Goal: Task Accomplishment & Management: Complete application form

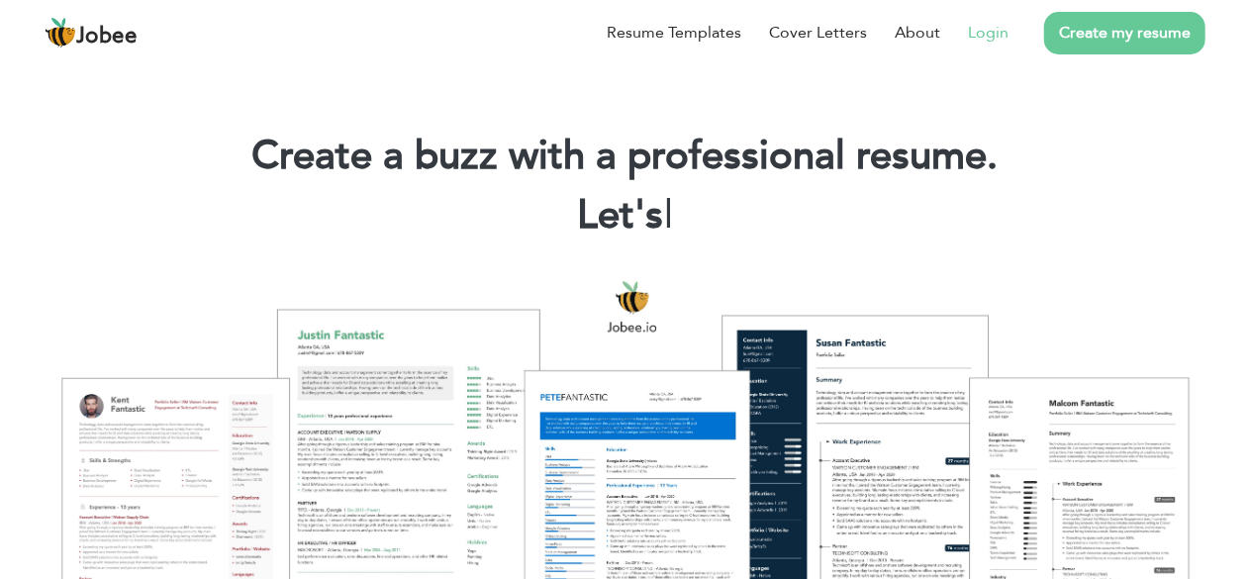
click at [992, 38] on link "Login" at bounding box center [988, 33] width 41 height 24
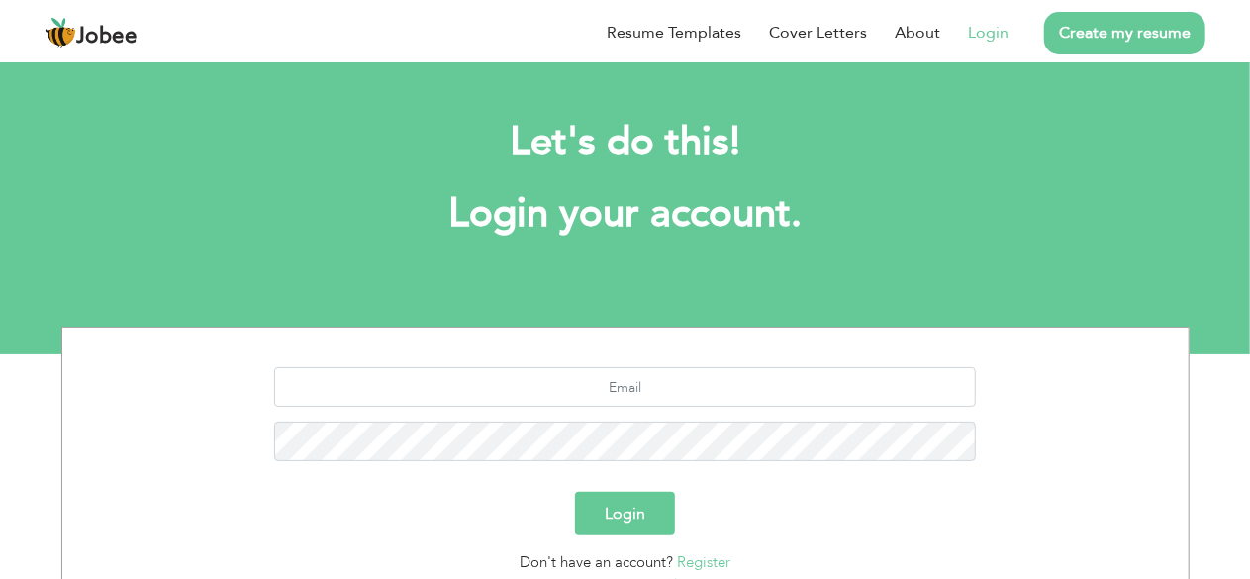
scroll to position [172, 0]
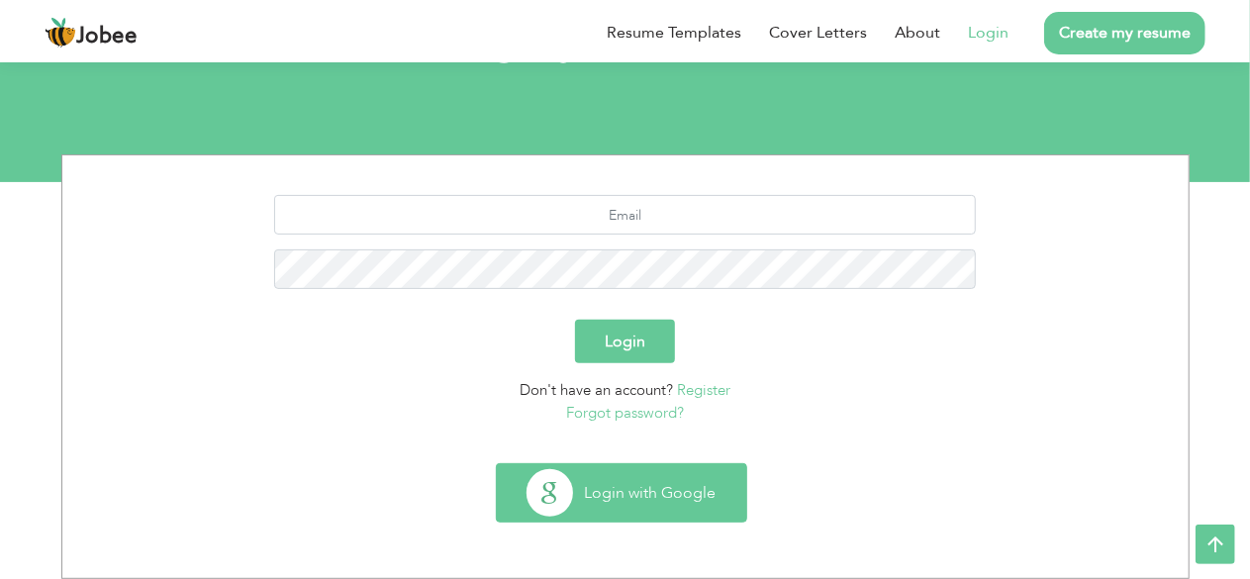
click at [665, 498] on button "Login with Google" at bounding box center [621, 492] width 249 height 57
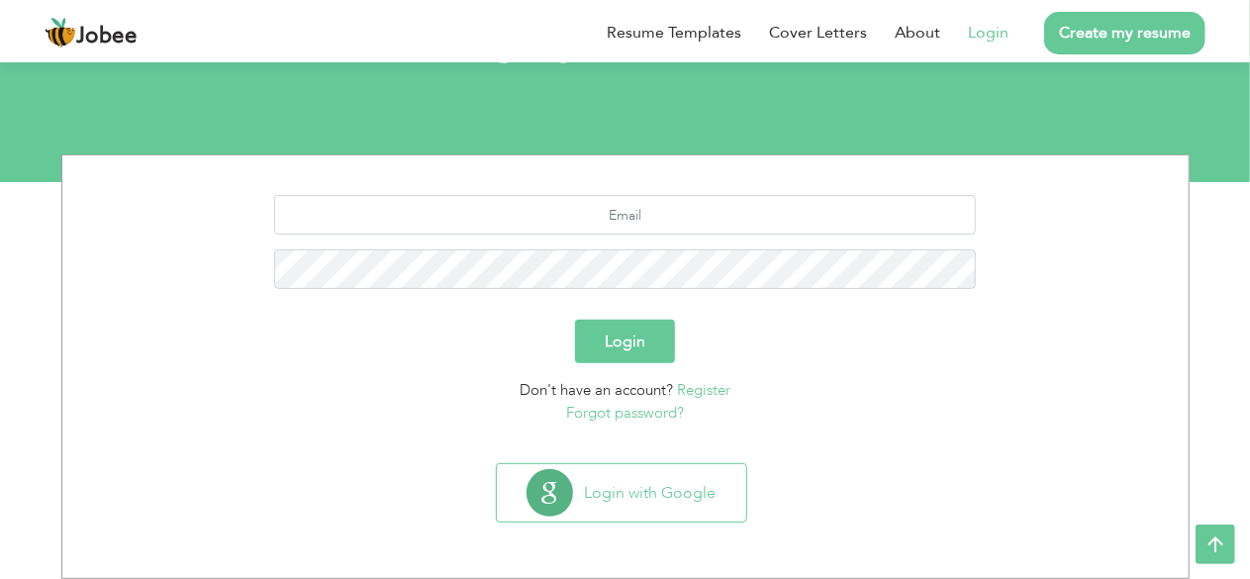
scroll to position [172, 0]
click at [983, 37] on link "Login" at bounding box center [988, 33] width 41 height 24
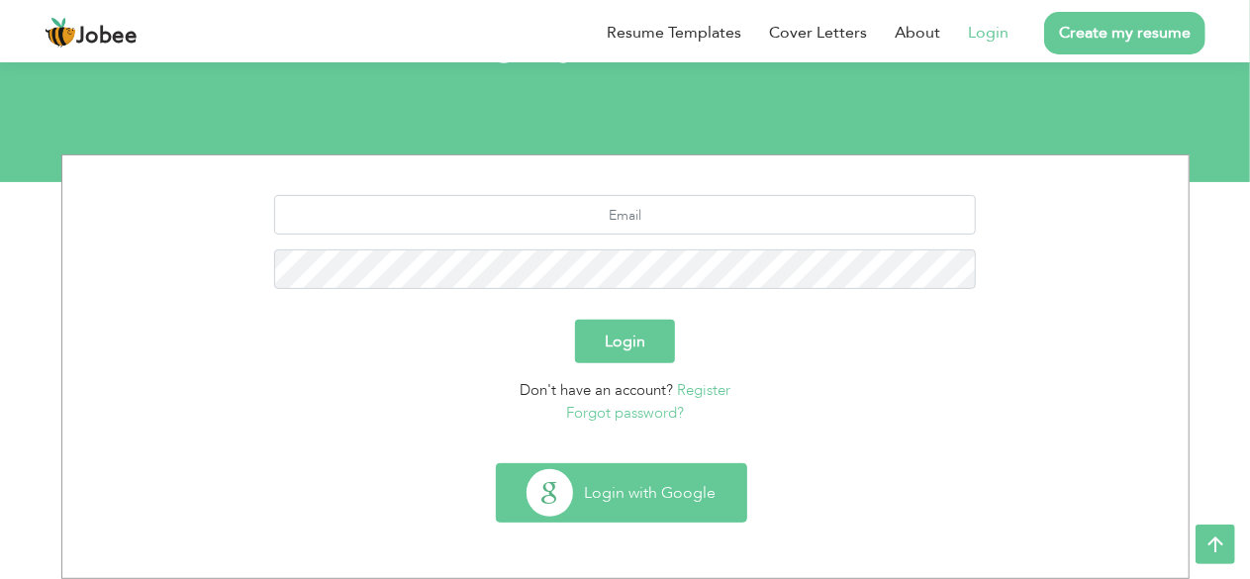
click at [655, 502] on button "Login with Google" at bounding box center [621, 492] width 249 height 57
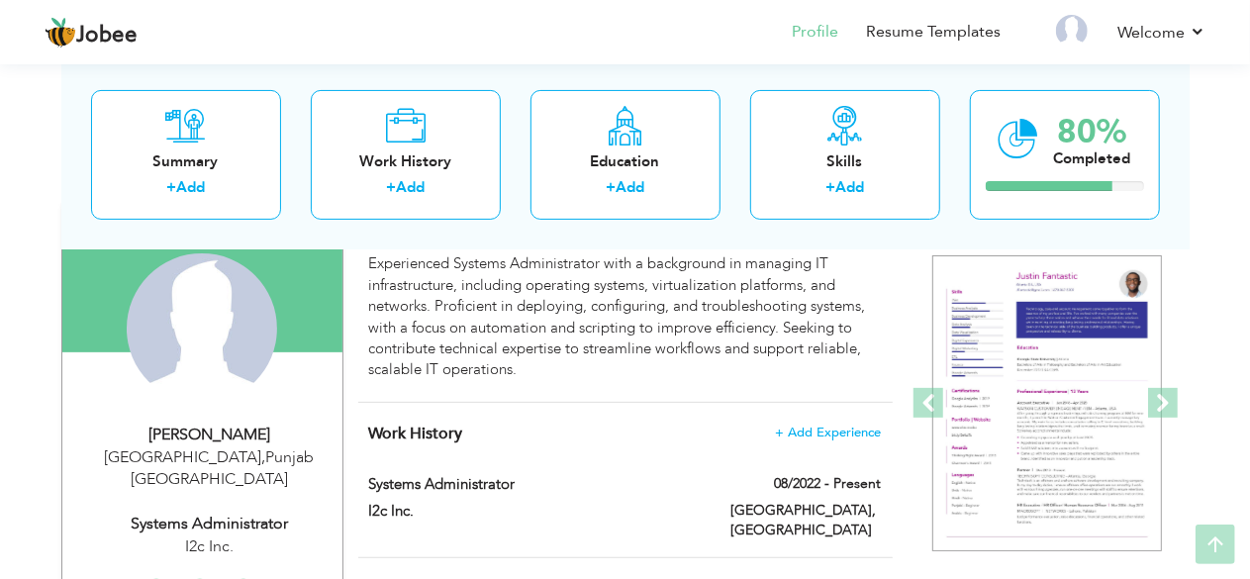
scroll to position [184, 0]
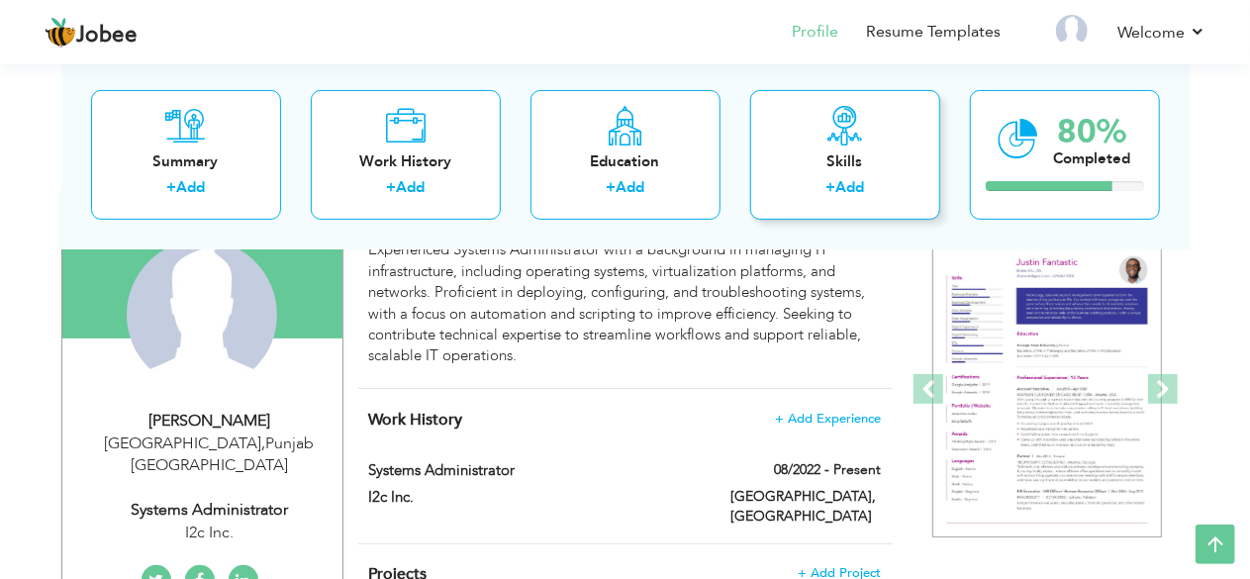
click at [851, 147] on div "Skills + Add" at bounding box center [845, 154] width 190 height 130
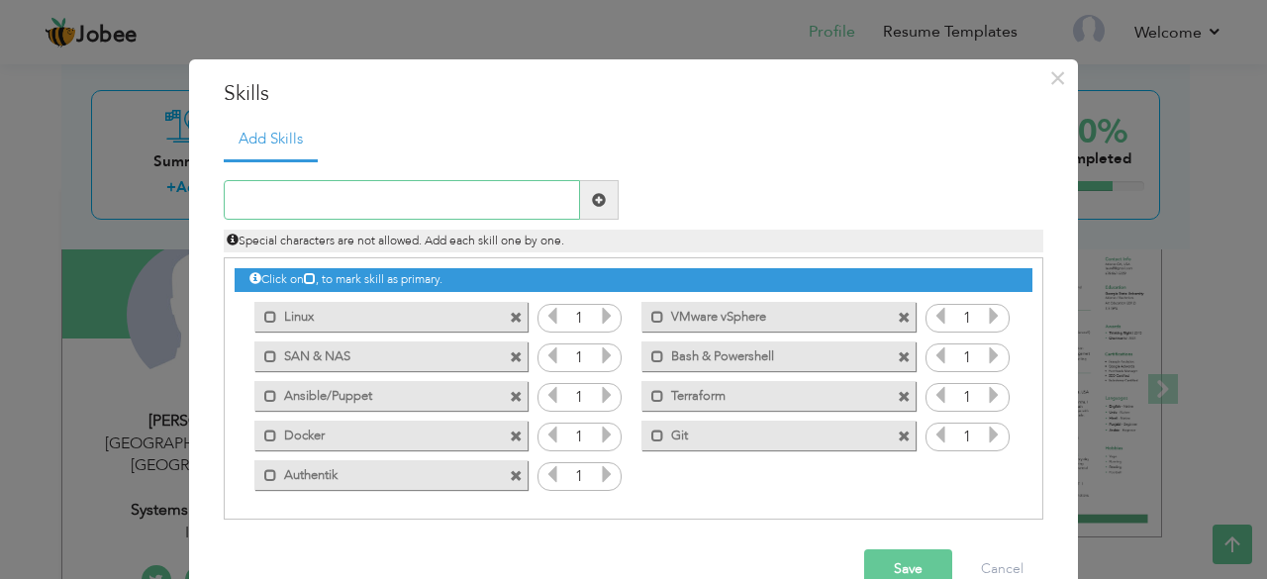
click at [458, 197] on input "text" at bounding box center [402, 200] width 356 height 40
click at [445, 206] on input "Squid & Ngnix" at bounding box center [402, 200] width 356 height 40
type input "Squid & Ngnix"
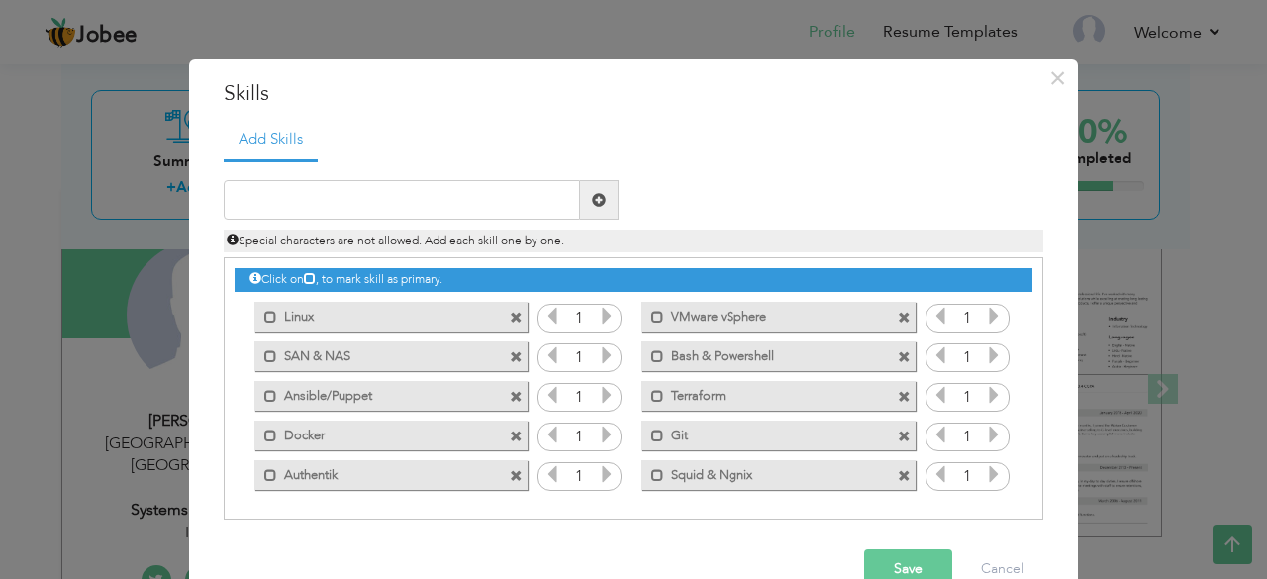
click at [889, 549] on button "Save" at bounding box center [908, 569] width 88 height 40
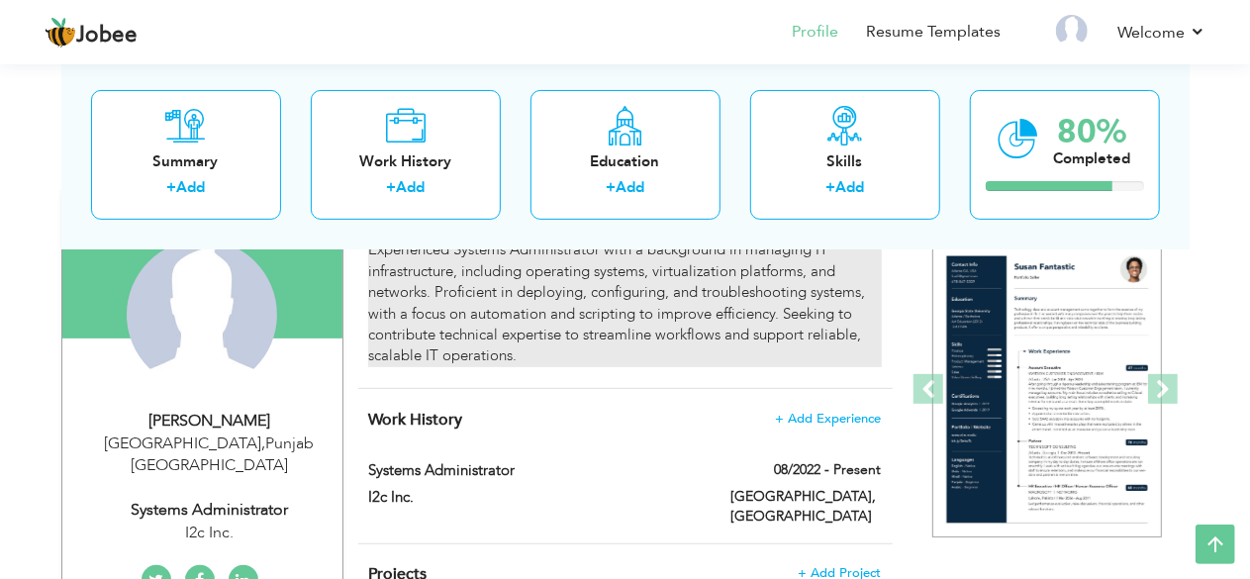
scroll to position [95, 0]
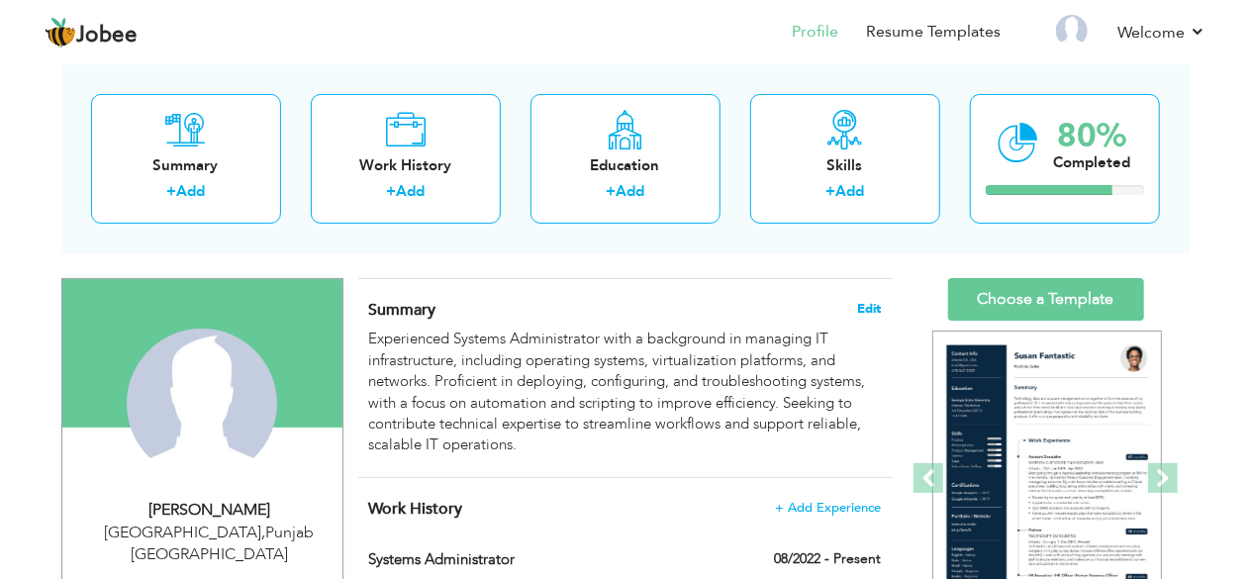
click at [869, 302] on span "Edit" at bounding box center [870, 309] width 24 height 14
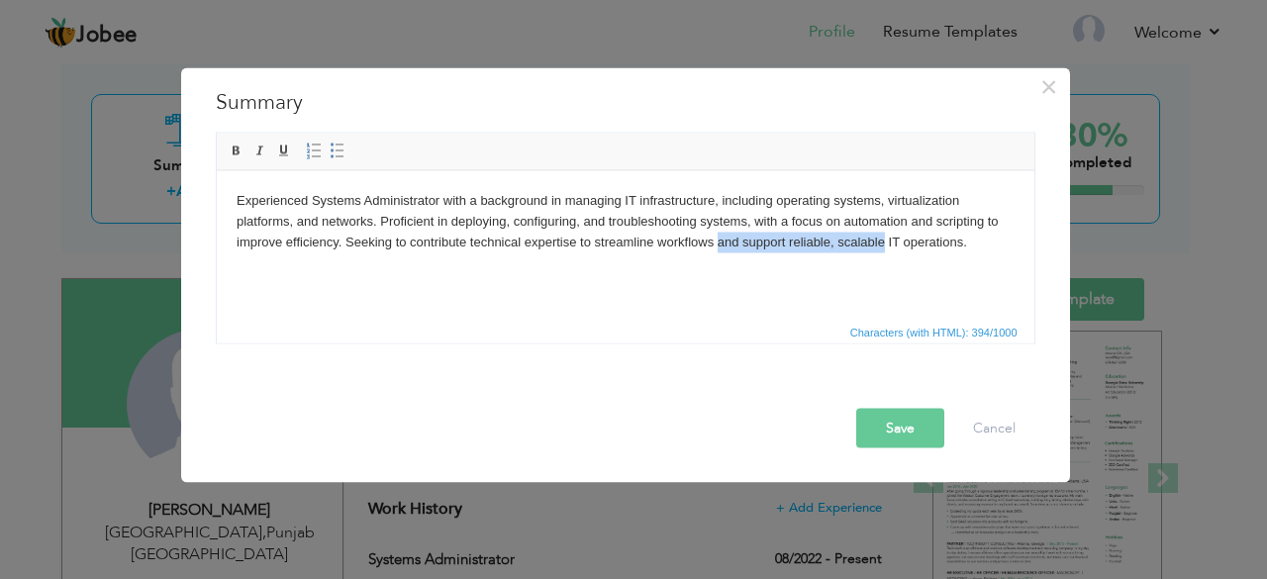
drag, startPoint x: 719, startPoint y: 239, endPoint x: 880, endPoint y: 245, distance: 161.5
click at [880, 245] on body "Experienced Systems Administrator with a background in managing IT infrastructu…" at bounding box center [625, 220] width 778 height 61
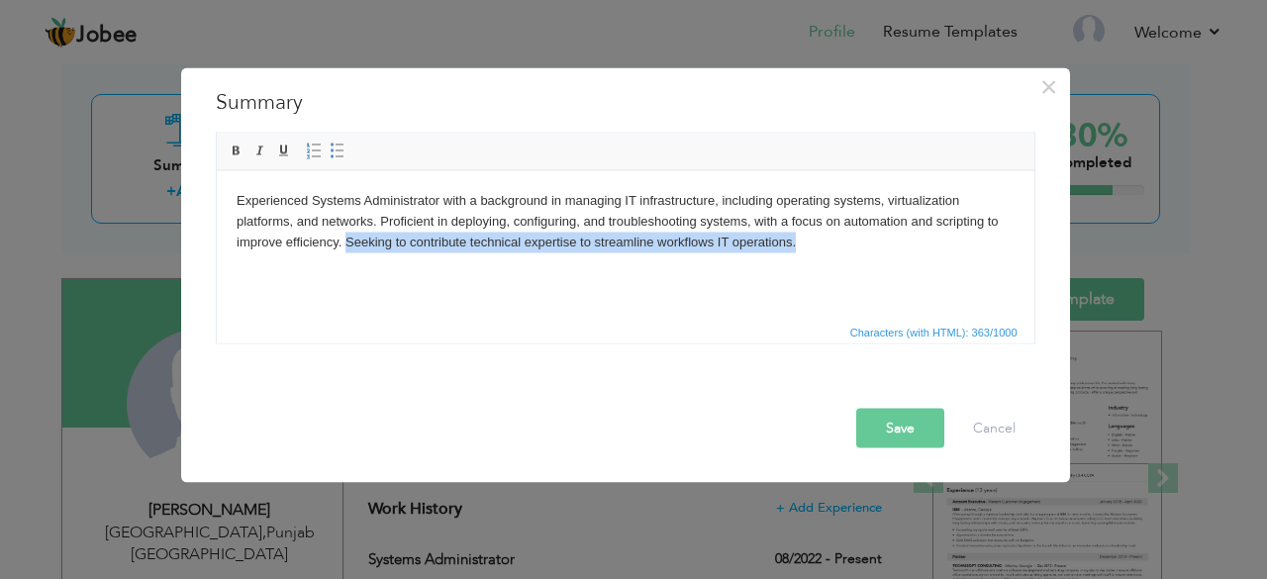
drag, startPoint x: 806, startPoint y: 243, endPoint x: 345, endPoint y: 237, distance: 461.4
click at [345, 237] on body "Experienced Systems Administrator with a background in managing IT infrastructu…" at bounding box center [625, 220] width 778 height 61
copy body "Seeking to contribute technical expertise to streamline workflows IT operations."
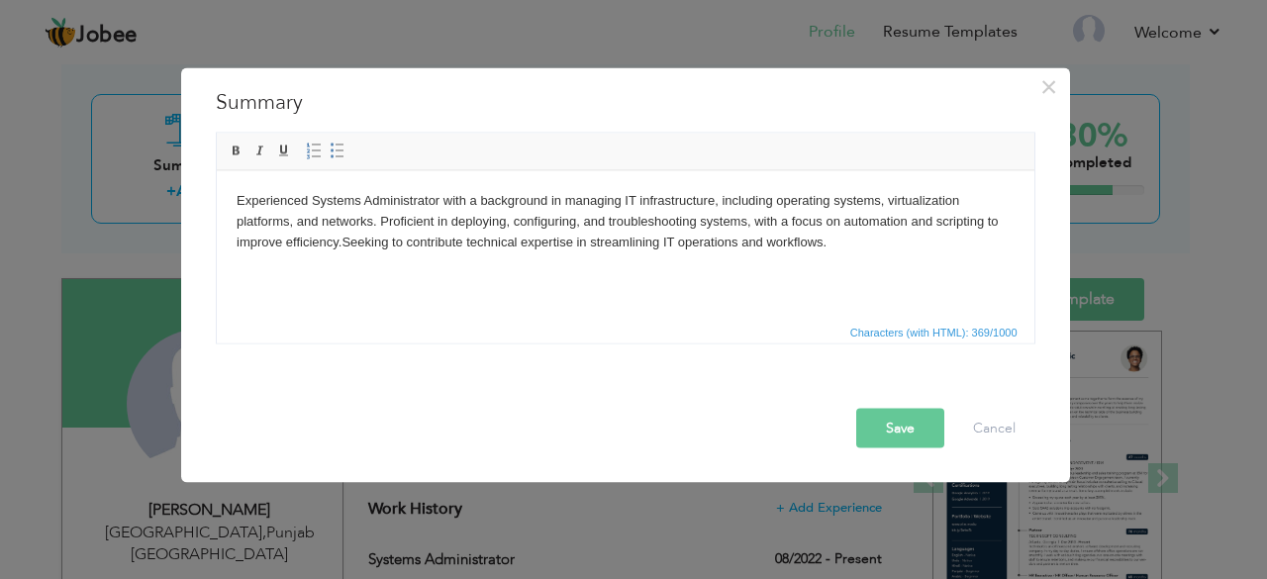
click at [903, 421] on button "Save" at bounding box center [900, 428] width 88 height 40
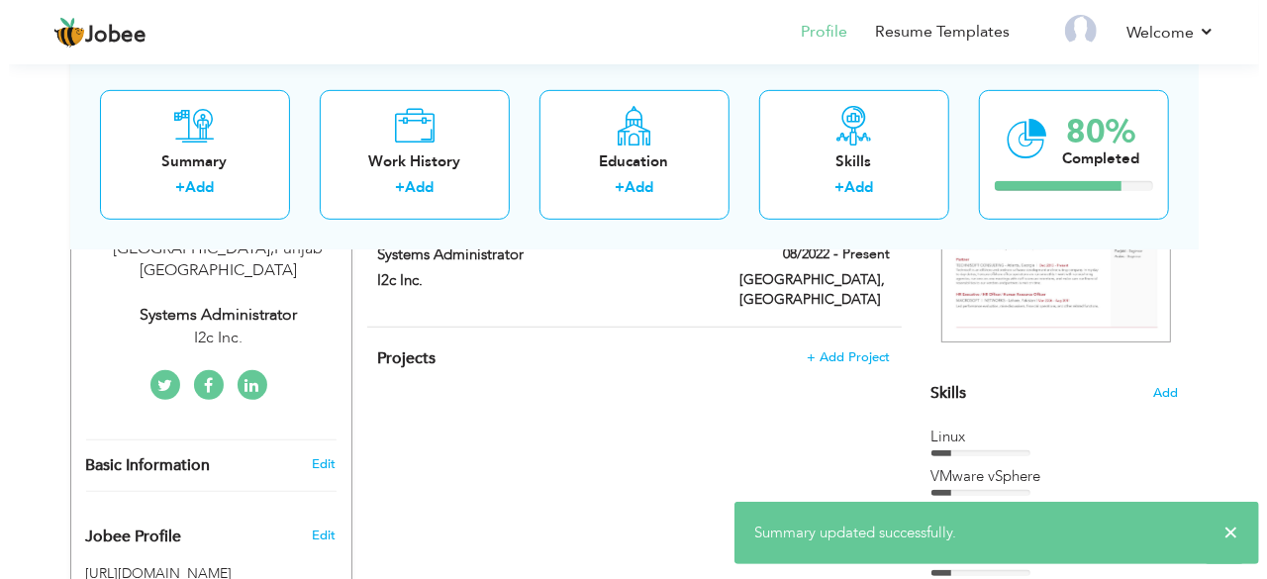
scroll to position [380, 0]
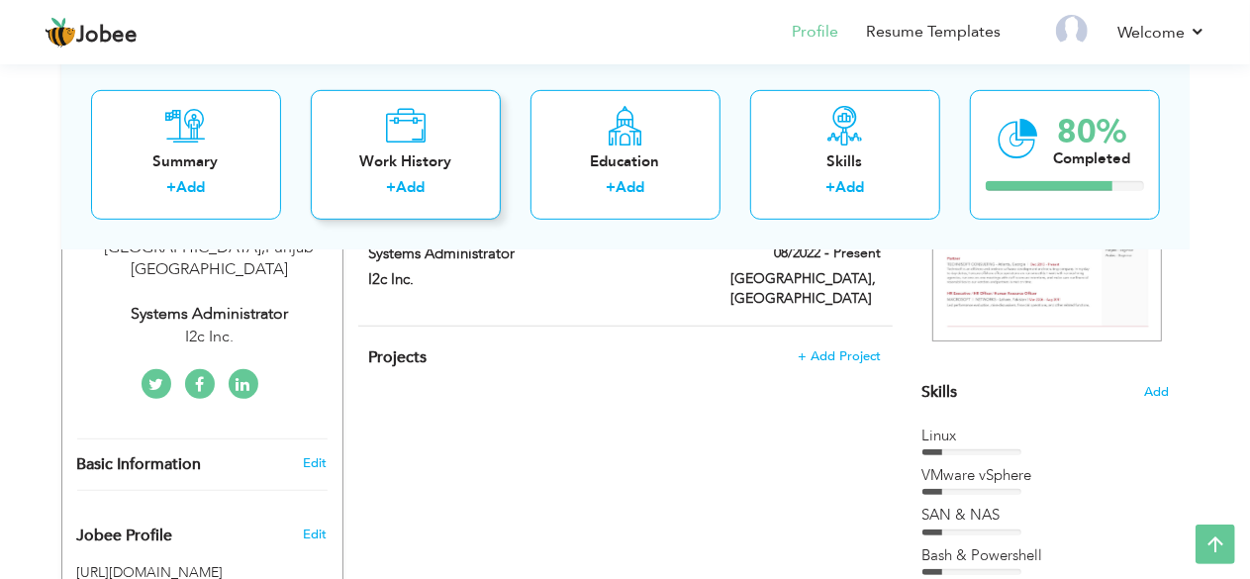
click at [463, 159] on div "Work History" at bounding box center [406, 160] width 158 height 21
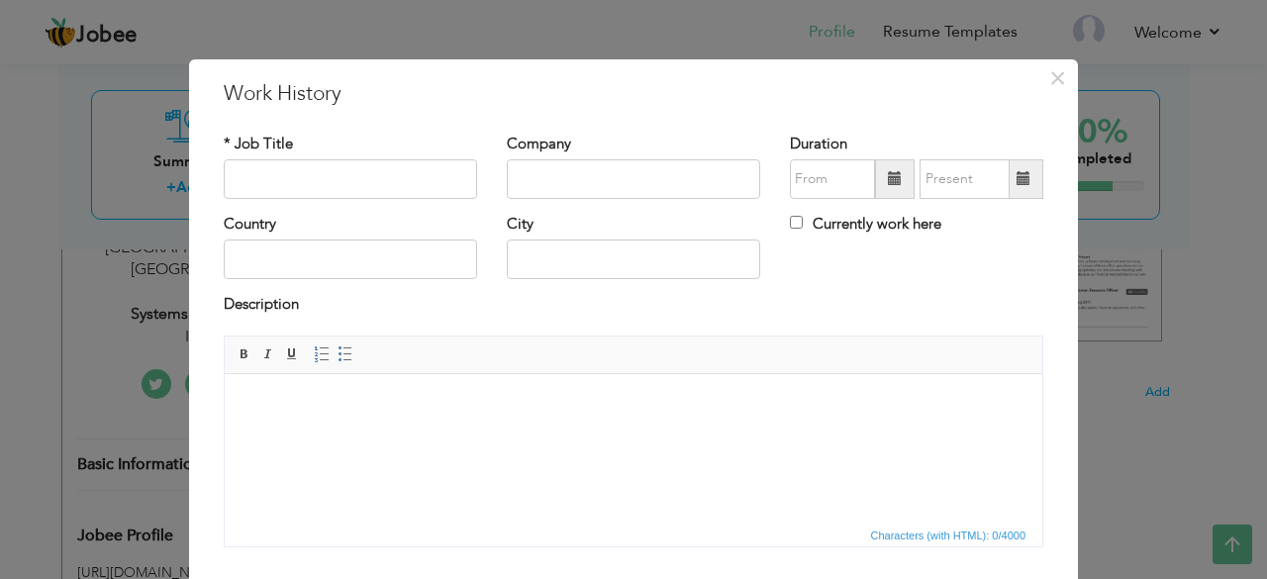
click at [888, 224] on label "Currently work here" at bounding box center [865, 224] width 151 height 21
click at [803, 224] on input "Currently work here" at bounding box center [796, 222] width 13 height 13
checkbox input "true"
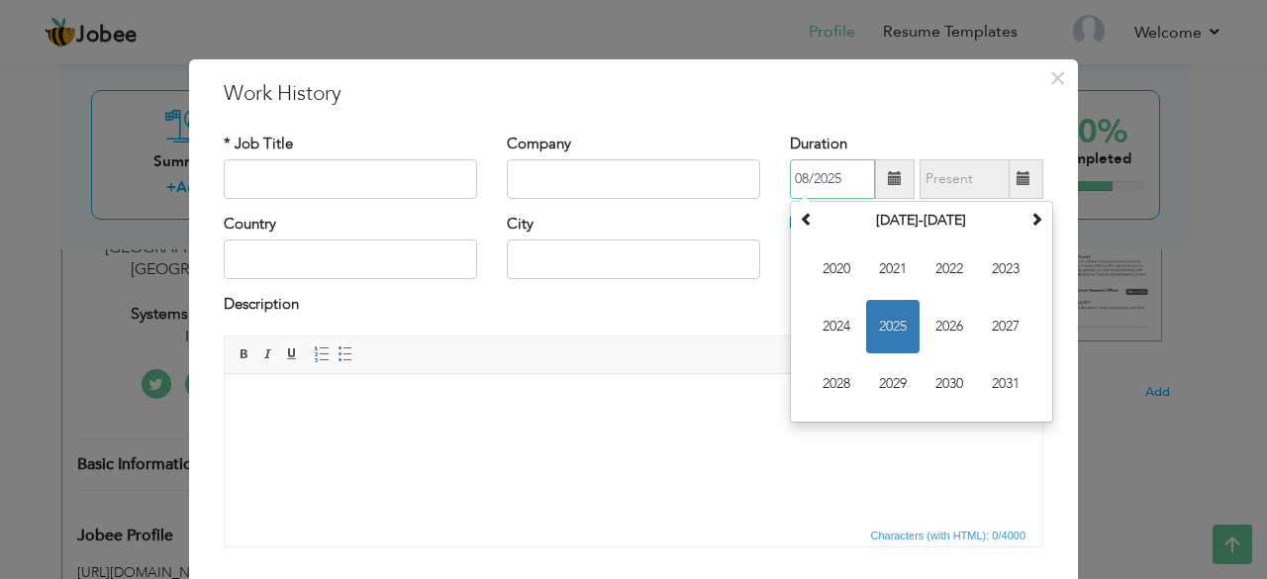
click at [816, 180] on input "08/2025" at bounding box center [832, 179] width 85 height 40
click at [800, 225] on span at bounding box center [807, 219] width 14 height 14
click at [1031, 231] on th at bounding box center [1037, 221] width 24 height 30
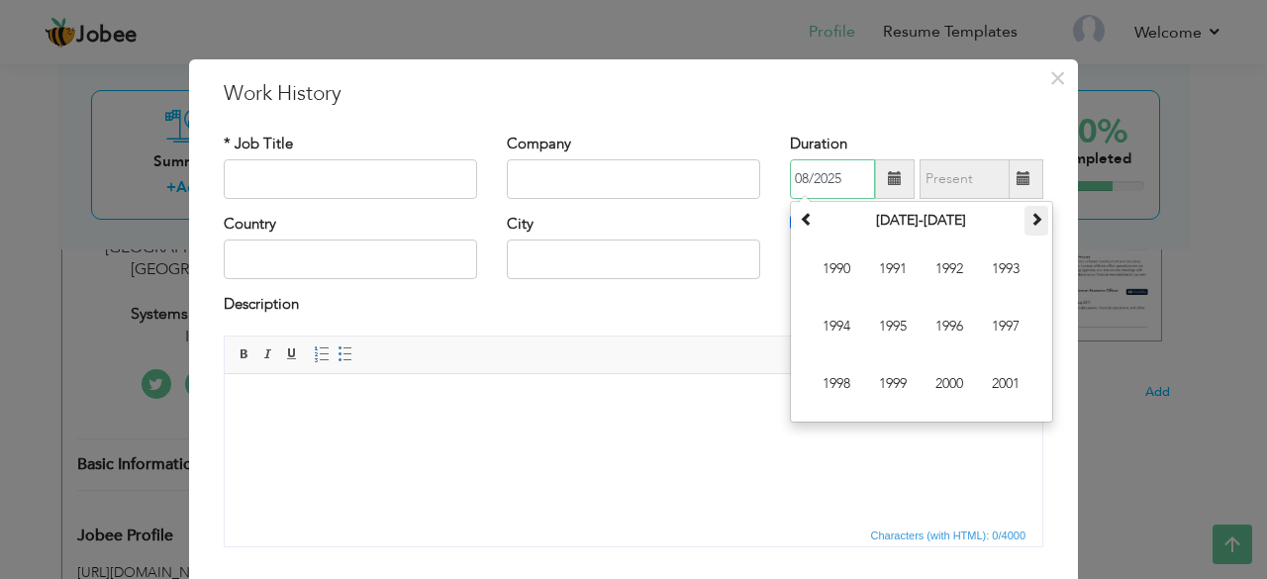
click at [1031, 231] on th at bounding box center [1037, 221] width 24 height 30
click at [936, 280] on span "2022" at bounding box center [949, 269] width 53 height 53
click at [1012, 320] on span "Aug" at bounding box center [1005, 326] width 53 height 53
type input "08/2022"
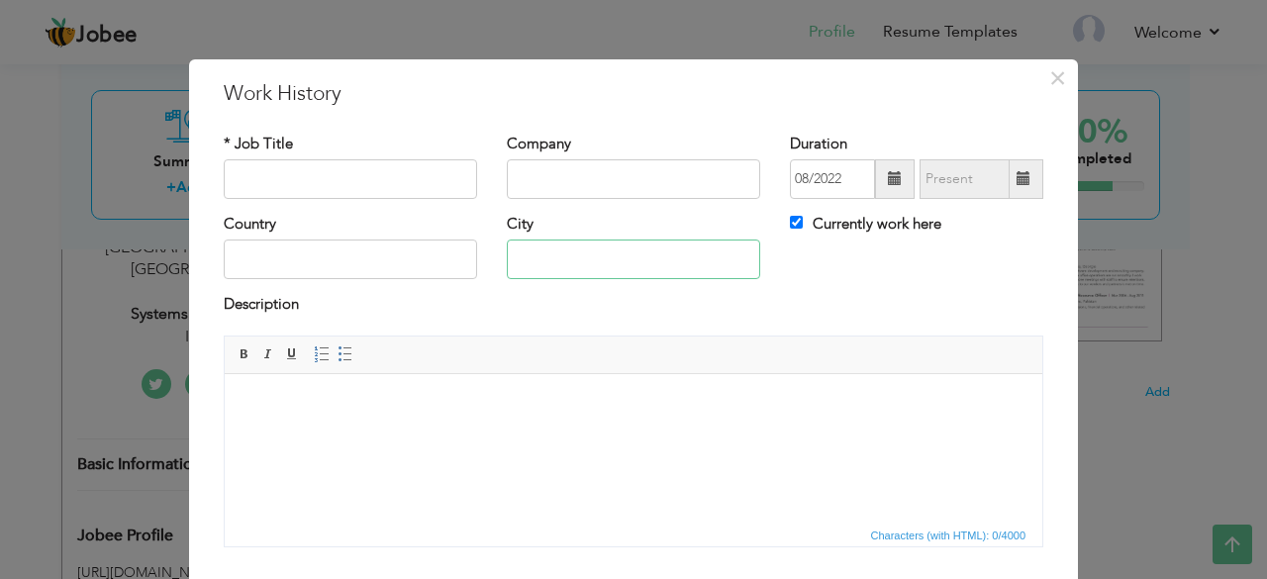
click at [578, 258] on input "text" at bounding box center [633, 260] width 253 height 40
type input "[GEOGRAPHIC_DATA]"
drag, startPoint x: 547, startPoint y: 157, endPoint x: 552, endPoint y: 175, distance: 18.8
click at [552, 175] on div "Company" at bounding box center [633, 166] width 253 height 65
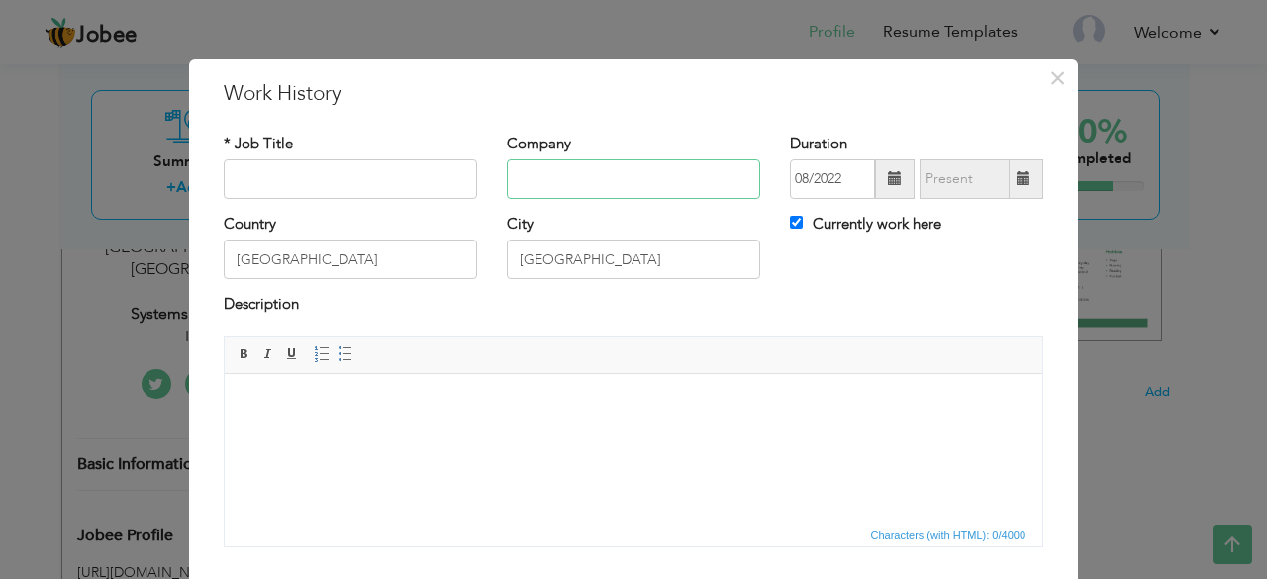
click at [552, 175] on input "text" at bounding box center [633, 179] width 253 height 40
type input "I"
click at [537, 183] on input "i2c inc" at bounding box center [633, 179] width 253 height 40
type input "i2c Inc."
click at [369, 177] on input "text" at bounding box center [350, 179] width 253 height 40
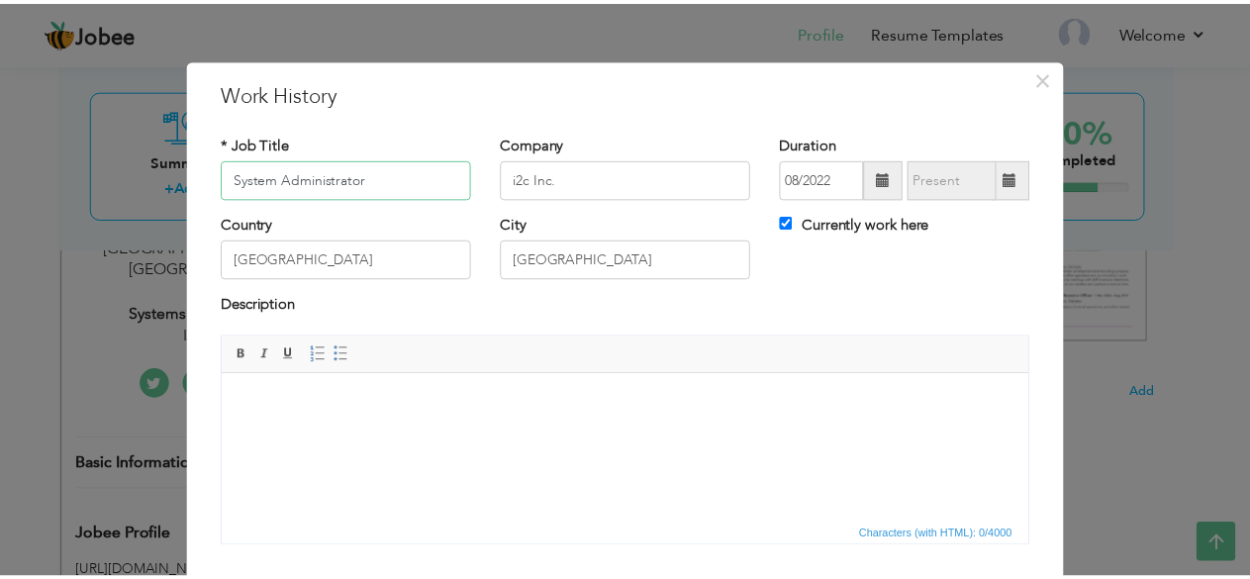
scroll to position [127, 0]
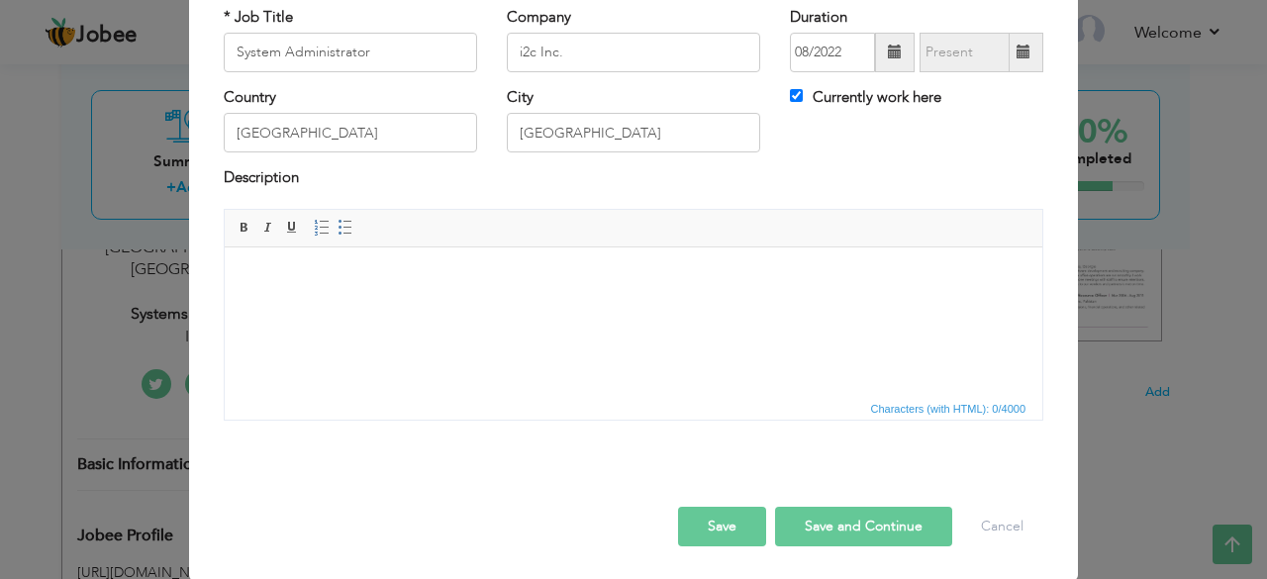
click at [708, 532] on button "Save" at bounding box center [722, 527] width 88 height 40
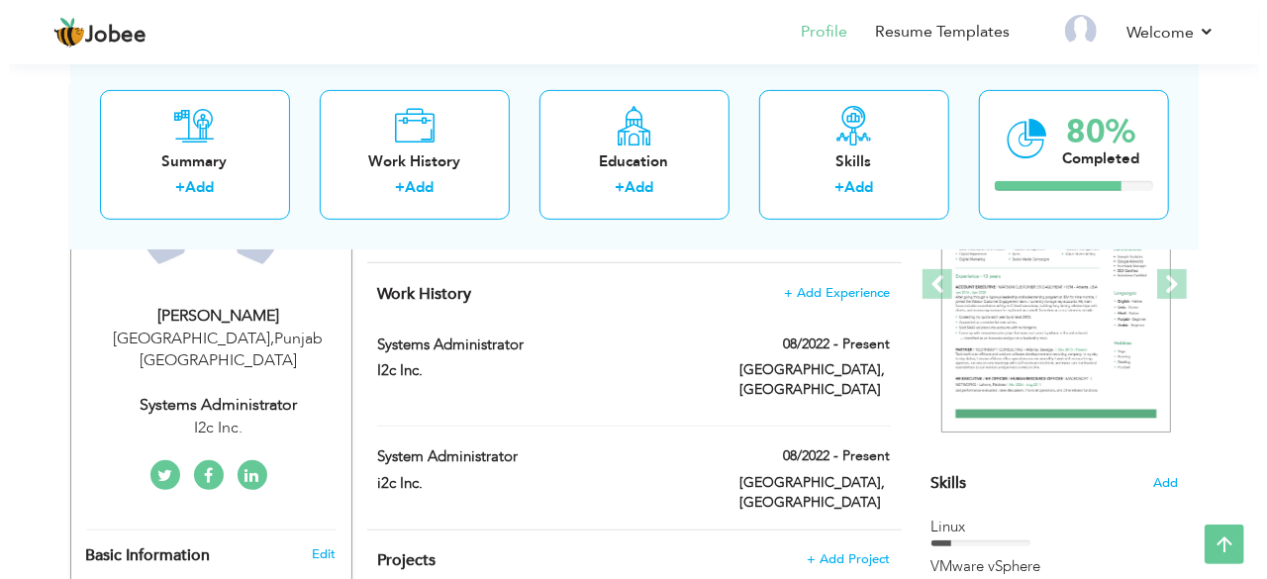
scroll to position [315, 0]
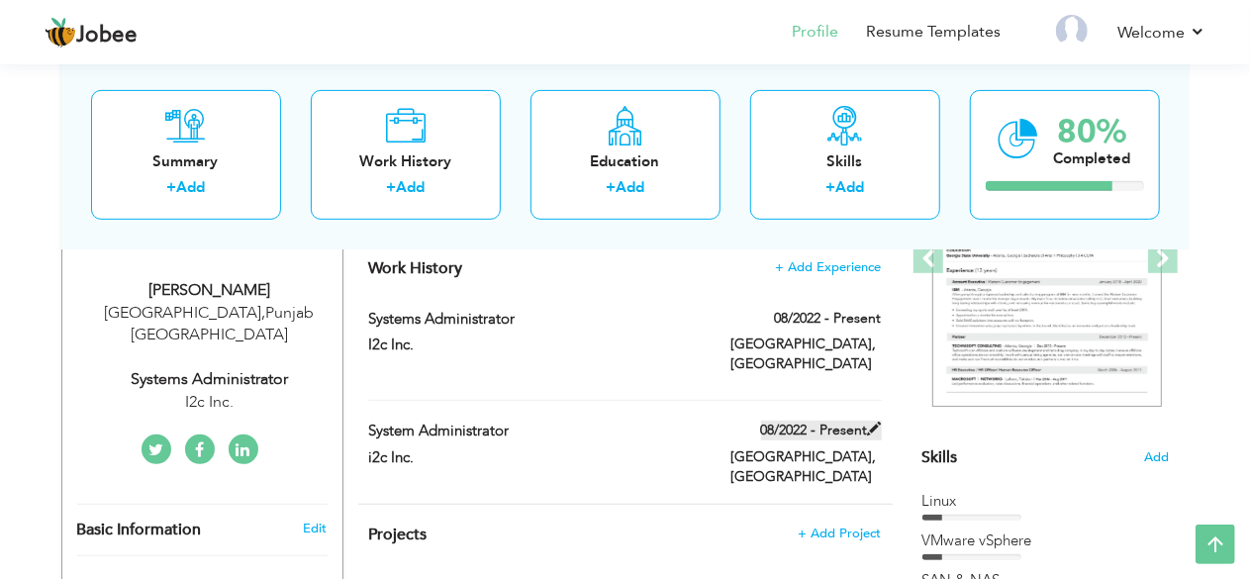
click at [877, 422] on span at bounding box center [875, 429] width 14 height 14
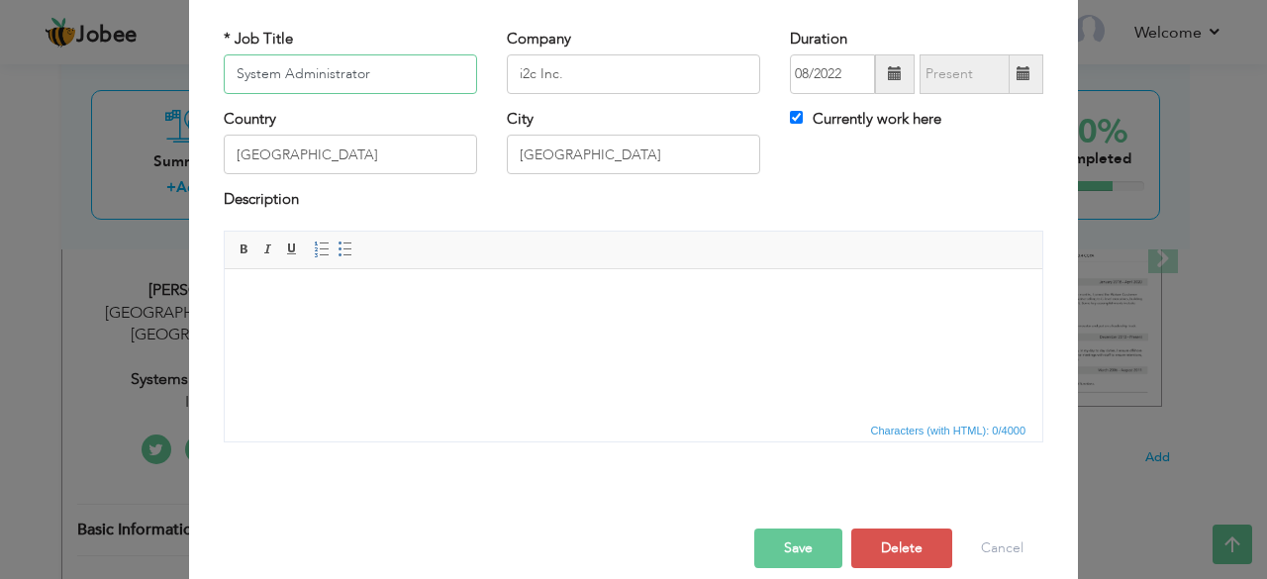
scroll to position [118, 0]
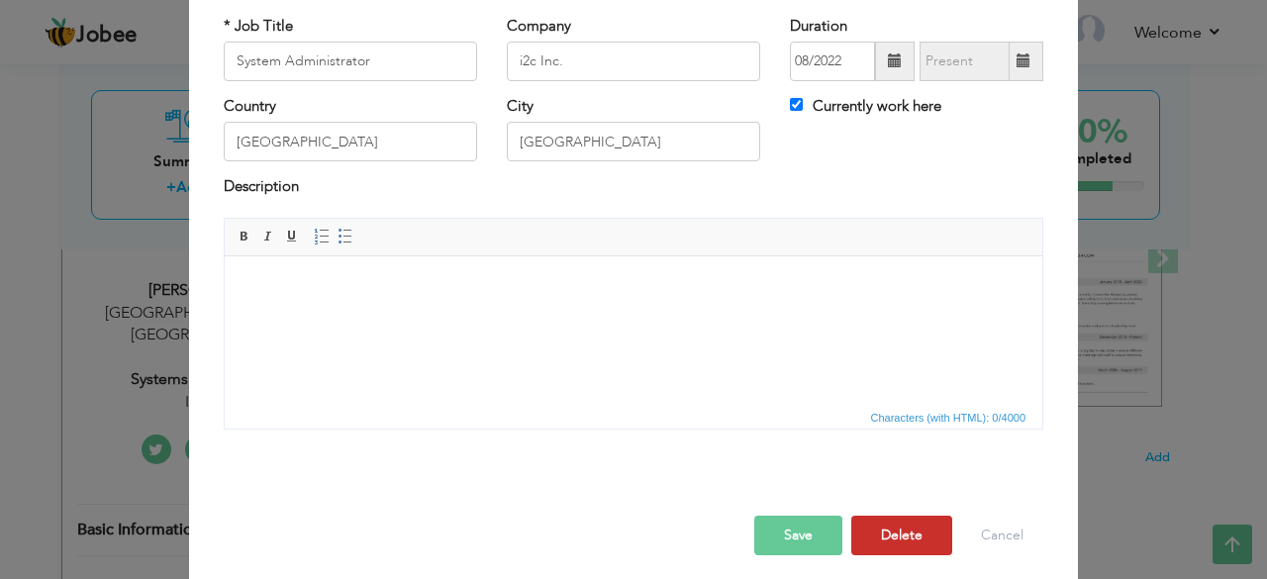
click at [903, 536] on button "Delete" at bounding box center [901, 536] width 101 height 40
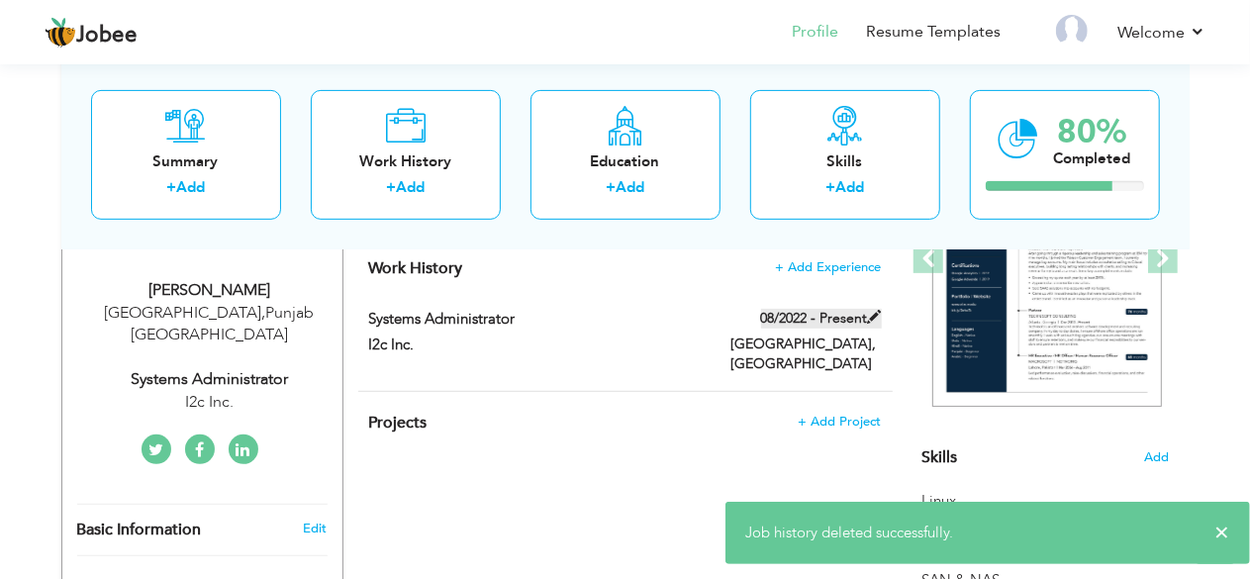
click at [879, 315] on span at bounding box center [875, 317] width 14 height 14
type input "Systems Administrator"
type input "I2c Inc."
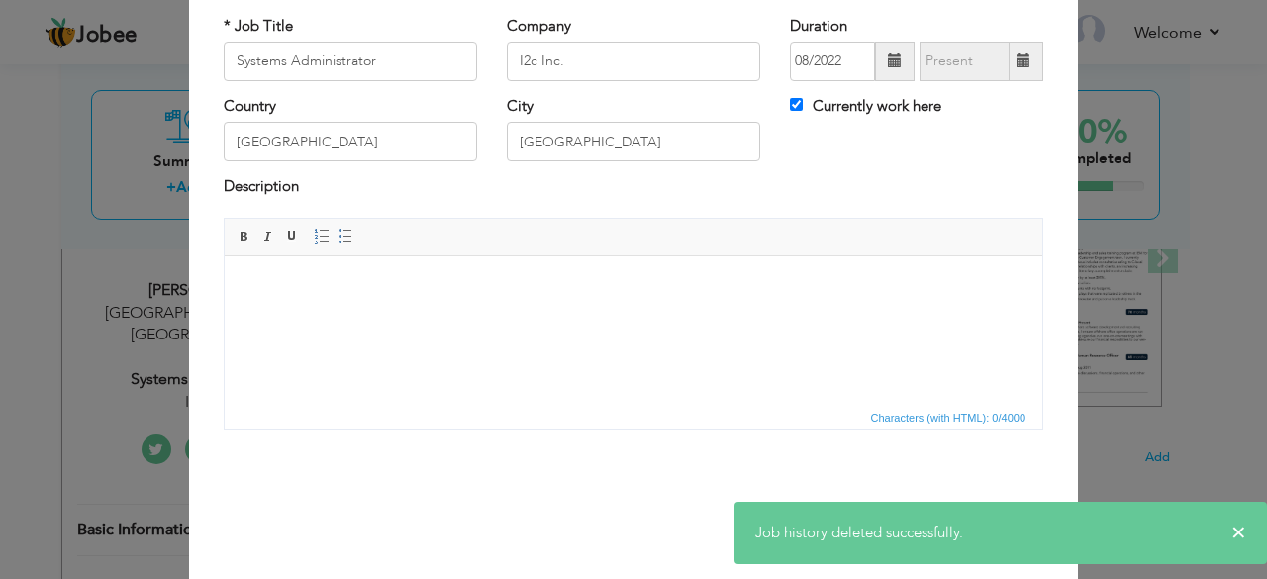
scroll to position [0, 0]
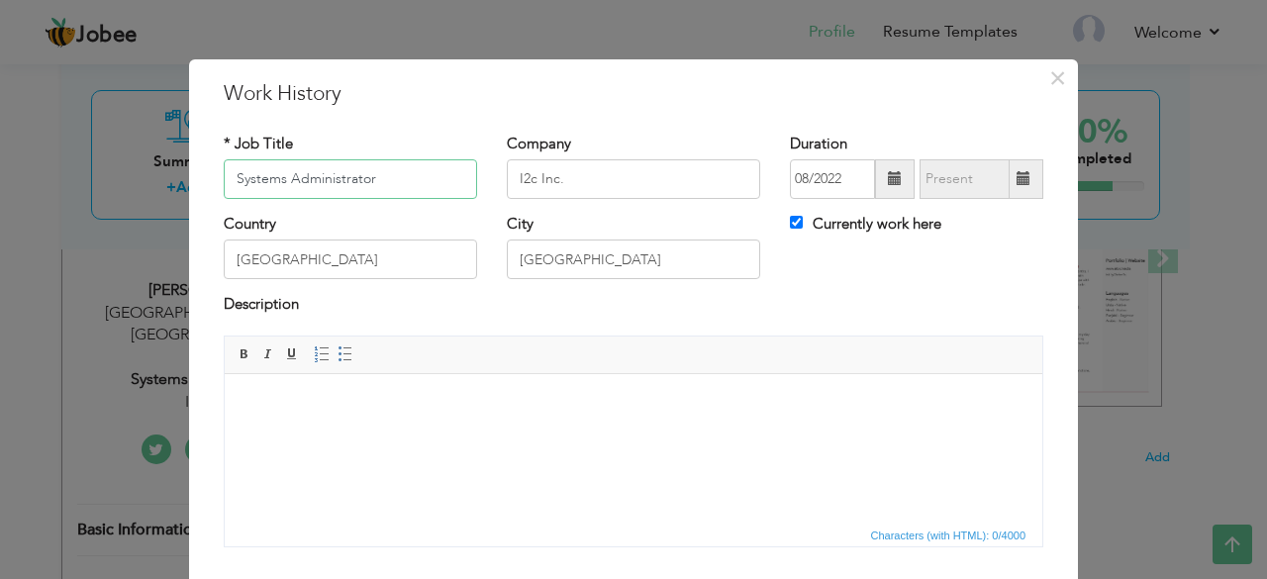
click at [278, 183] on input "Systems Administrator" at bounding box center [350, 179] width 253 height 40
type input "System Administrator"
click at [568, 177] on input "I2c Inc." at bounding box center [633, 179] width 253 height 40
type input "I2c Inc."
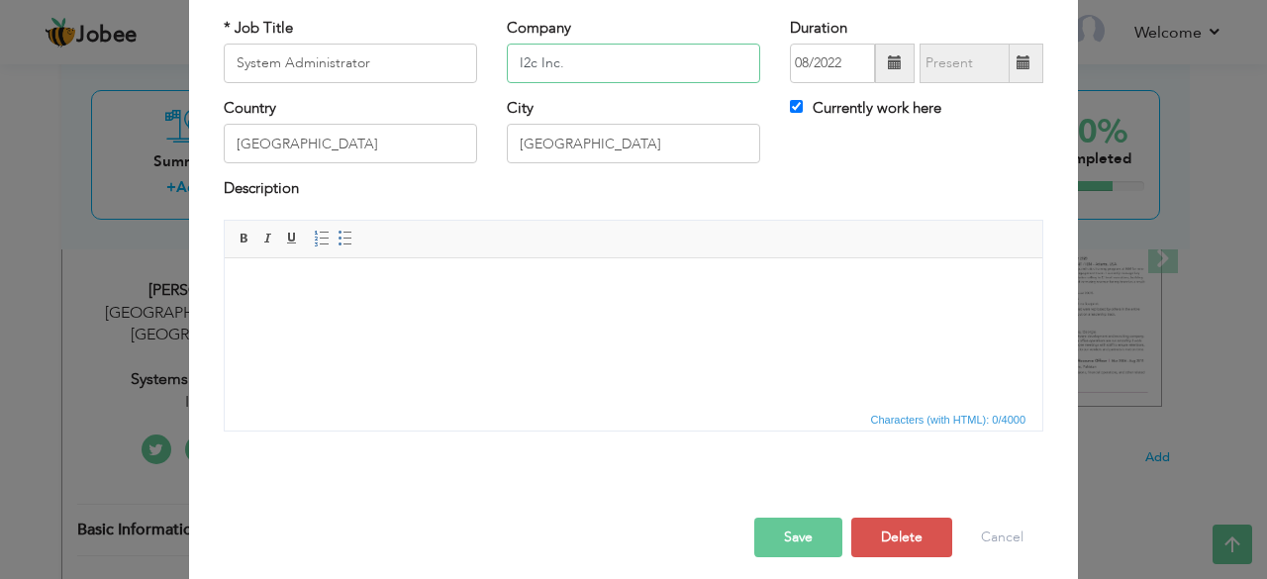
scroll to position [121, 0]
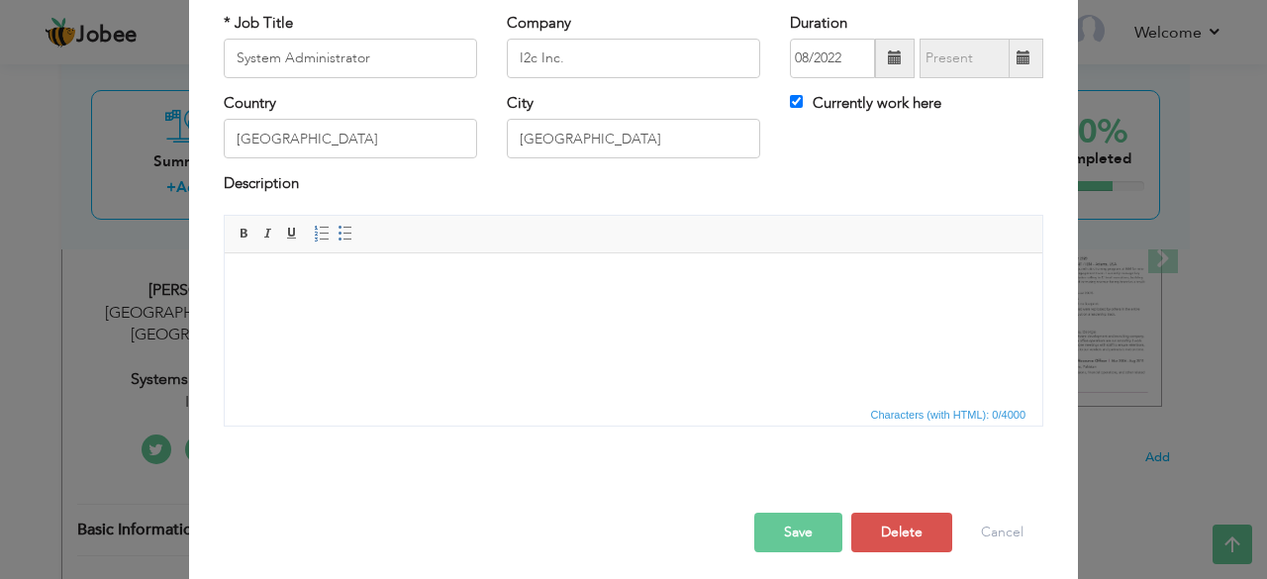
click at [793, 530] on button "Save" at bounding box center [798, 533] width 88 height 40
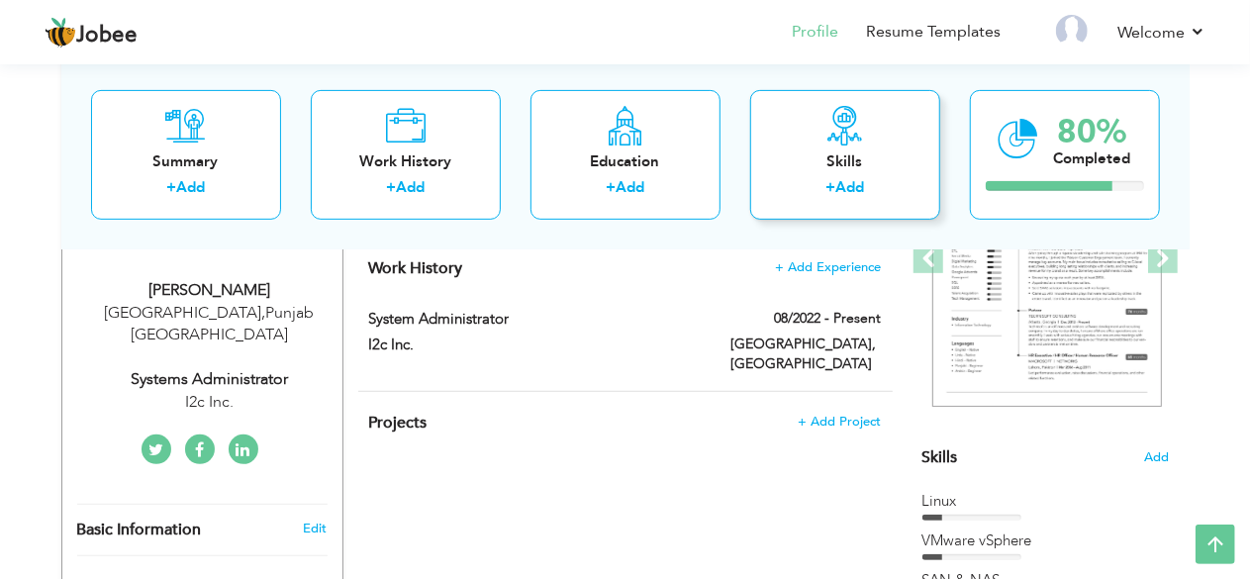
click at [831, 152] on div "Skills" at bounding box center [845, 160] width 158 height 21
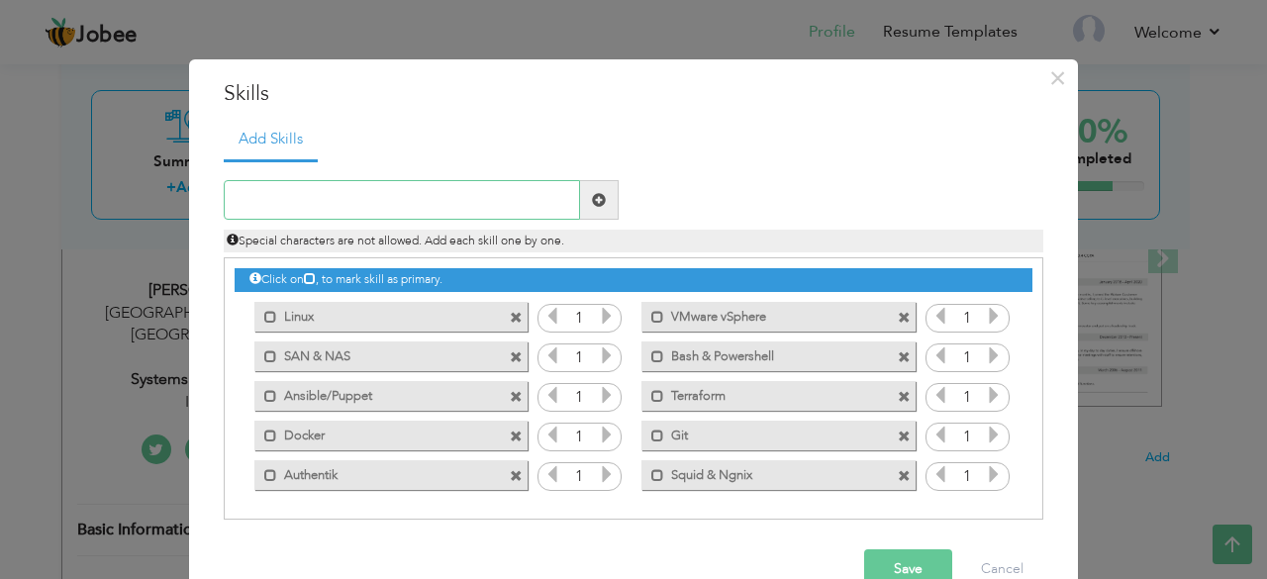
click at [430, 212] on input "text" at bounding box center [402, 200] width 356 height 40
type input "Nagios & Xymon"
click at [883, 549] on button "Save" at bounding box center [908, 569] width 88 height 40
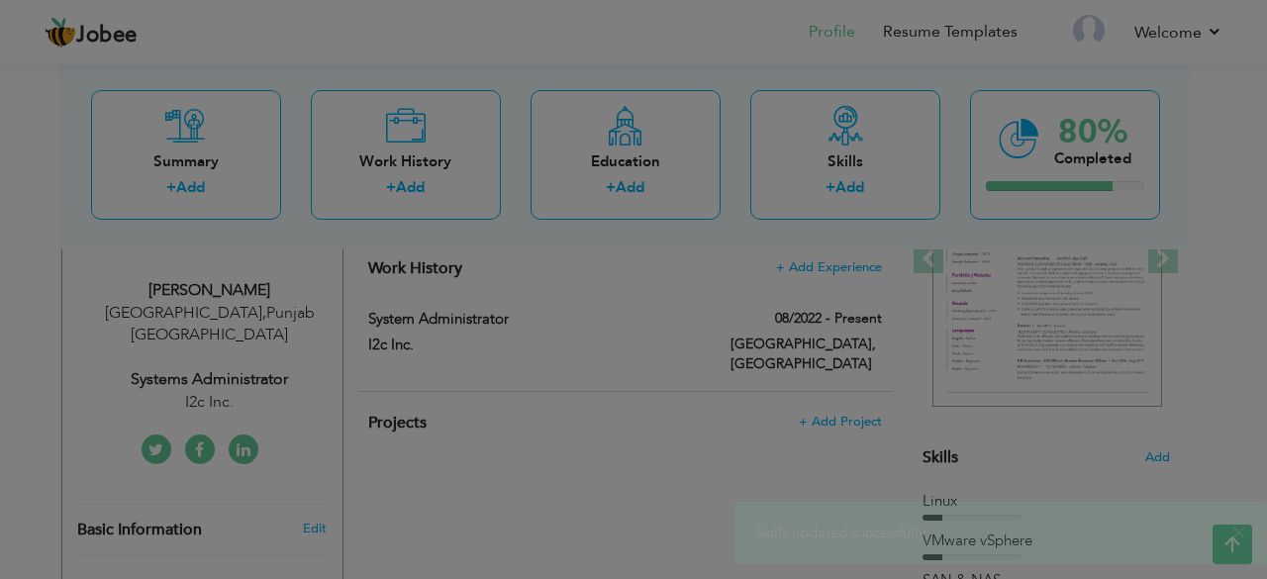
scroll to position [0, 0]
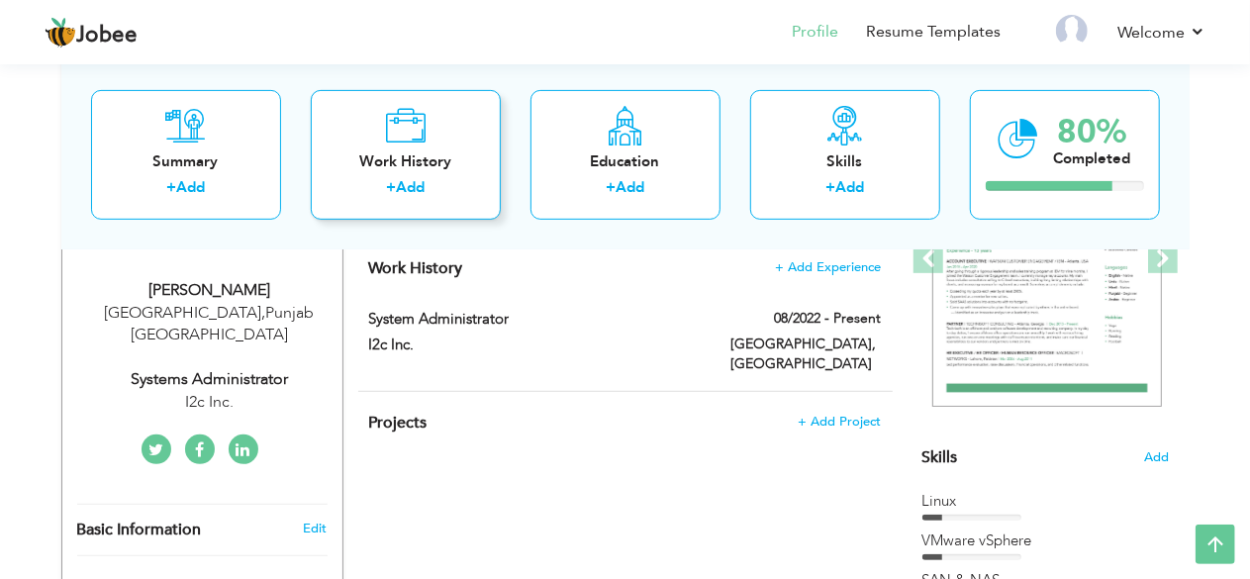
click at [418, 141] on icon at bounding box center [405, 125] width 41 height 40
checkbox input "false"
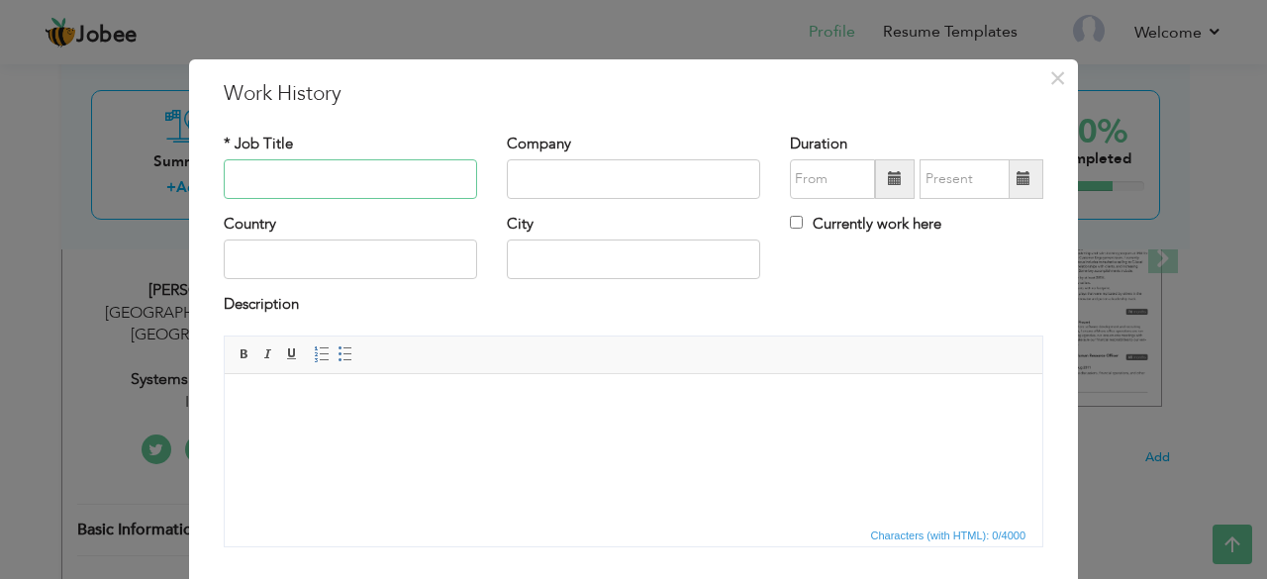
scroll to position [127, 0]
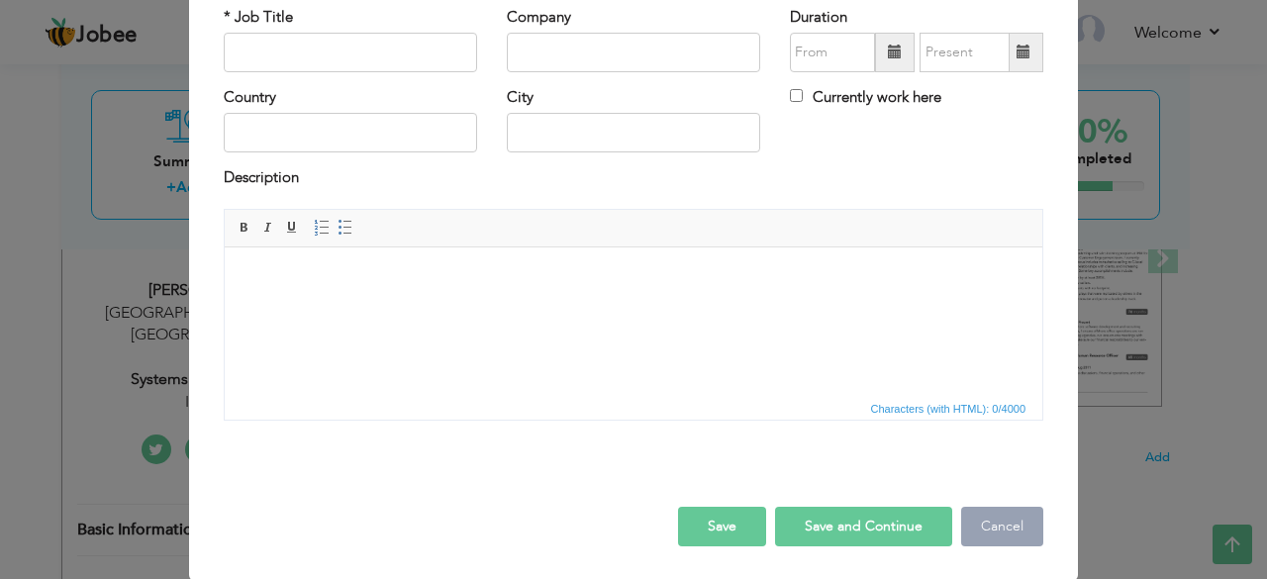
click at [1018, 519] on button "Cancel" at bounding box center [1002, 527] width 82 height 40
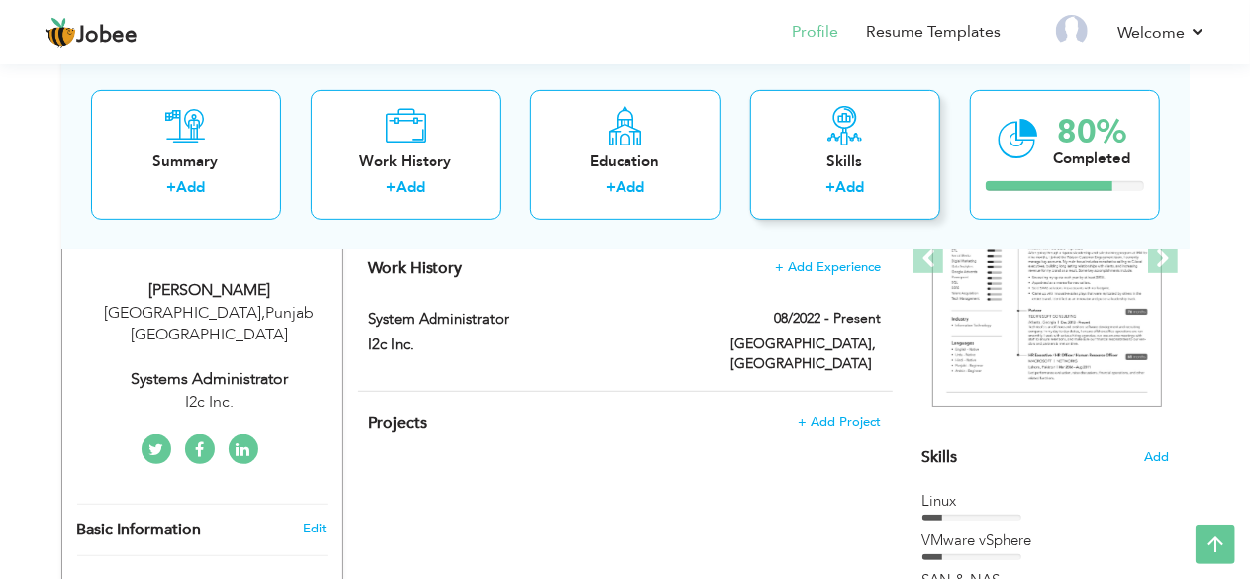
click at [831, 169] on div "Skills" at bounding box center [845, 160] width 158 height 21
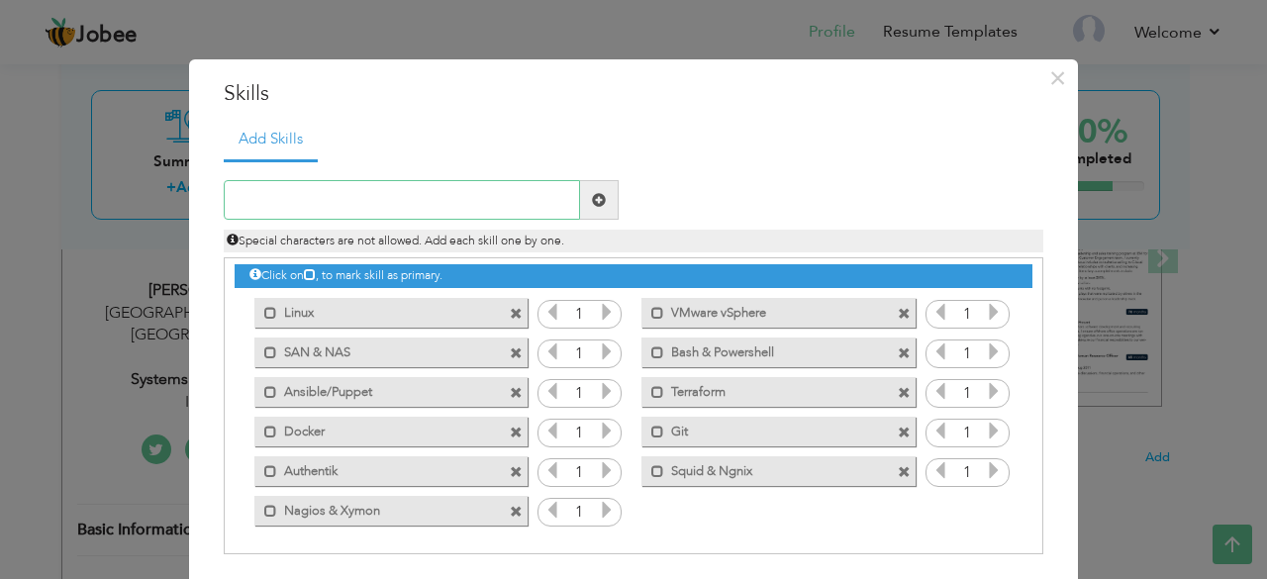
scroll to position [78, 0]
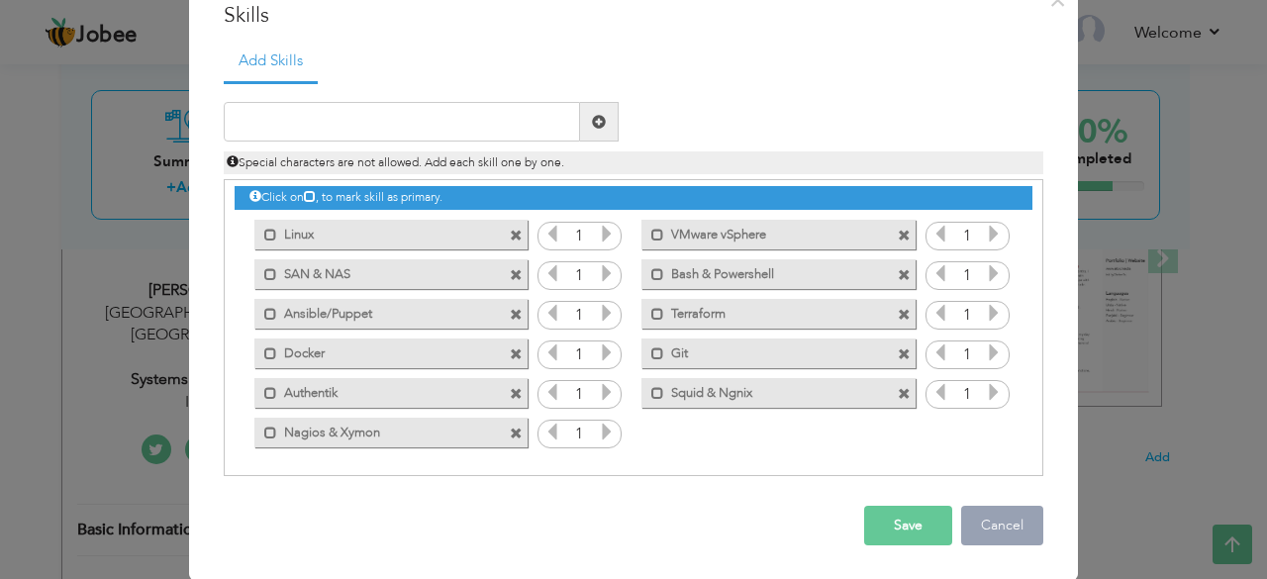
click at [961, 509] on button "Cancel" at bounding box center [1002, 526] width 82 height 40
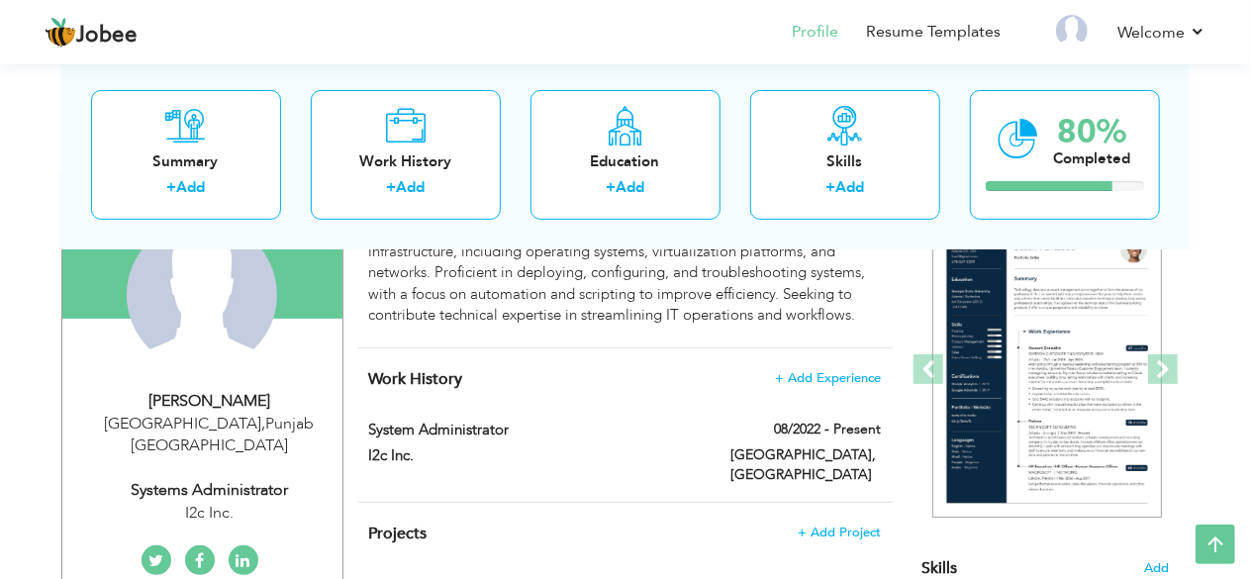
scroll to position [205, 0]
click at [923, 364] on span at bounding box center [929, 368] width 30 height 30
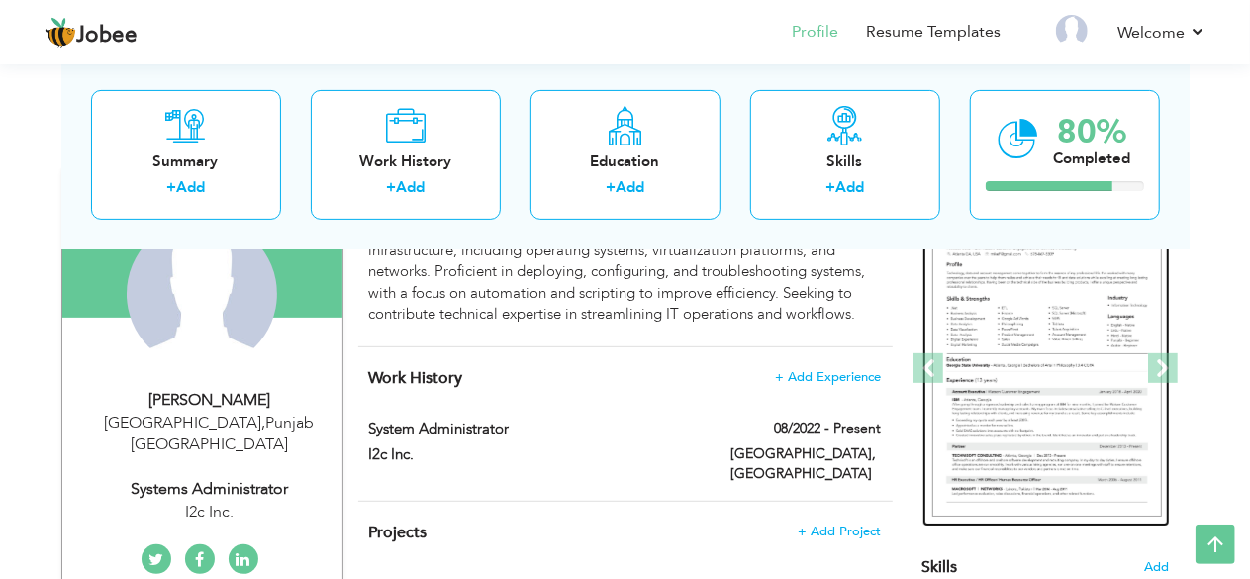
click at [980, 411] on img at bounding box center [1048, 369] width 230 height 297
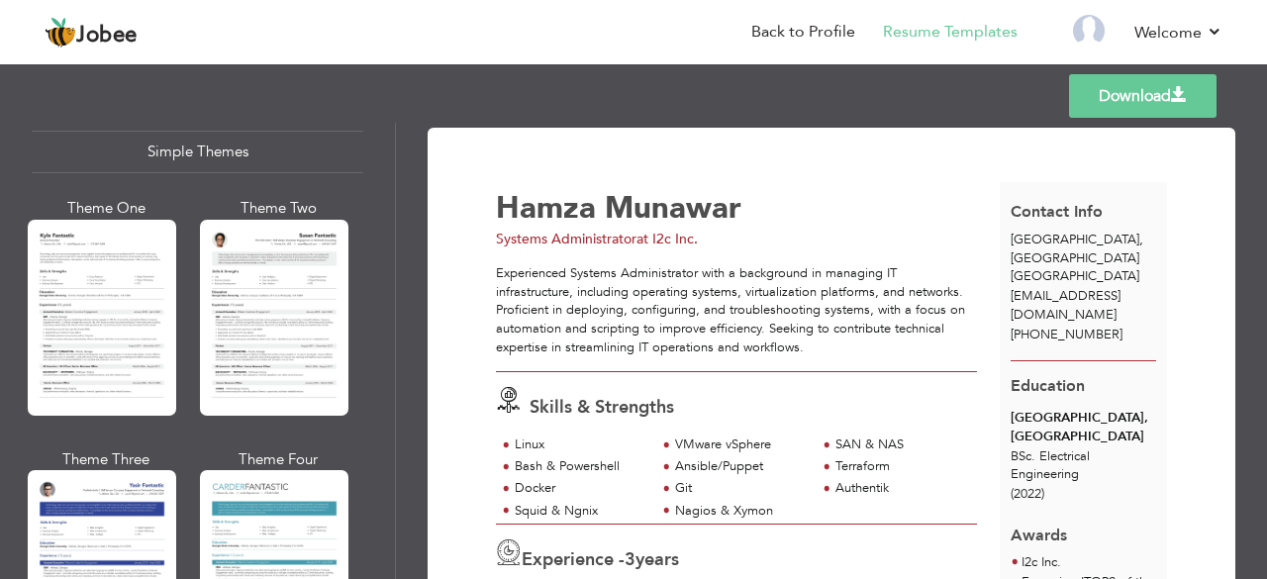
scroll to position [3479, 0]
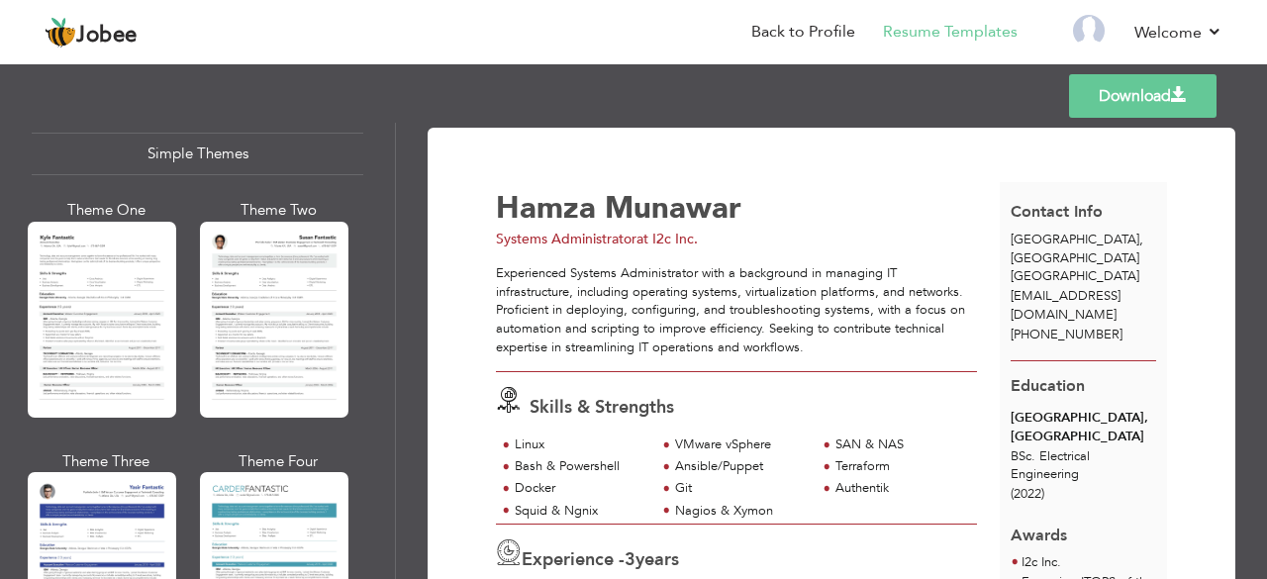
click at [117, 276] on div at bounding box center [102, 320] width 149 height 196
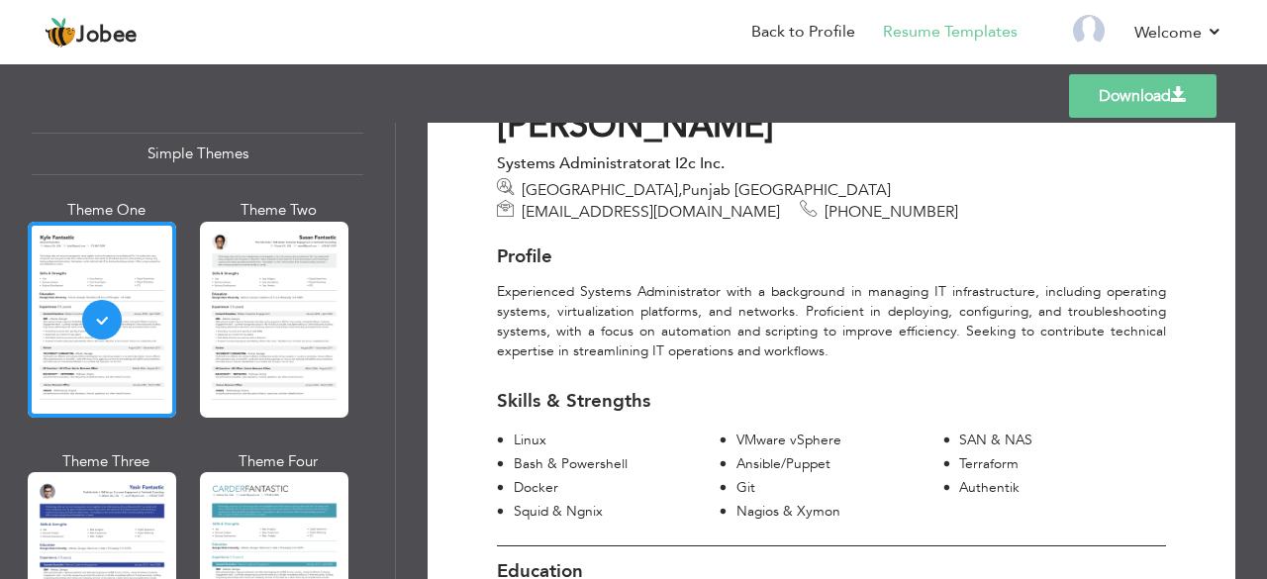
scroll to position [89, 0]
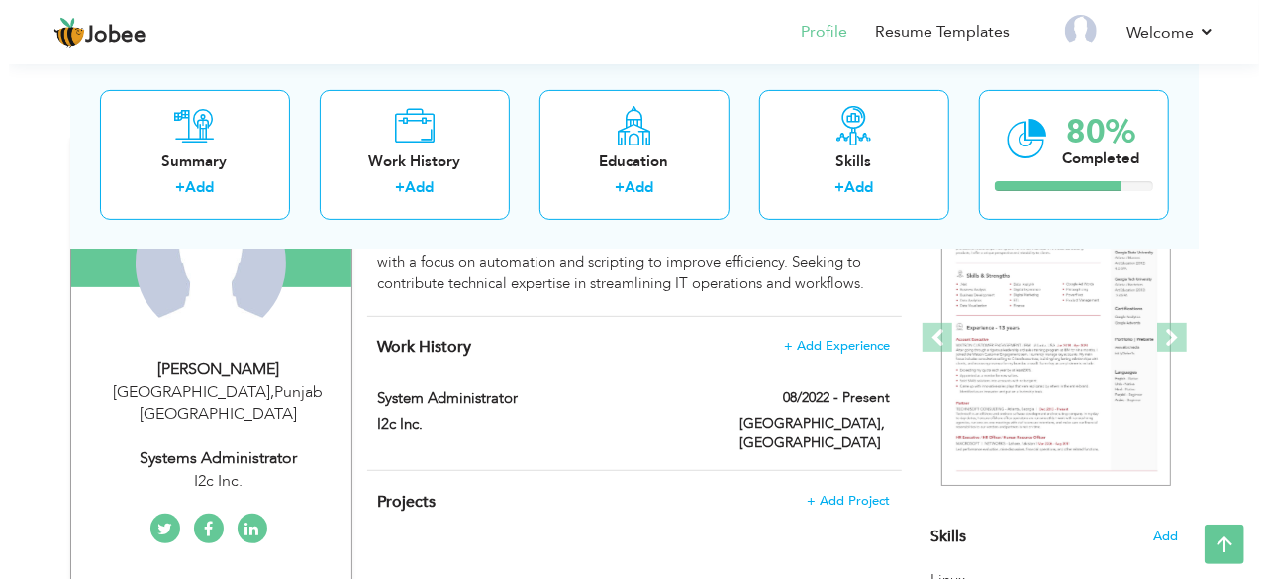
scroll to position [235, 0]
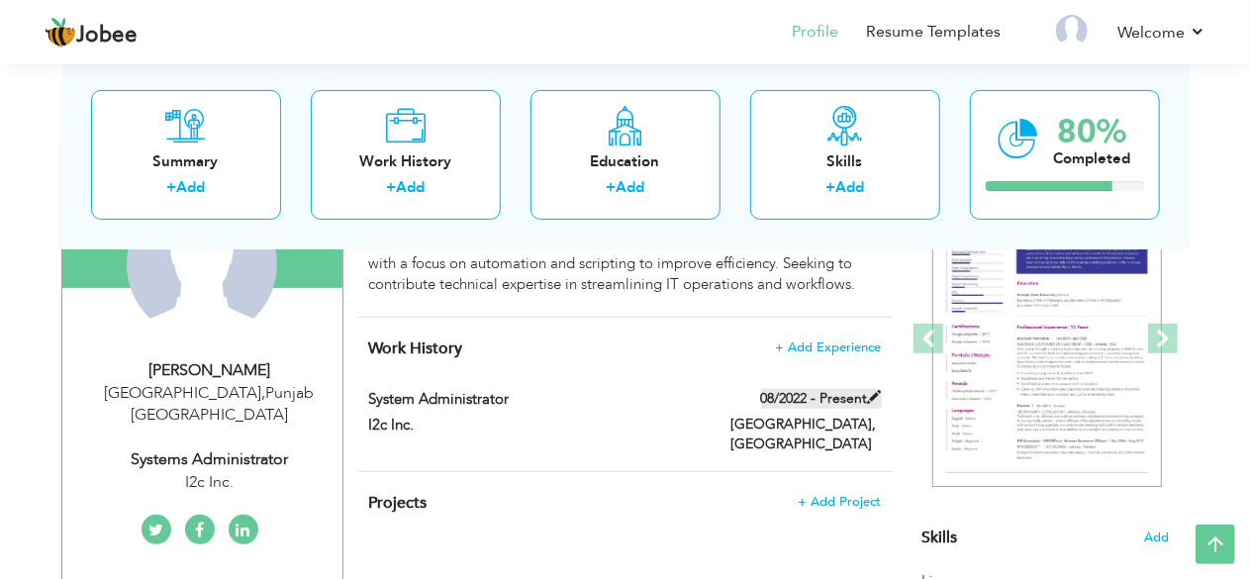
click at [873, 393] on span at bounding box center [875, 397] width 14 height 14
type input "System Administrator"
type input "I2c Inc."
type input "08/2022"
type input "[GEOGRAPHIC_DATA]"
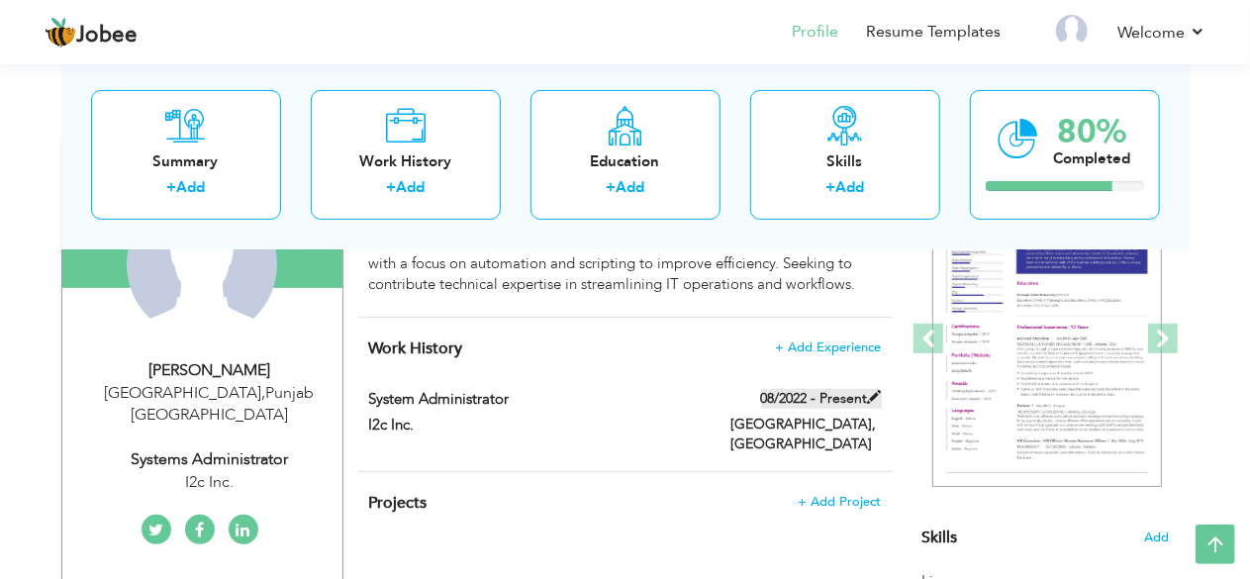
type input "[GEOGRAPHIC_DATA]"
checkbox input "true"
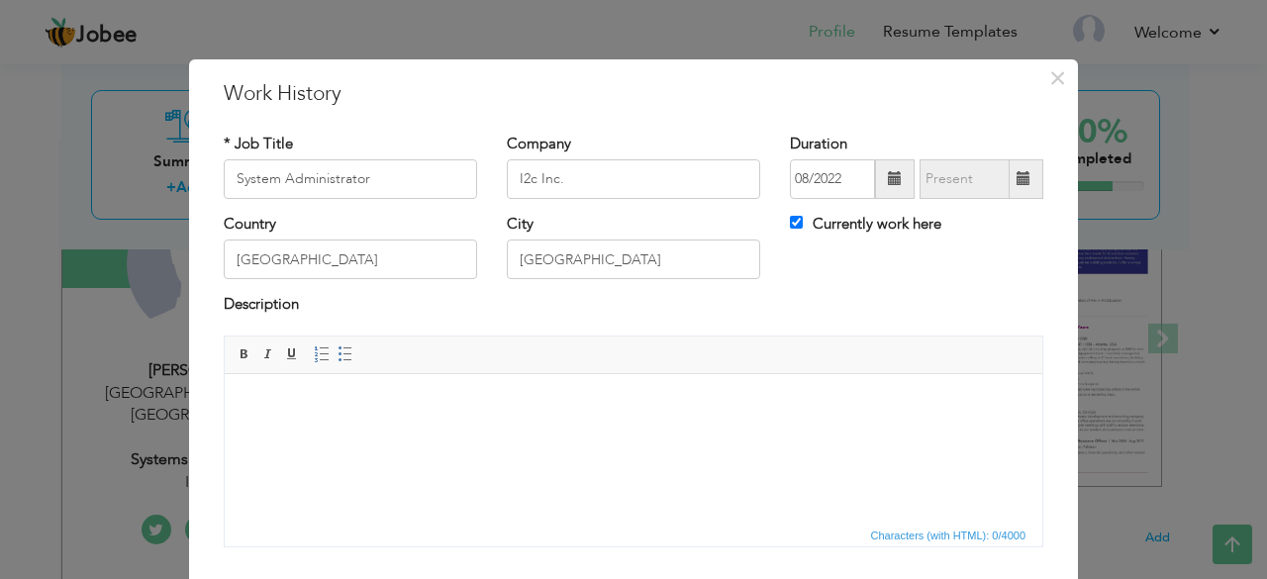
click at [656, 409] on body at bounding box center [634, 403] width 778 height 21
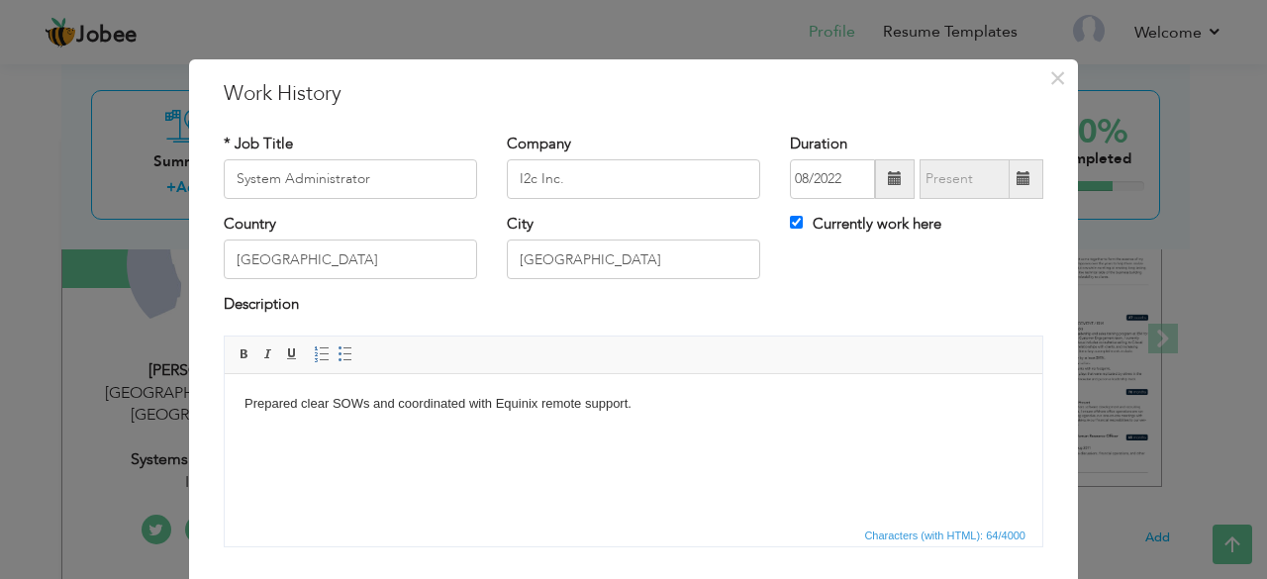
click at [367, 407] on body "Prepared clear SOWs and coordinated with Equinix remote support." at bounding box center [634, 403] width 778 height 21
click at [241, 393] on html "Prepared clear SOWs (Statement of Work) and coordinated with Equinix remote sup…" at bounding box center [634, 403] width 818 height 60
click at [339, 353] on span at bounding box center [346, 355] width 16 height 16
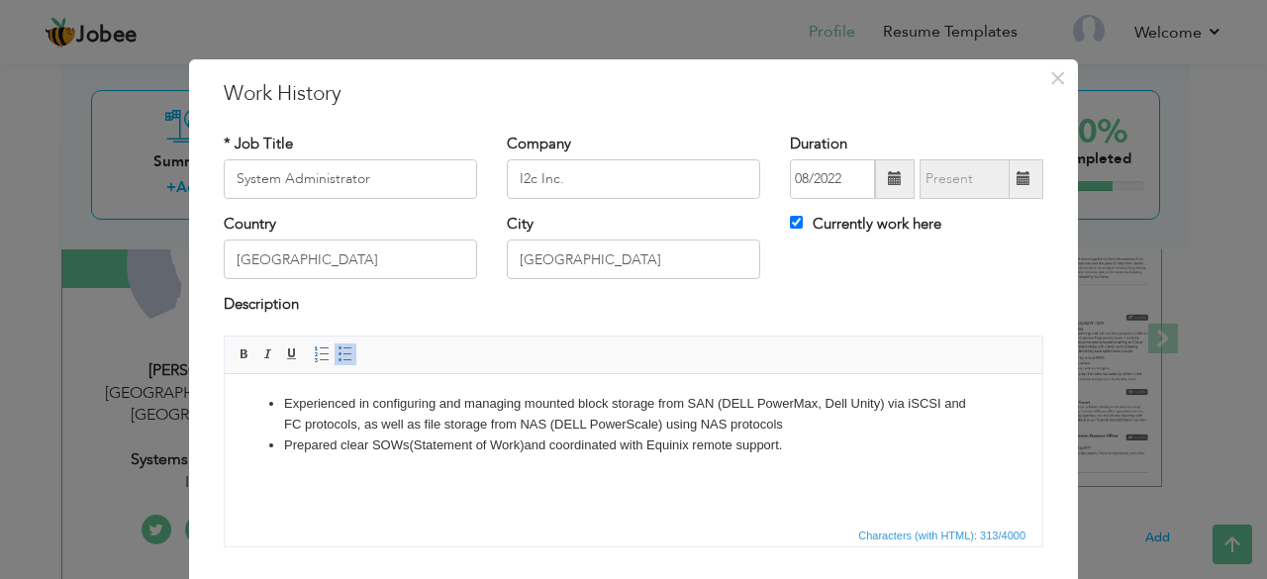
click at [611, 403] on li "Experienced in configuring and managing mounted block storage from SAN (DELL Po…" at bounding box center [633, 414] width 699 height 42
click at [472, 419] on li "Experienced in configuring and managing mounted block level storage from SAN (D…" at bounding box center [633, 414] width 699 height 42
click at [854, 416] on li "Experienced in configuring and managing mounted block level storage from SAN (D…" at bounding box center [633, 414] width 699 height 42
click at [403, 401] on li "Experienced in configuring and managing mounted block level storage from SAN (D…" at bounding box center [633, 414] width 699 height 42
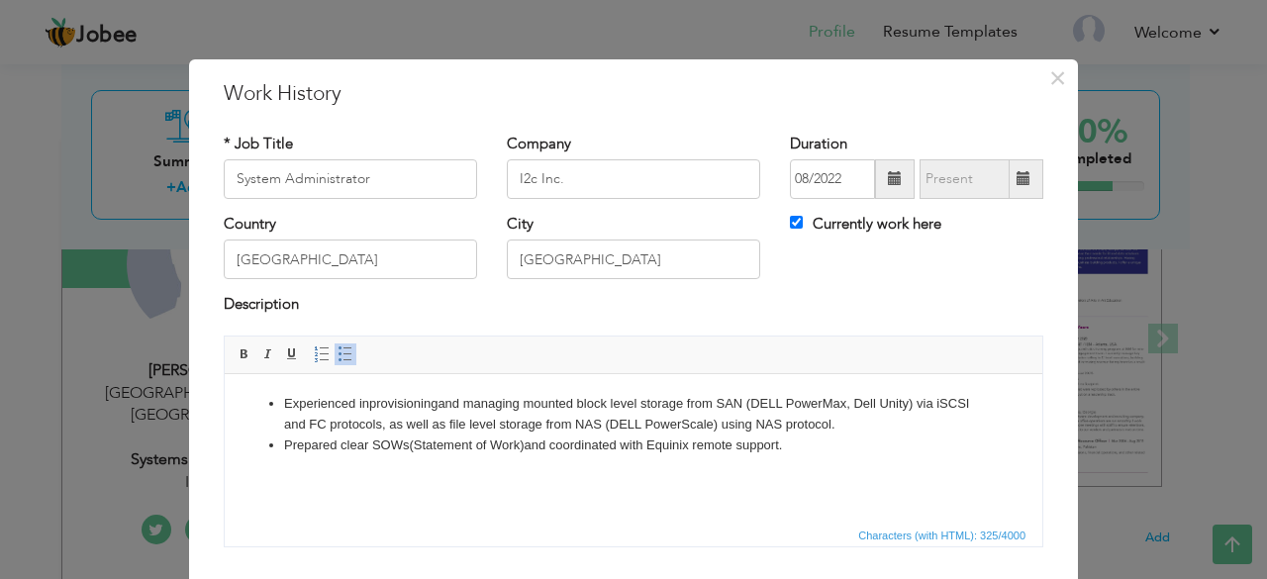
click at [579, 401] on li "Experienced in provisioning and managing mounted block level storage from SAN (…" at bounding box center [633, 414] width 699 height 42
drag, startPoint x: 717, startPoint y: 423, endPoint x: 243, endPoint y: 387, distance: 475.6
click at [243, 387] on html "Experienced in provisioning block level storage from SAN (DELL PowerMax, Dell U…" at bounding box center [634, 423] width 818 height 101
copy li "Experienced in provisioning block level storage from SAN (DELL PowerMax, Dell U…"
click at [480, 415] on li "Experienced in provisioning block level storage from SAN (DELL PowerMax, Dell U…" at bounding box center [633, 414] width 699 height 42
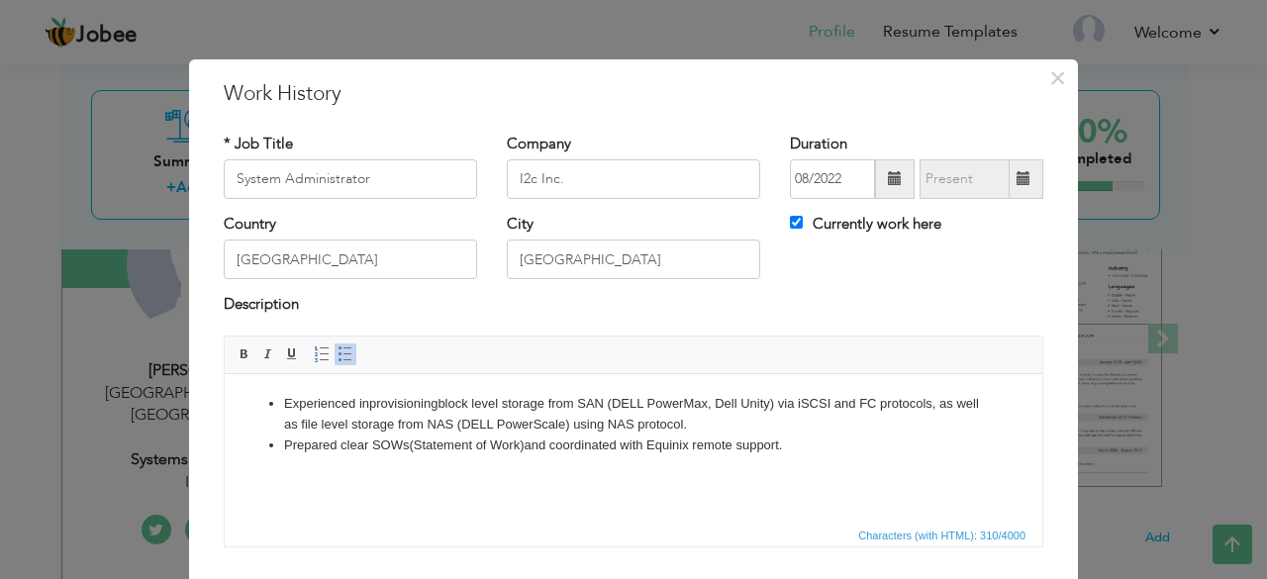
click at [479, 403] on li "Experienced in provisioning block level storage from SAN (DELL PowerMax, Dell U…" at bounding box center [633, 414] width 699 height 42
click at [346, 421] on li "Experienced in provisioning block- level storage from SAN (DELL PowerMax, Dell …" at bounding box center [633, 414] width 699 height 42
click at [793, 398] on li "Experienced in provisioning block- level storage from SAN (DELL PowerMax, Dell …" at bounding box center [633, 414] width 699 height 42
click at [747, 416] on li "Experienced in provisioning block- level storage from SAN (DELL PowerMax, Dell …" at bounding box center [633, 414] width 699 height 42
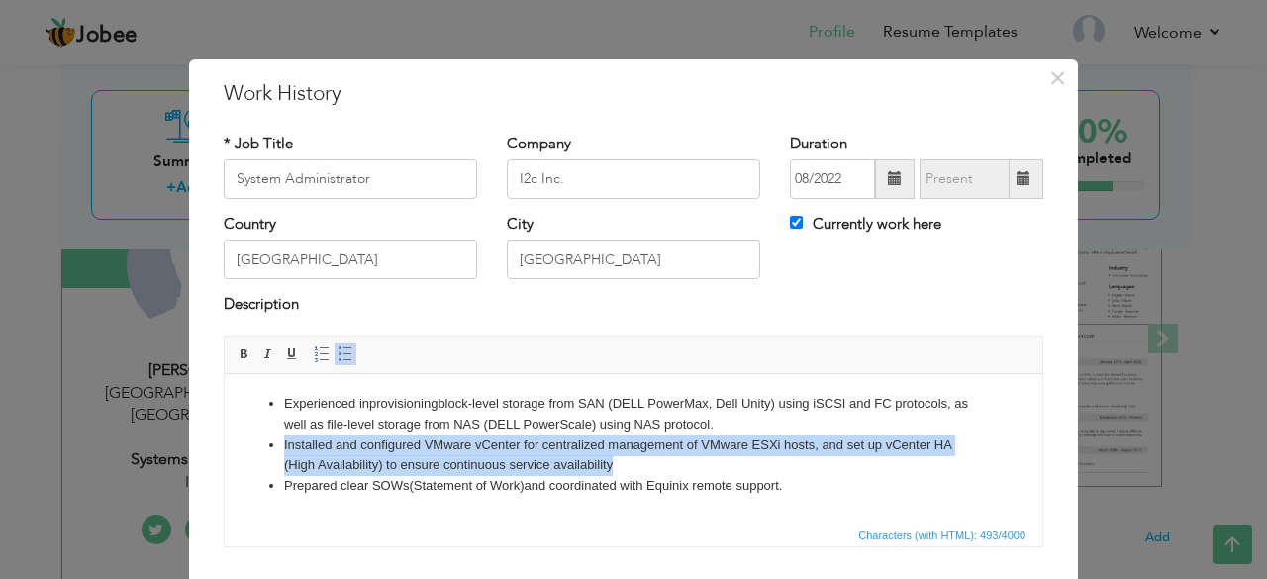
drag, startPoint x: 637, startPoint y: 456, endPoint x: 282, endPoint y: 443, distance: 354.7
click at [282, 443] on ul "Experienced in provisioning block- level storage from SAN (DELL PowerMax, Dell …" at bounding box center [634, 444] width 778 height 103
drag, startPoint x: 642, startPoint y: 467, endPoint x: 278, endPoint y: 439, distance: 364.5
click at [278, 439] on ul "Experienced in provisioning block-level storage from SAN (DELL PowerMax, Dell U…" at bounding box center [634, 444] width 778 height 103
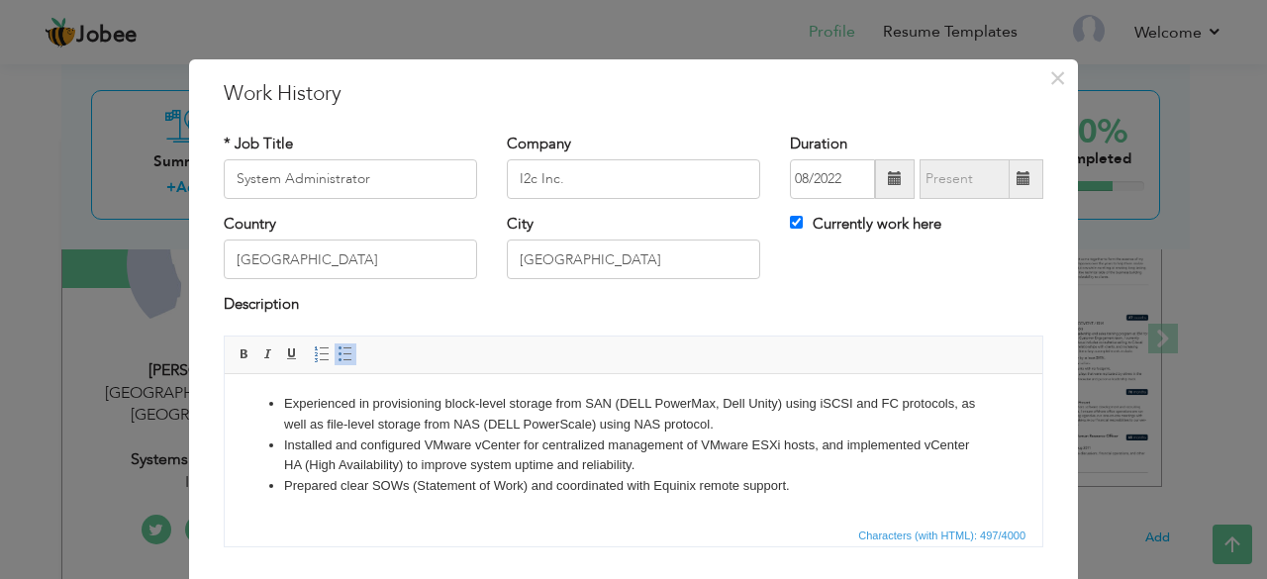
click at [403, 458] on li "Installed and configured VMware vCenter for centralized management of VMware ES…" at bounding box center [633, 456] width 699 height 42
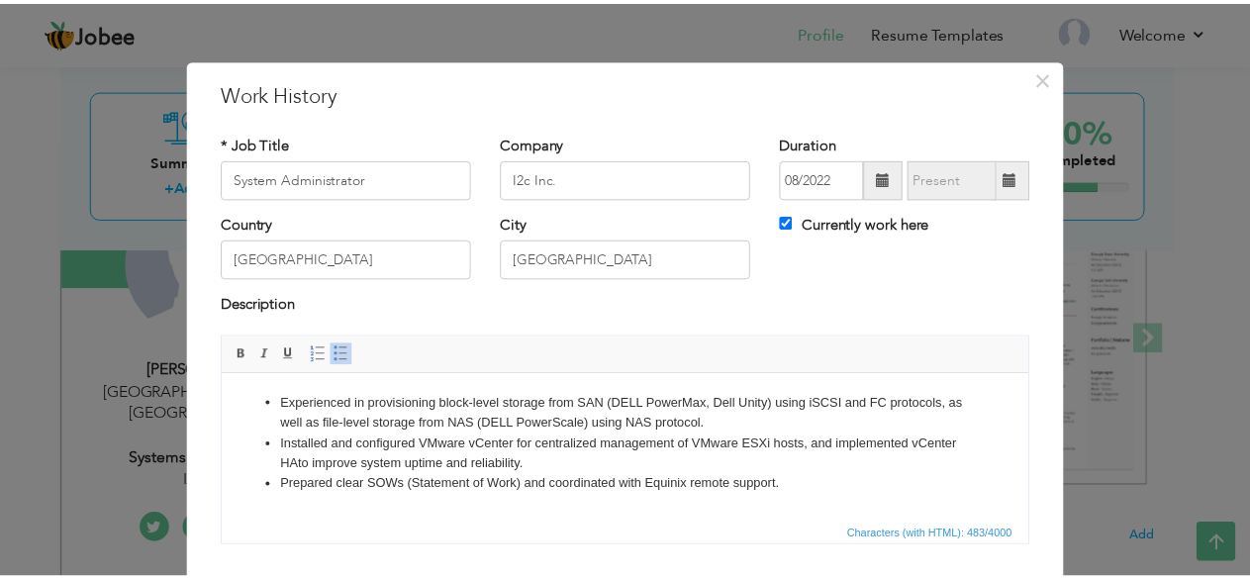
scroll to position [127, 0]
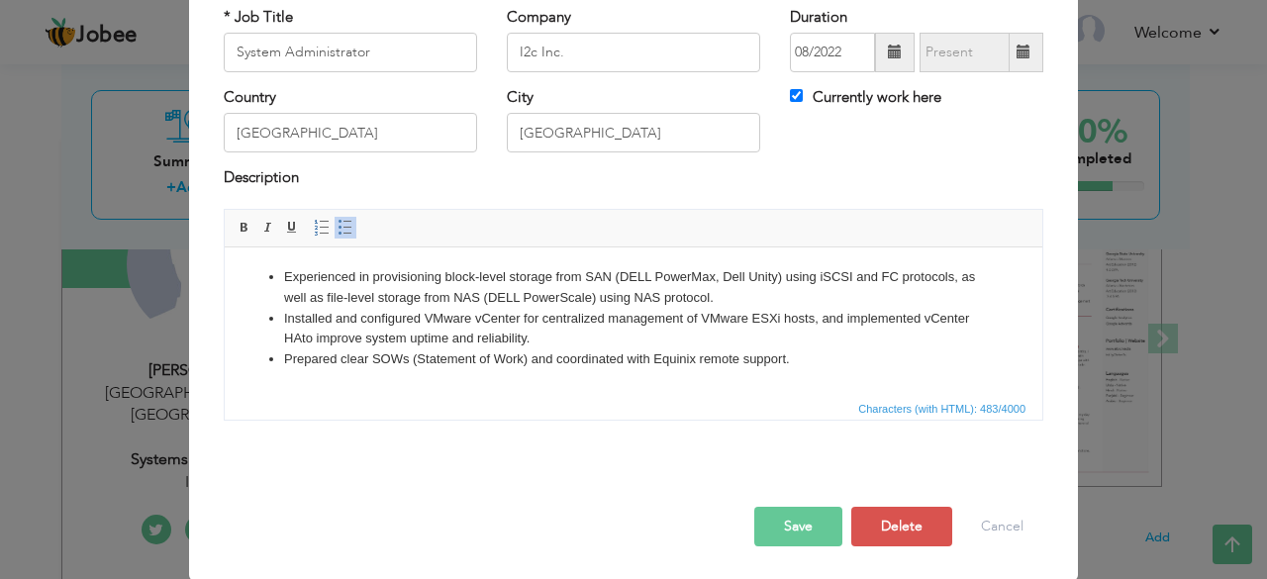
click at [768, 530] on button "Save" at bounding box center [798, 527] width 88 height 40
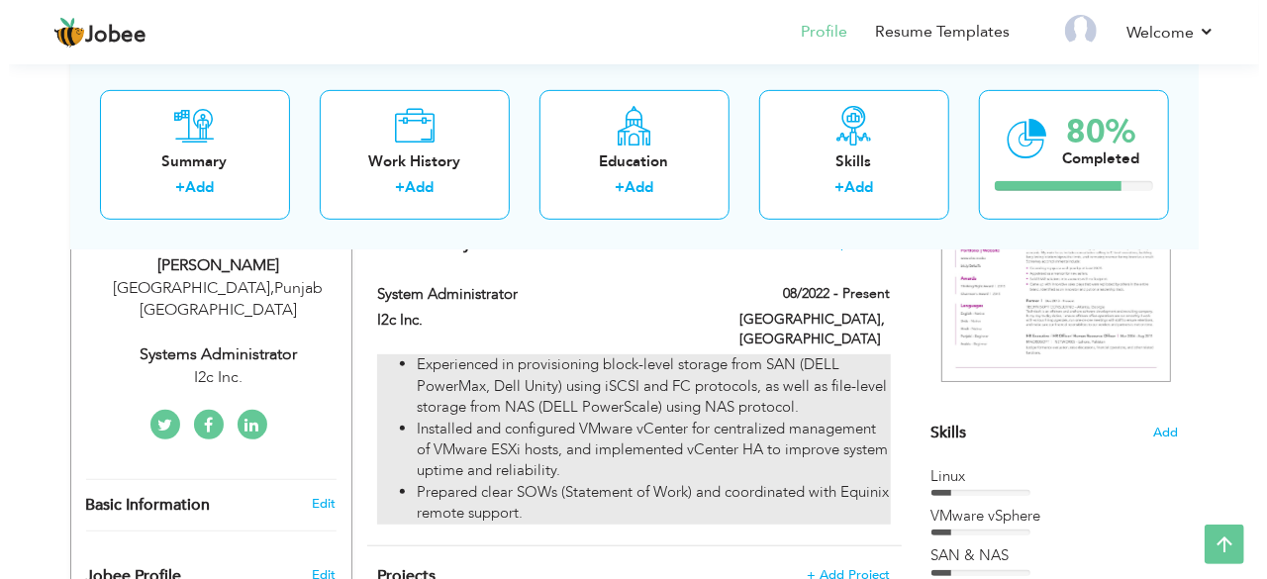
scroll to position [342, 0]
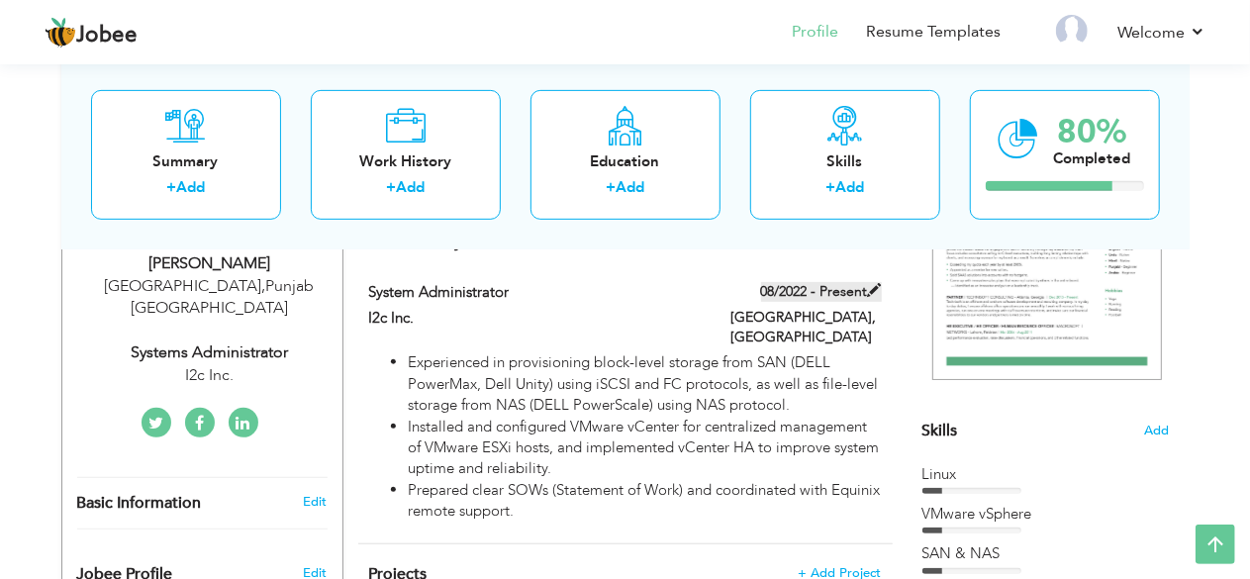
click at [875, 286] on span at bounding box center [875, 290] width 14 height 14
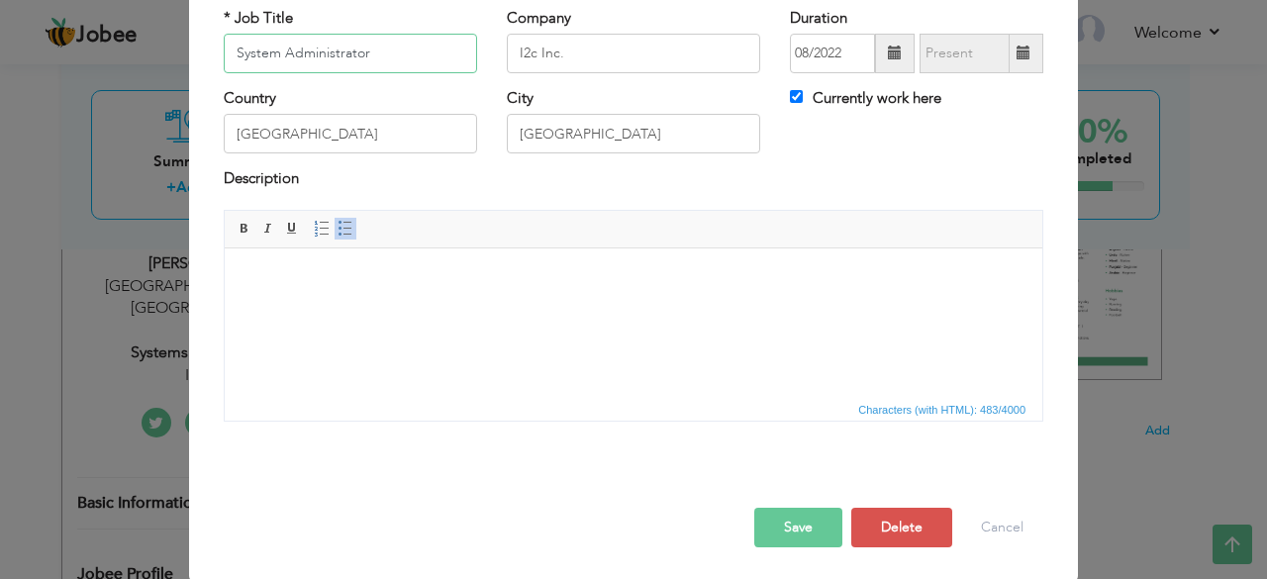
scroll to position [127, 0]
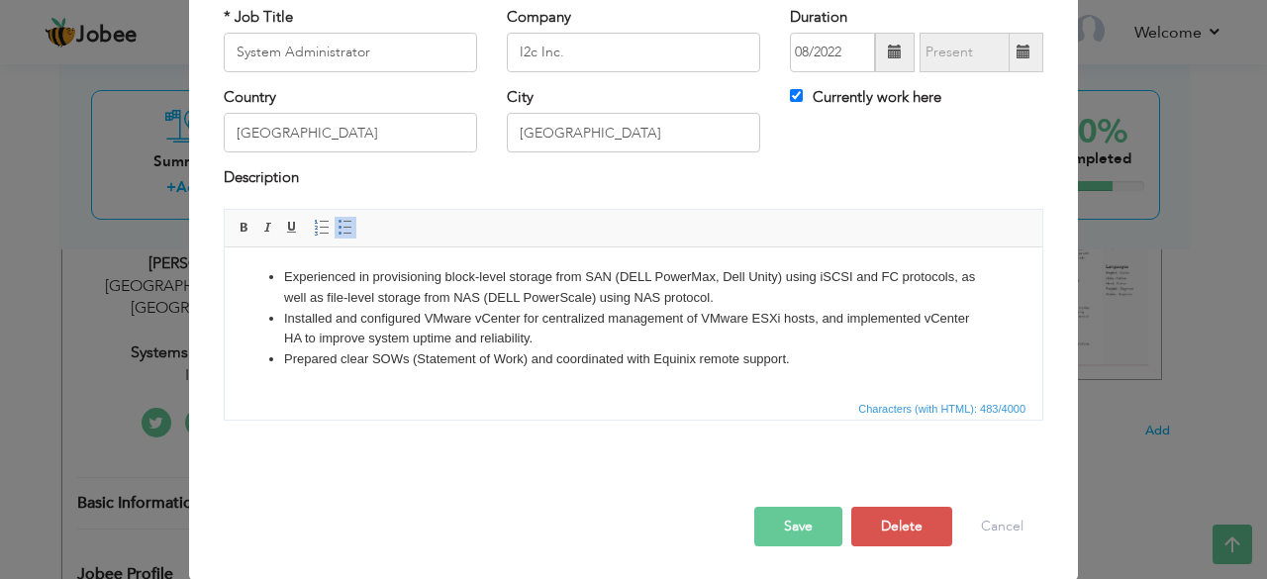
click at [704, 319] on li "Installed and configured VMware vCenter for centralized management of VMware ES…" at bounding box center [633, 329] width 699 height 42
click at [621, 326] on li "Installed and configured VMware vCenter for centralized management of VMware ES…" at bounding box center [633, 329] width 699 height 42
click at [601, 338] on li "Installed and configured VMware vCenter for centralized management of VMware ES…" at bounding box center [633, 329] width 699 height 42
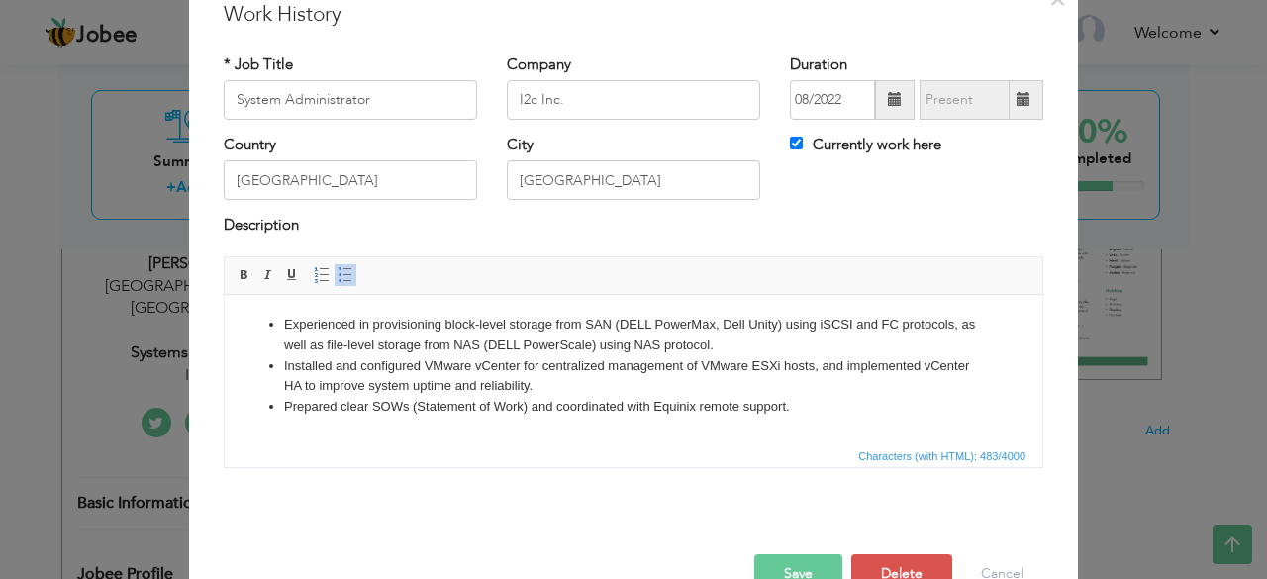
scroll to position [77, 0]
click at [824, 408] on li "Prepared clear SOWs (Statement of Work) and coordinated with Equinix remote sup…" at bounding box center [633, 408] width 699 height 21
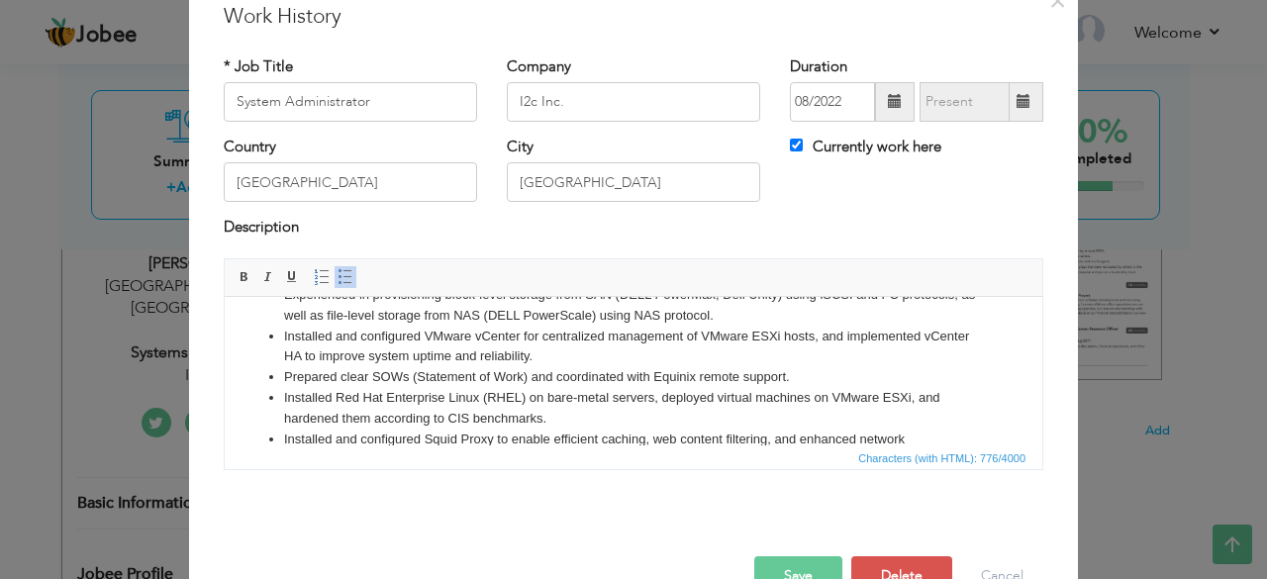
scroll to position [53, 0]
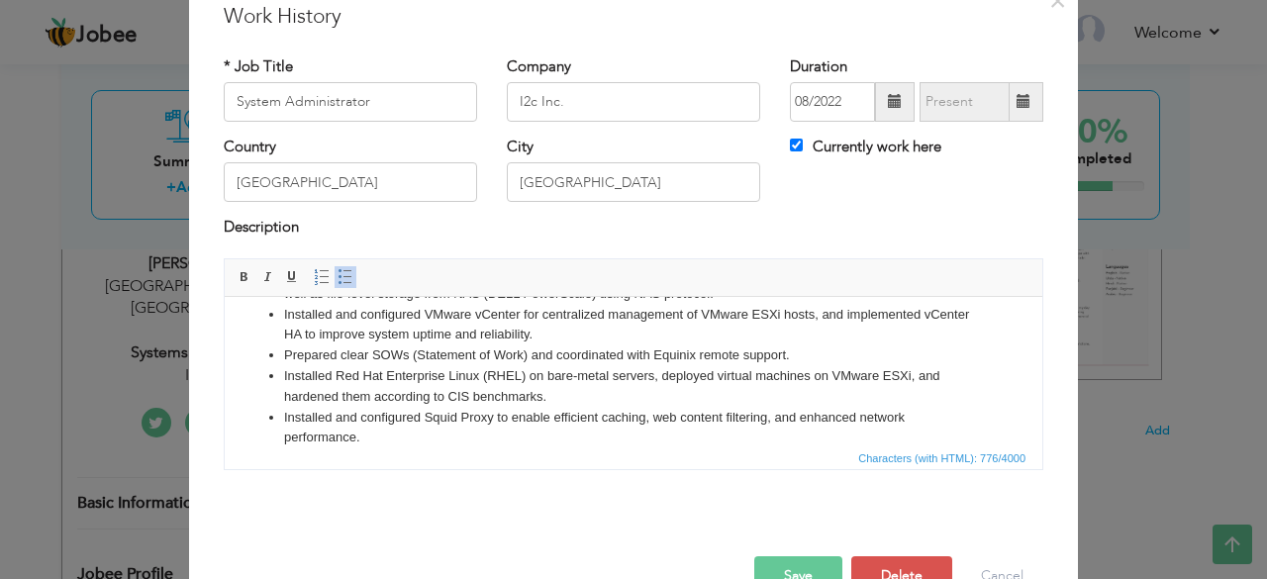
click at [789, 558] on button "Save" at bounding box center [798, 576] width 88 height 40
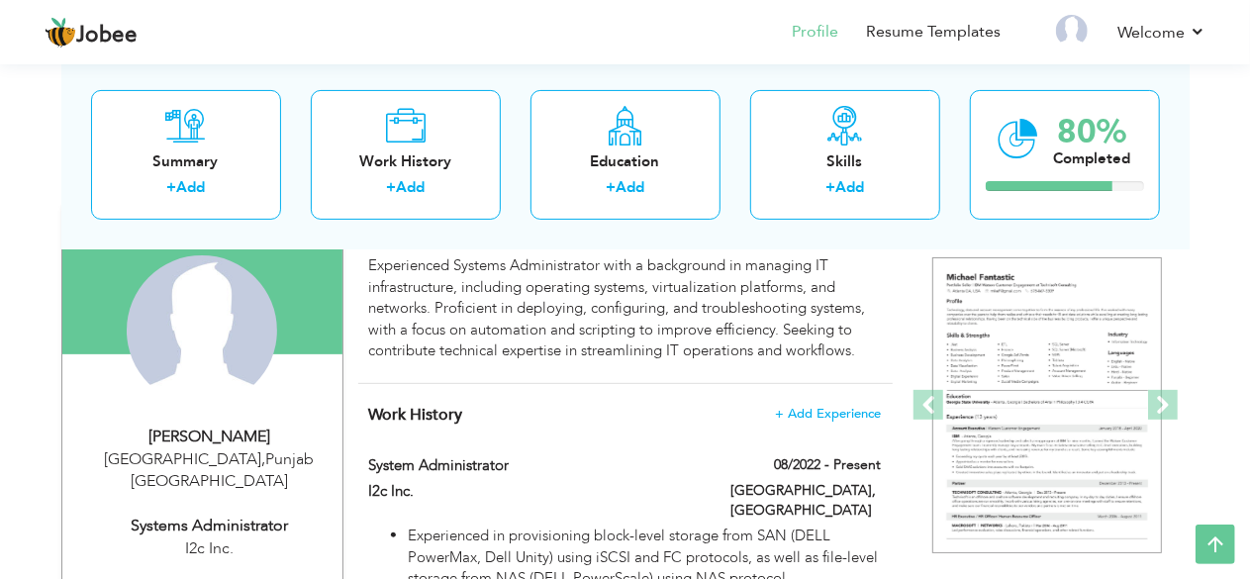
scroll to position [163, 0]
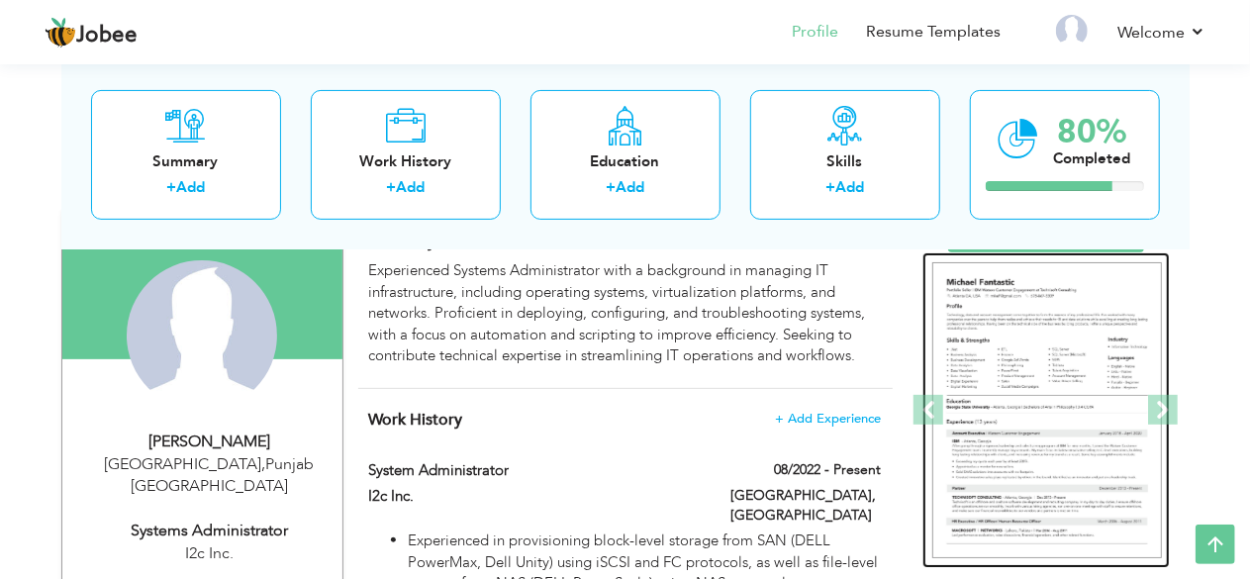
click at [1056, 373] on img at bounding box center [1048, 410] width 230 height 297
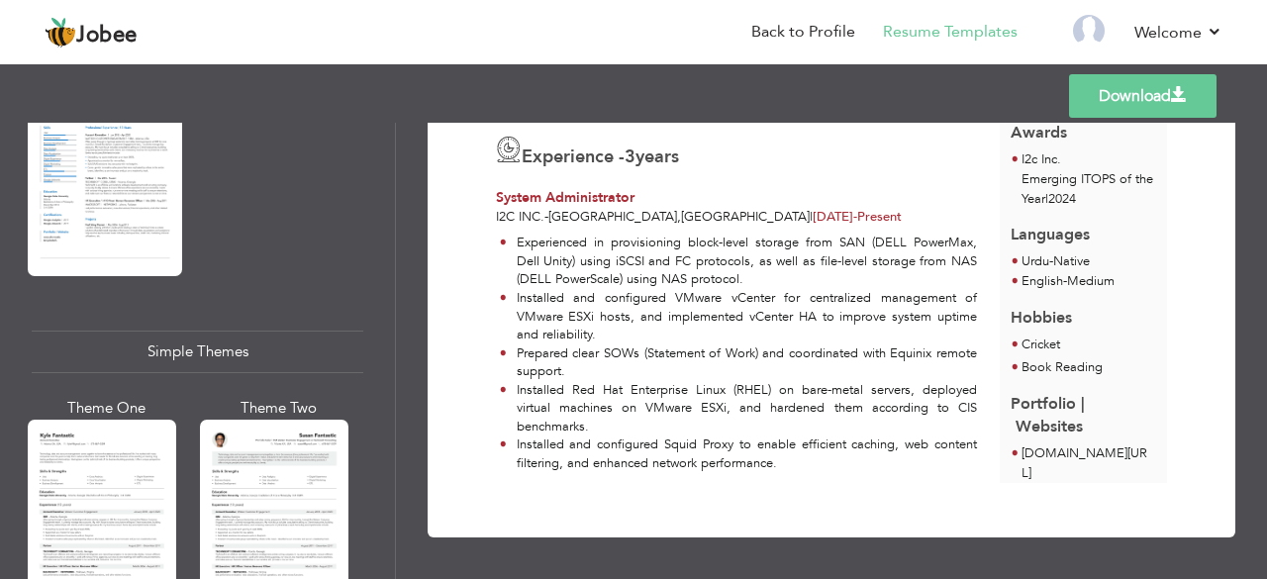
scroll to position [3580, 0]
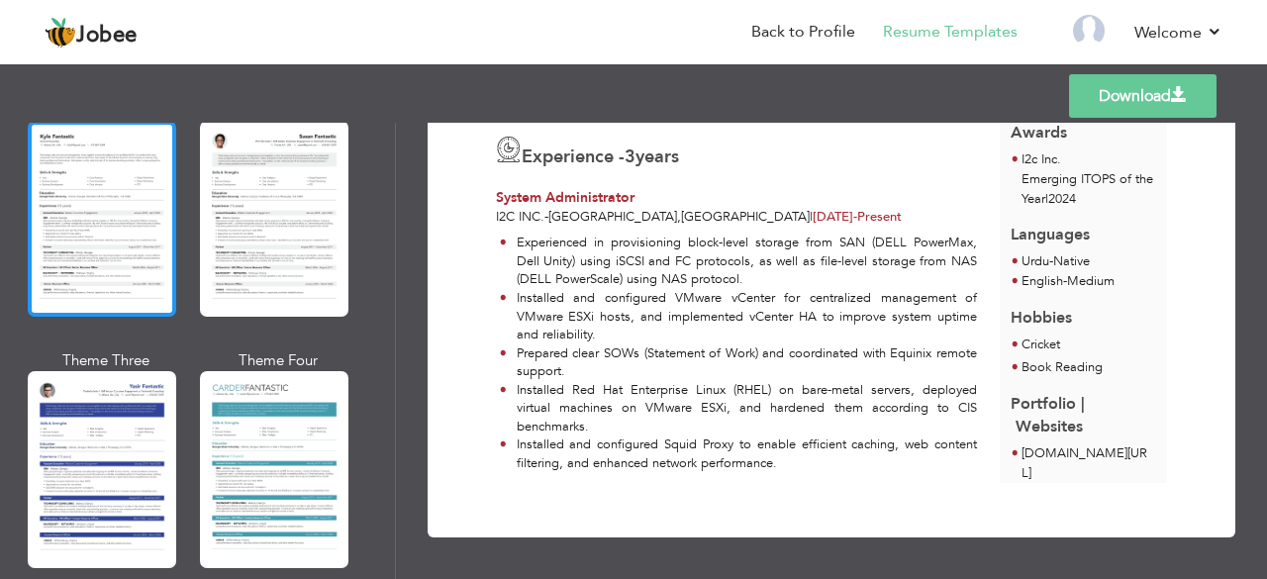
click at [99, 206] on div at bounding box center [102, 219] width 149 height 196
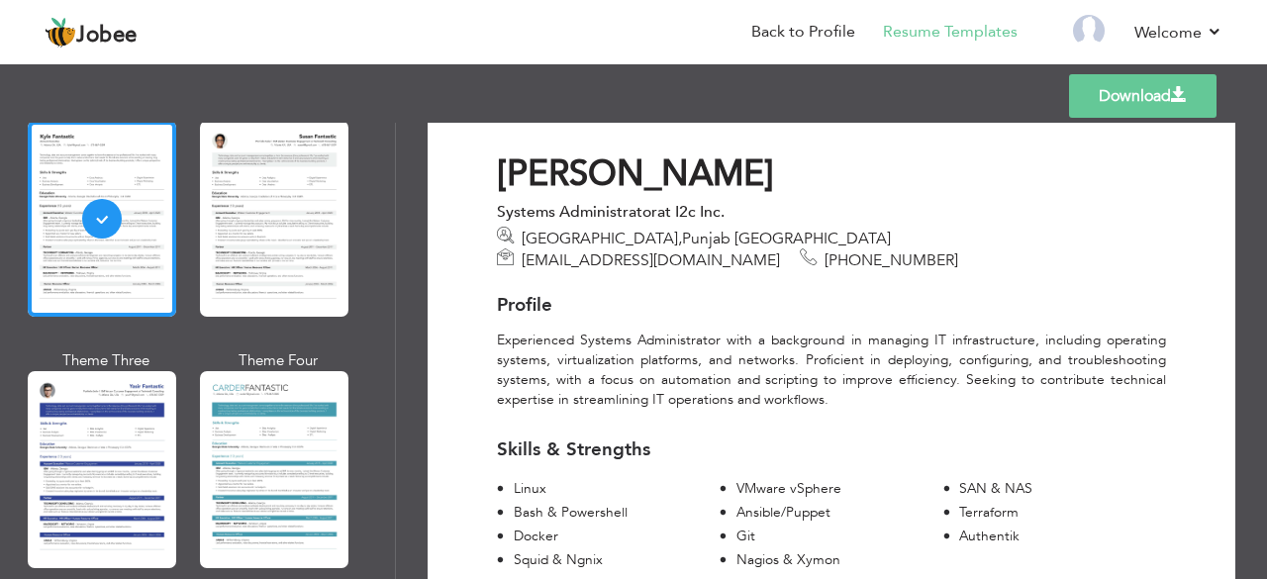
scroll to position [0, 0]
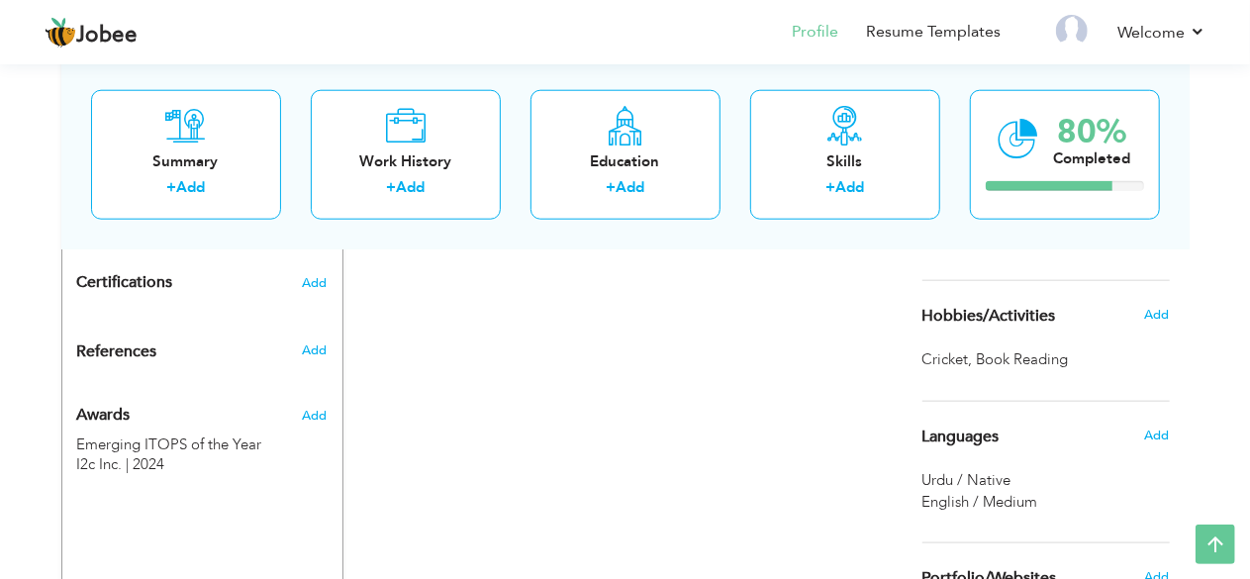
scroll to position [988, 0]
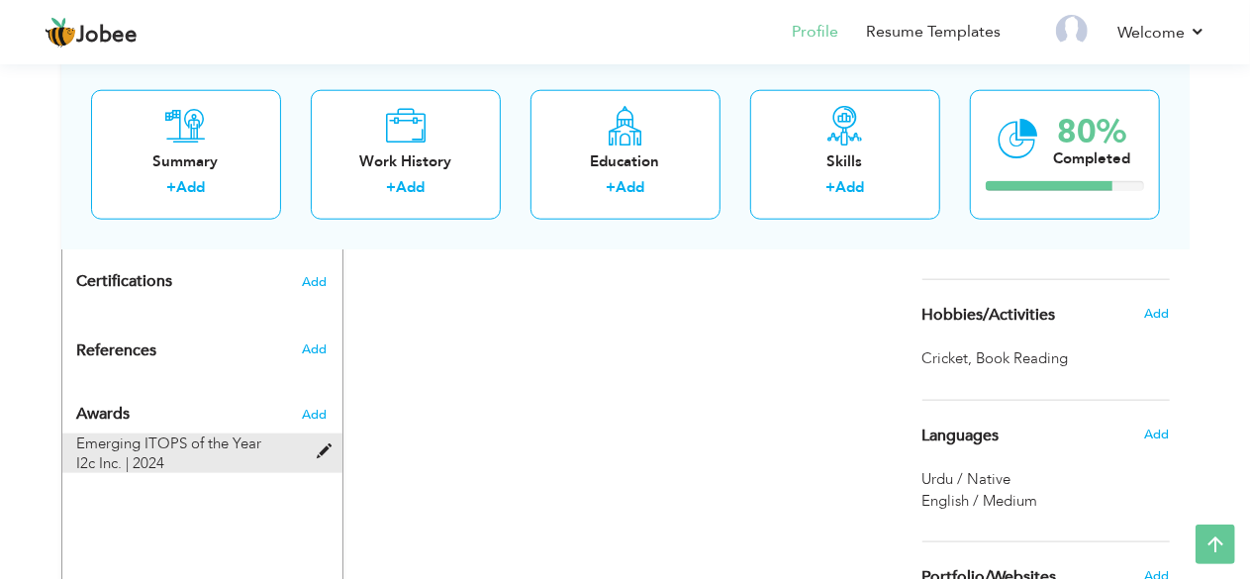
click at [320, 434] on div at bounding box center [331, 441] width 24 height 15
type input "Emerging ITOPS of the Year"
type input "I2c Inc."
type input "2024"
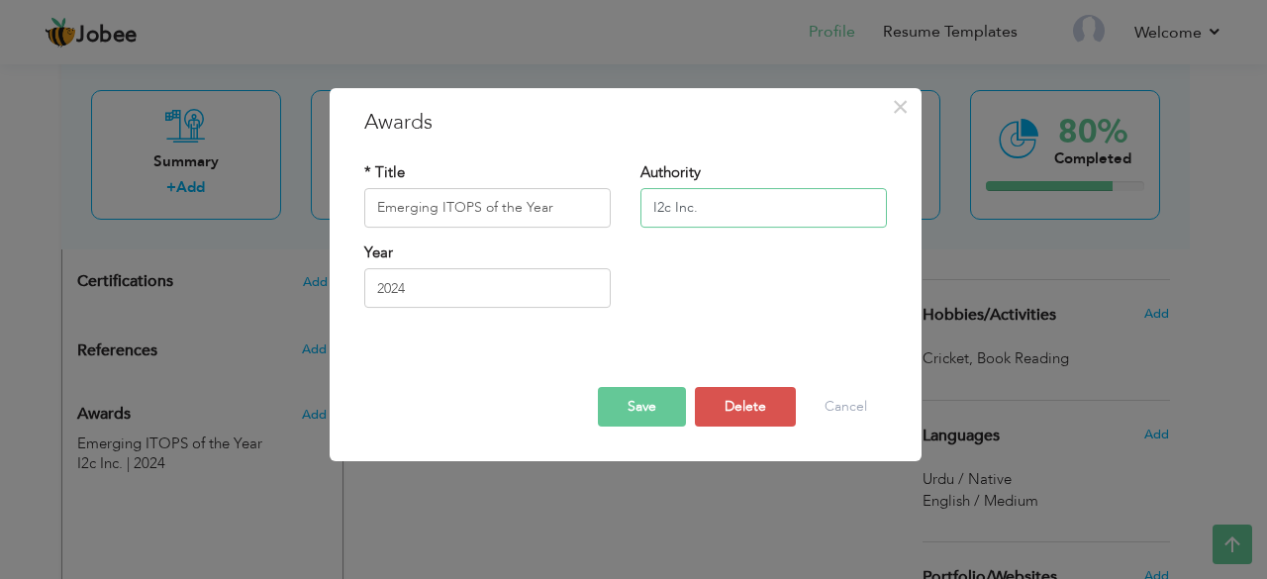
click at [655, 204] on input "I2c Inc." at bounding box center [764, 208] width 247 height 40
type input "i2c Inc."
click at [645, 407] on button "Save" at bounding box center [642, 407] width 88 height 40
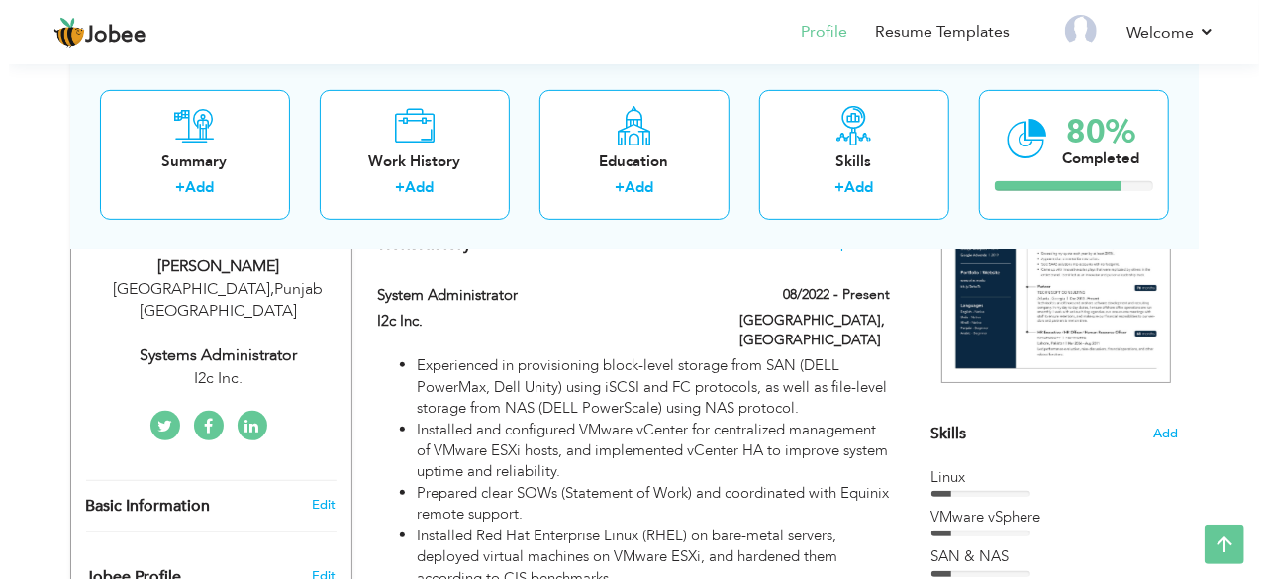
scroll to position [315, 0]
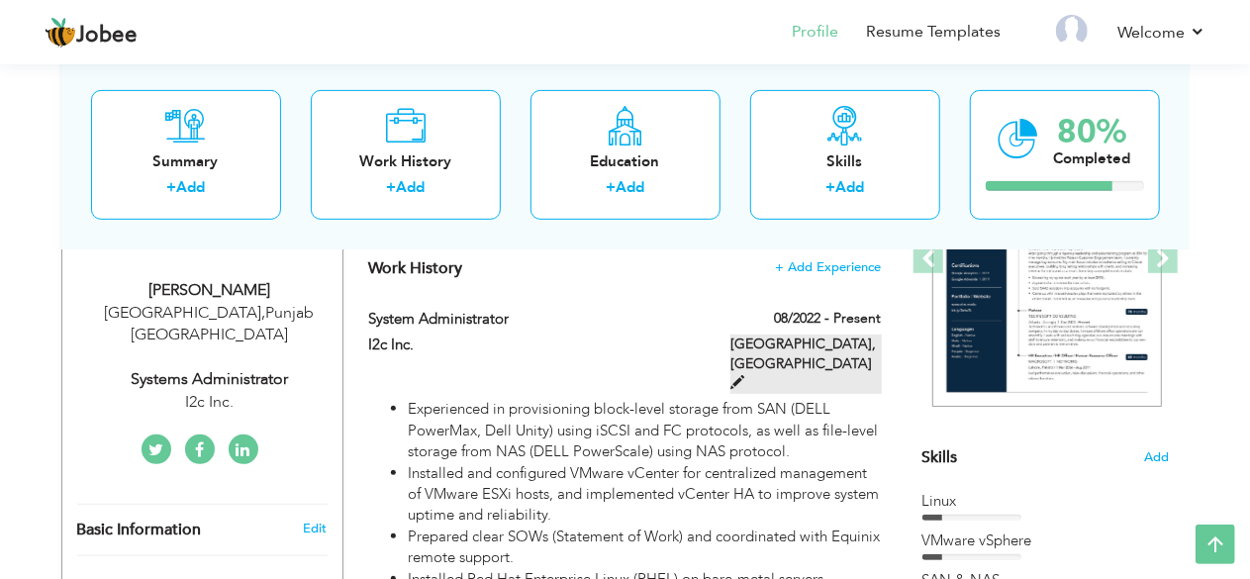
click at [745, 375] on span at bounding box center [738, 382] width 14 height 14
type input "System Administrator"
type input "I2c Inc."
type input "08/2022"
type input "[GEOGRAPHIC_DATA]"
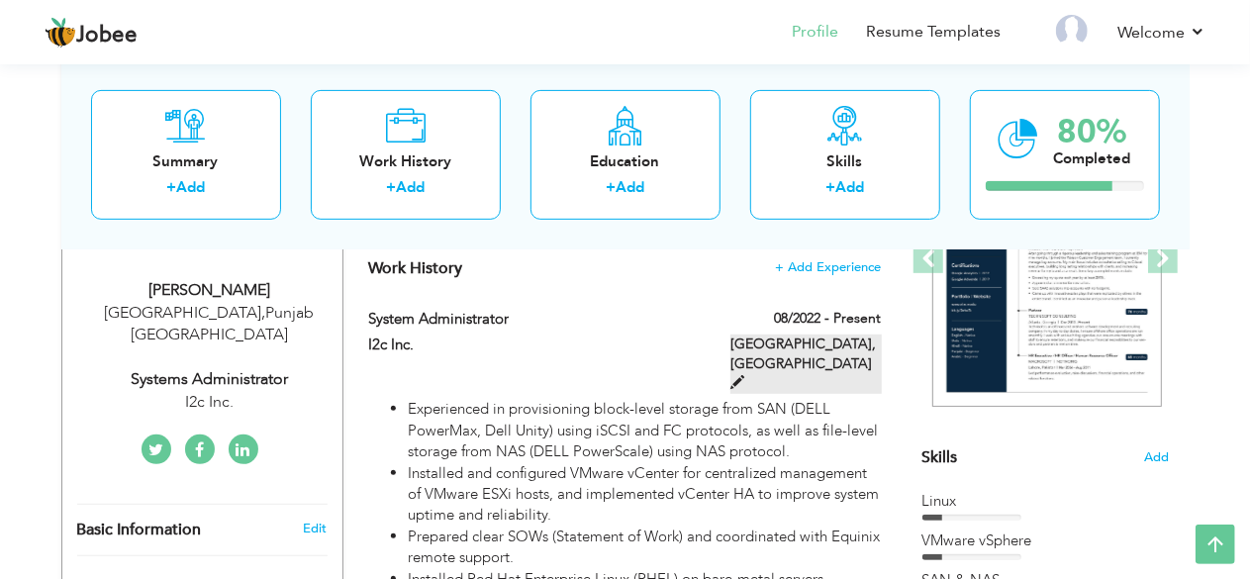
type input "[GEOGRAPHIC_DATA]"
checkbox input "true"
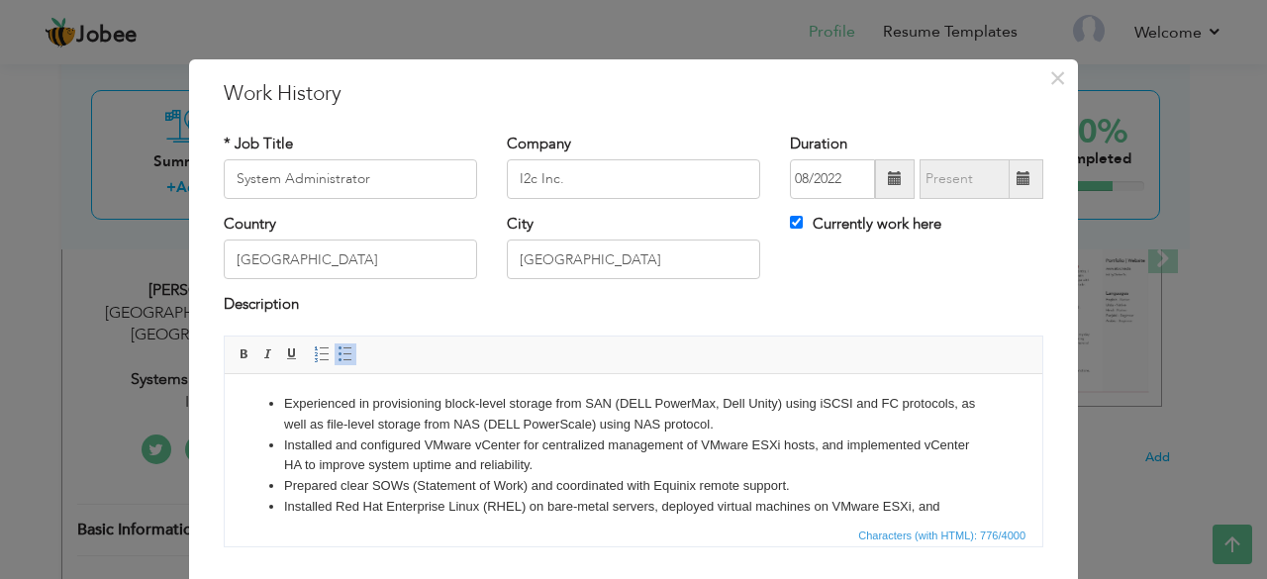
click at [677, 421] on li "Experienced in provisioning block-level storage from SAN (DELL PowerMax, Dell U…" at bounding box center [633, 414] width 699 height 42
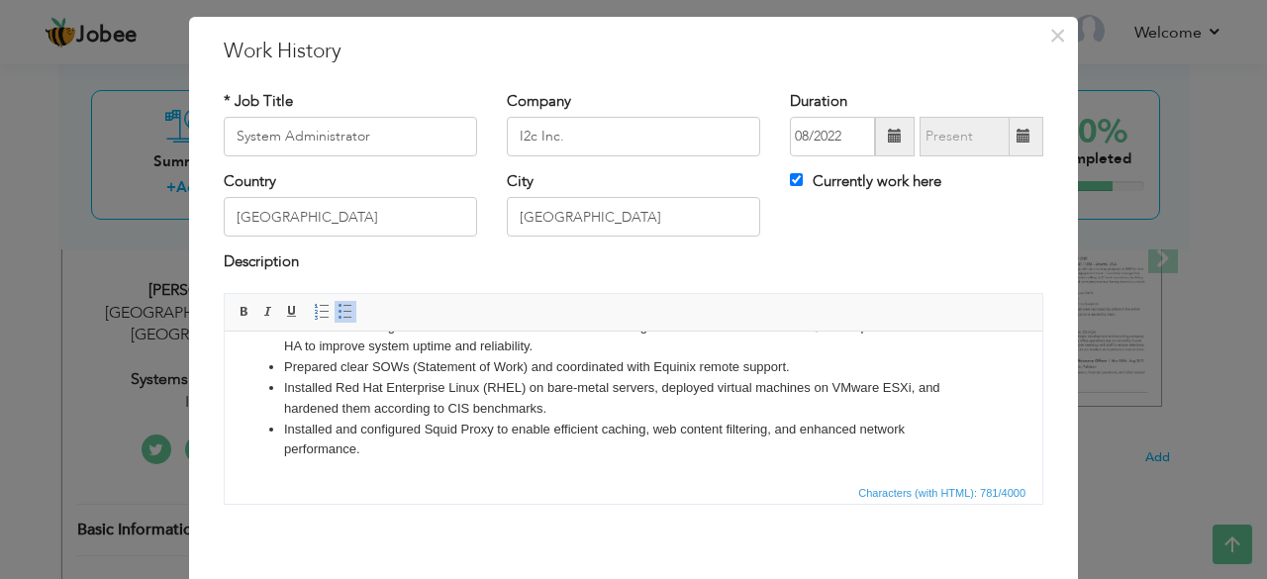
scroll to position [44, 0]
click at [809, 462] on html "Experienced in provisioning block-level storage from SAN (DELL PowerMax, Dell U…" at bounding box center [634, 365] width 818 height 225
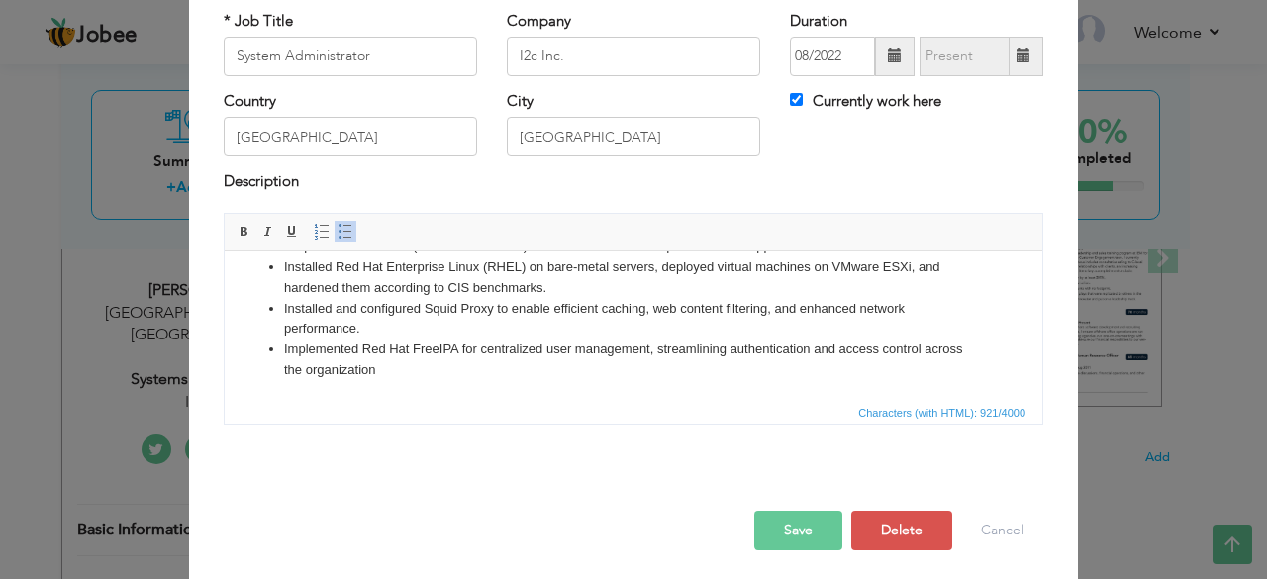
scroll to position [127, 0]
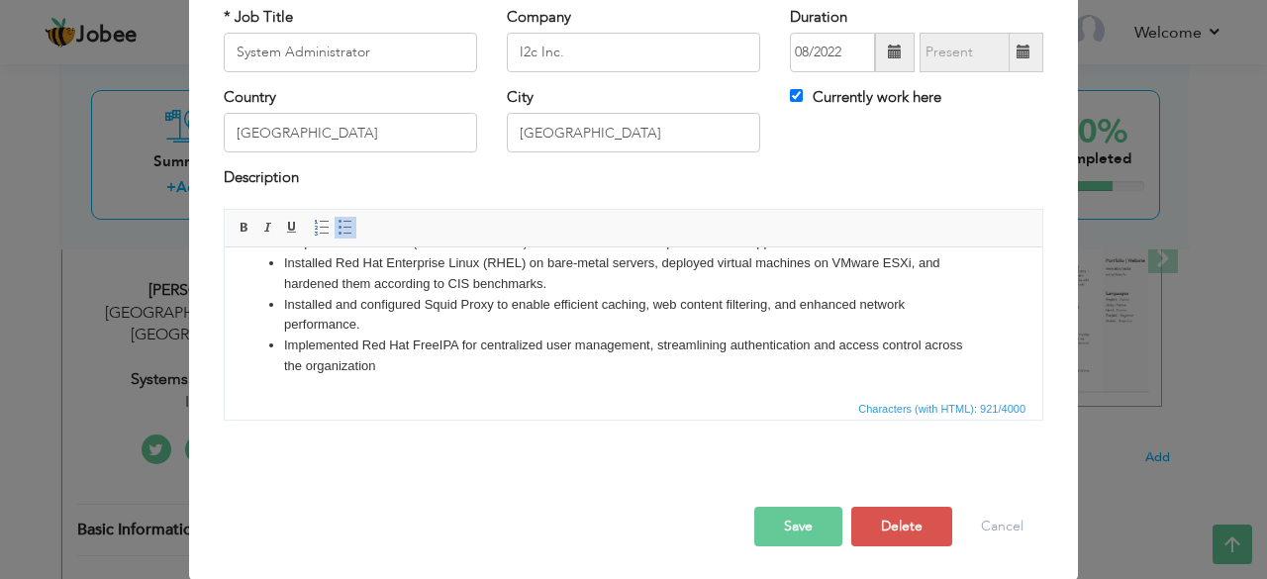
click at [775, 512] on button "Save" at bounding box center [798, 527] width 88 height 40
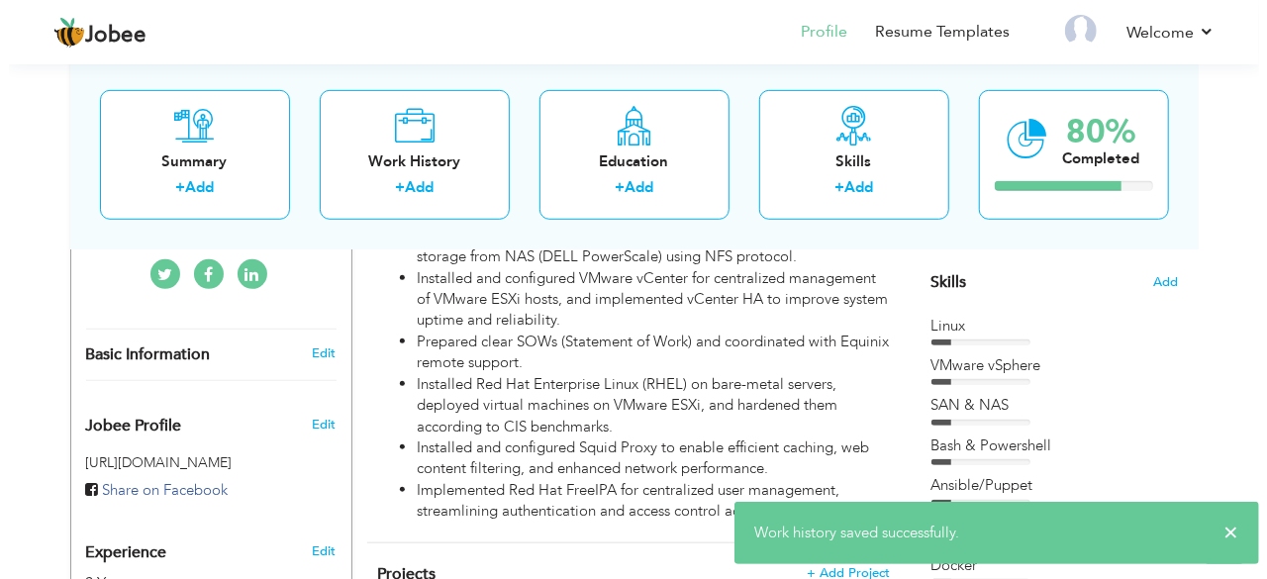
scroll to position [491, 0]
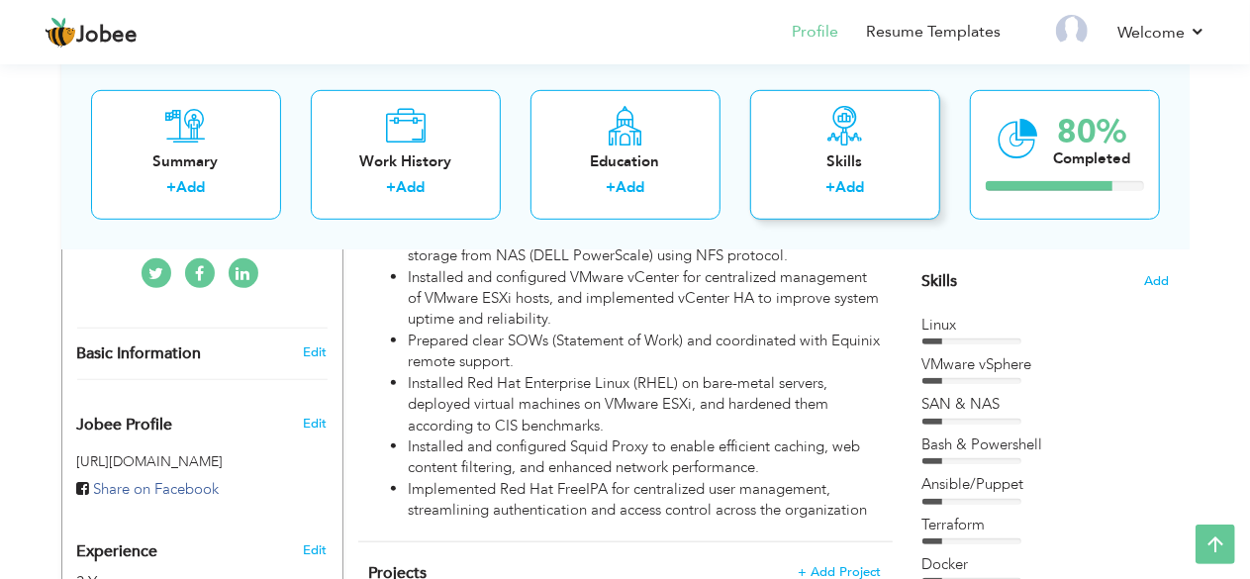
click at [798, 133] on div "Skills + Add" at bounding box center [845, 154] width 190 height 130
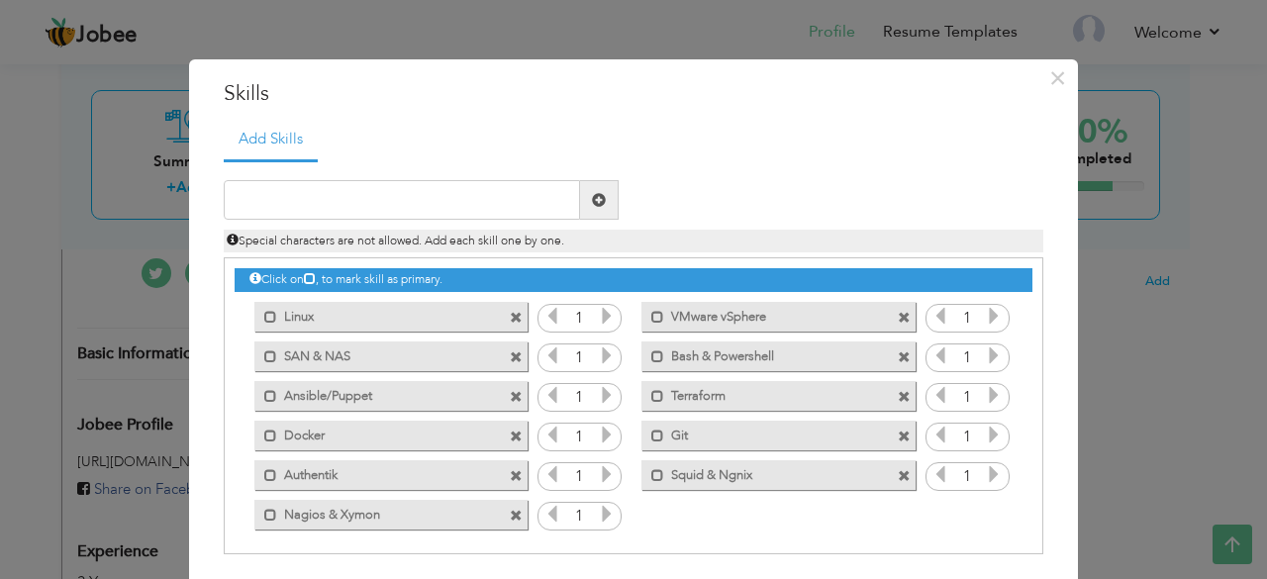
click at [594, 196] on span at bounding box center [599, 200] width 14 height 14
click at [490, 207] on input "text" at bounding box center [402, 200] width 356 height 40
drag, startPoint x: 442, startPoint y: 206, endPoint x: 209, endPoint y: 193, distance: 233.0
click at [209, 193] on div "Network Protocols" at bounding box center [421, 200] width 425 height 40
type input "Network Protocols"
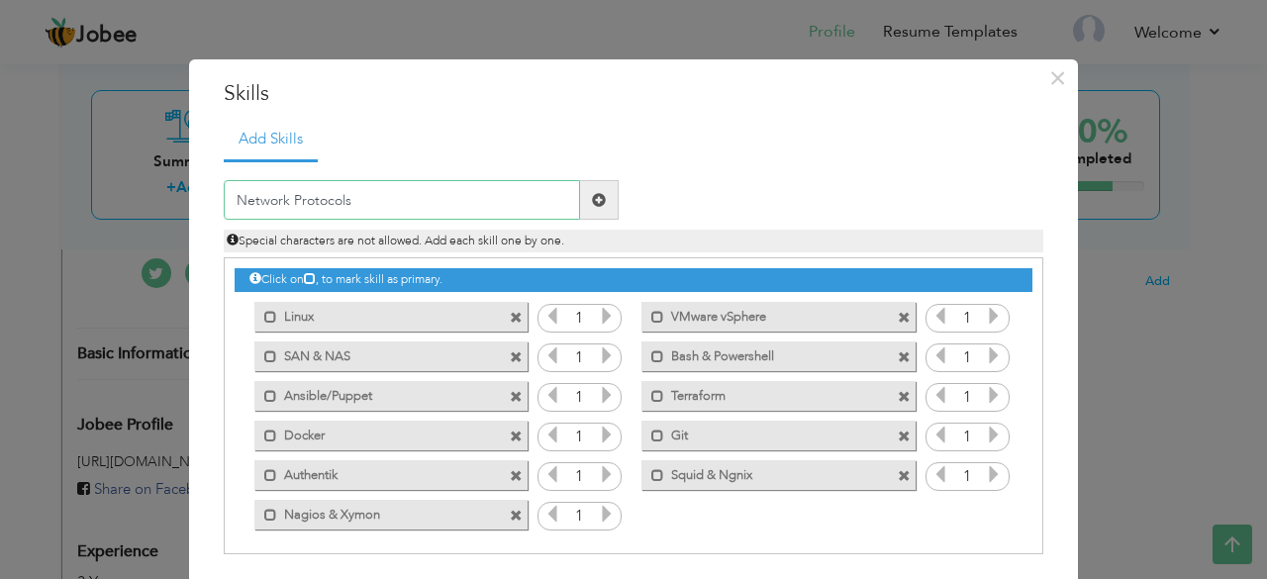
click at [408, 191] on input "Network Protocols" at bounding box center [402, 200] width 356 height 40
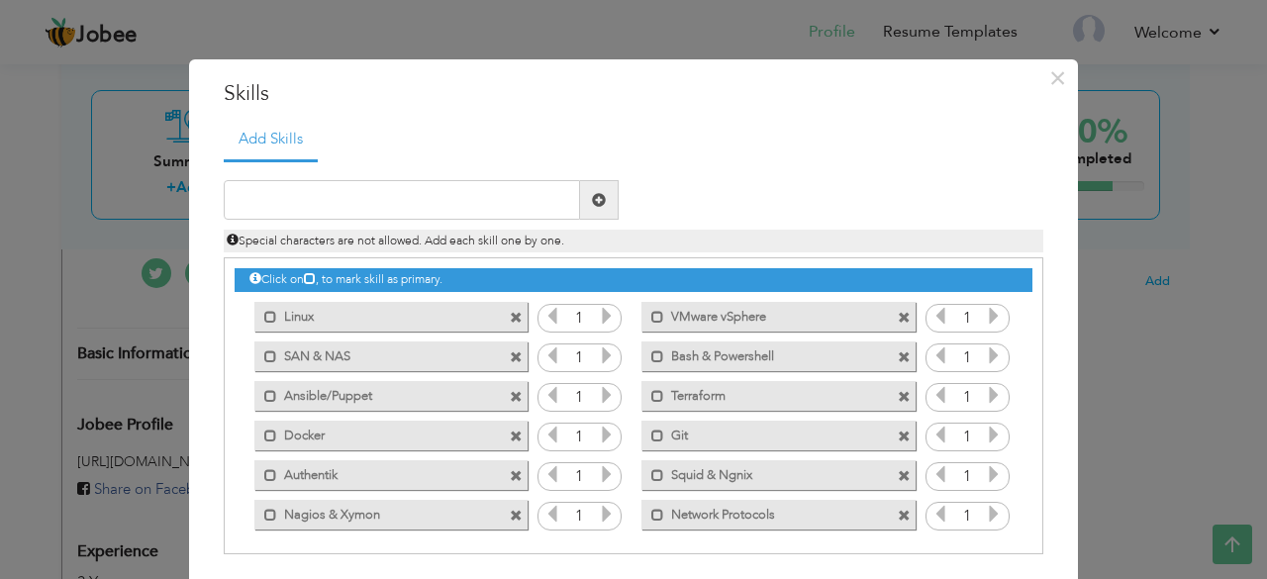
click at [952, 514] on input "1" at bounding box center [967, 517] width 37 height 28
click at [967, 515] on input "1" at bounding box center [967, 517] width 37 height 28
click at [651, 510] on span at bounding box center [657, 515] width 13 height 13
click at [646, 510] on span at bounding box center [657, 510] width 23 height 20
click at [898, 513] on span at bounding box center [904, 516] width 13 height 13
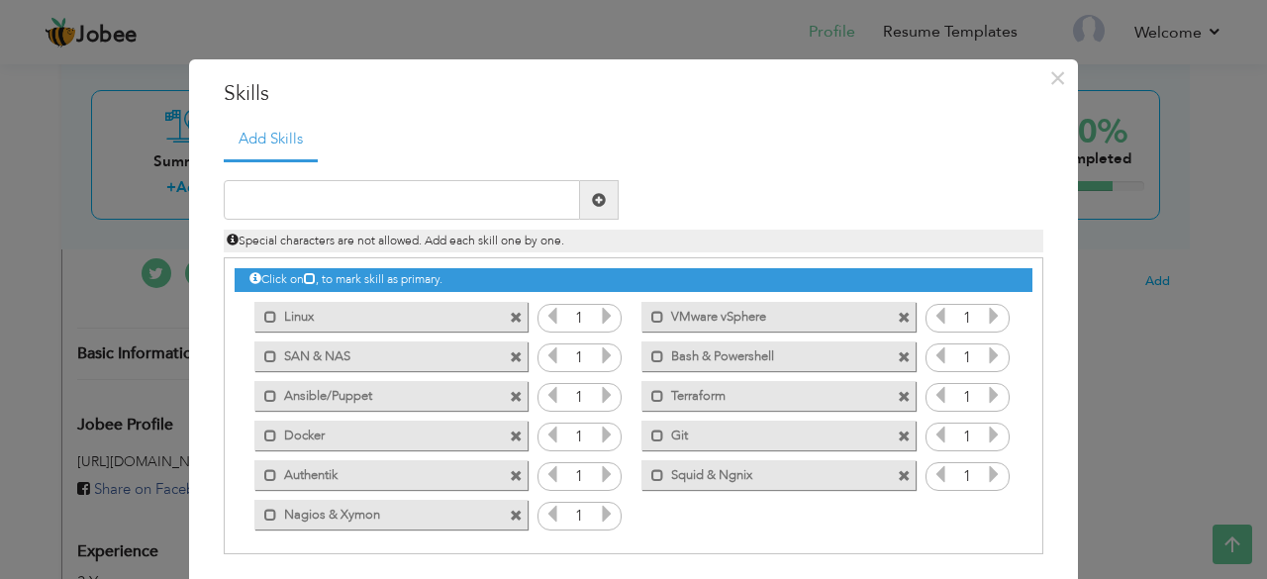
click at [511, 516] on span at bounding box center [516, 516] width 13 height 13
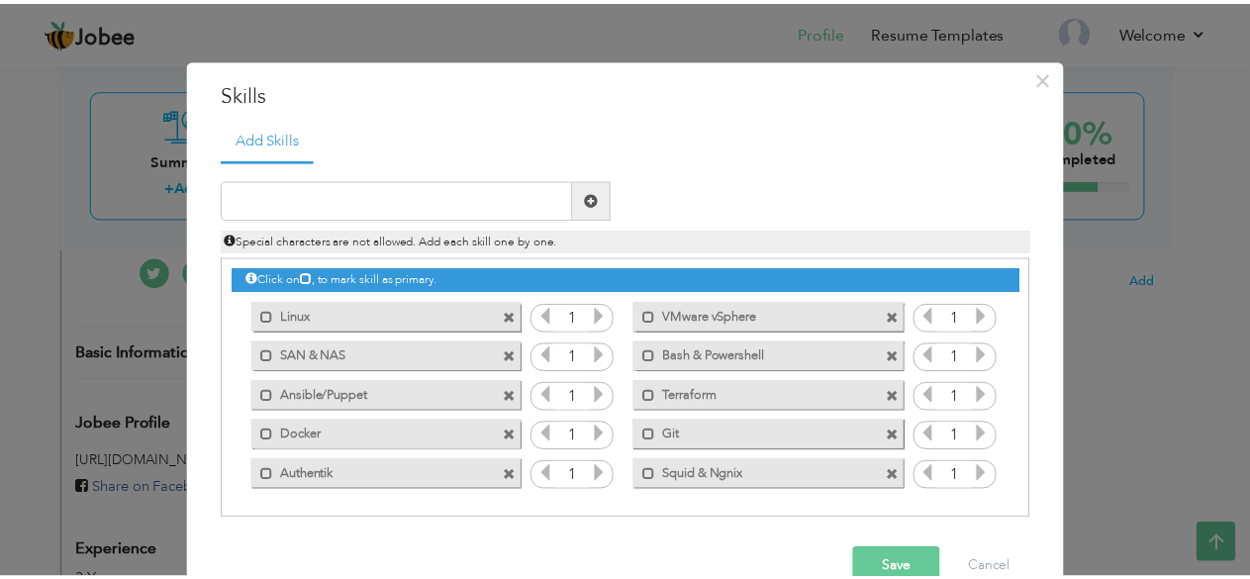
scroll to position [44, 0]
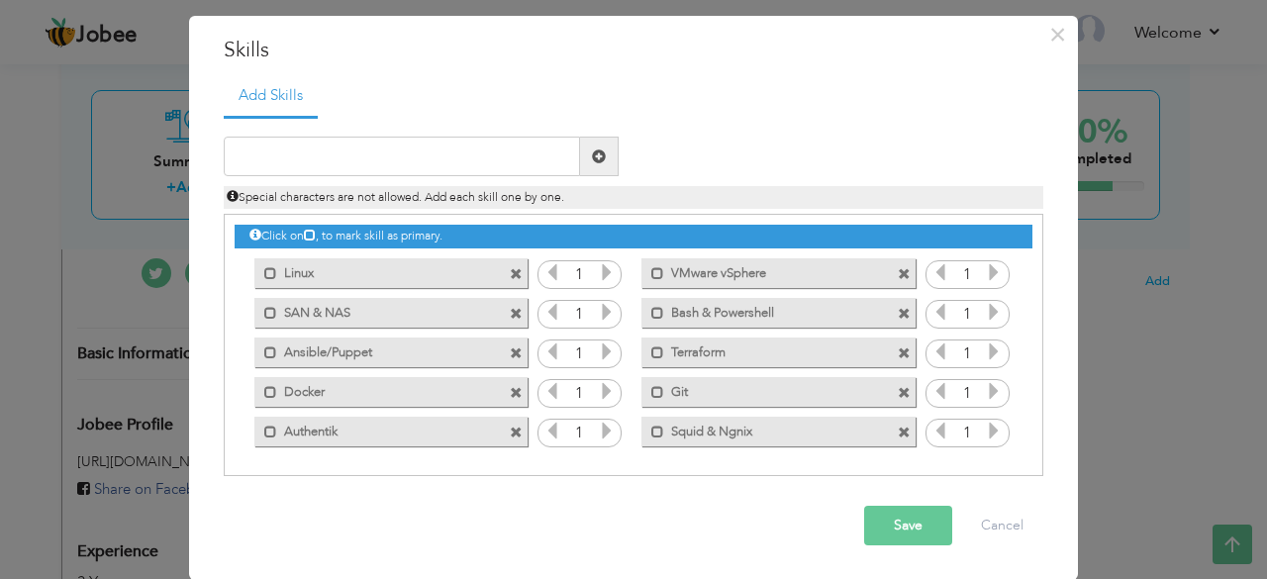
click at [887, 516] on button "Save" at bounding box center [908, 526] width 88 height 40
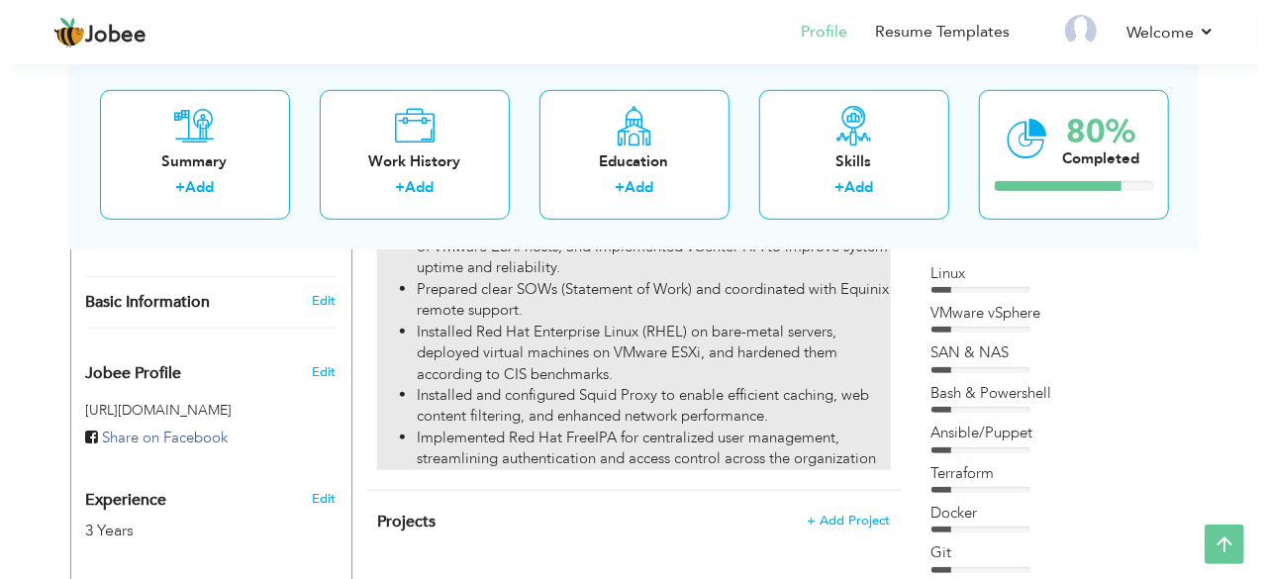
scroll to position [518, 0]
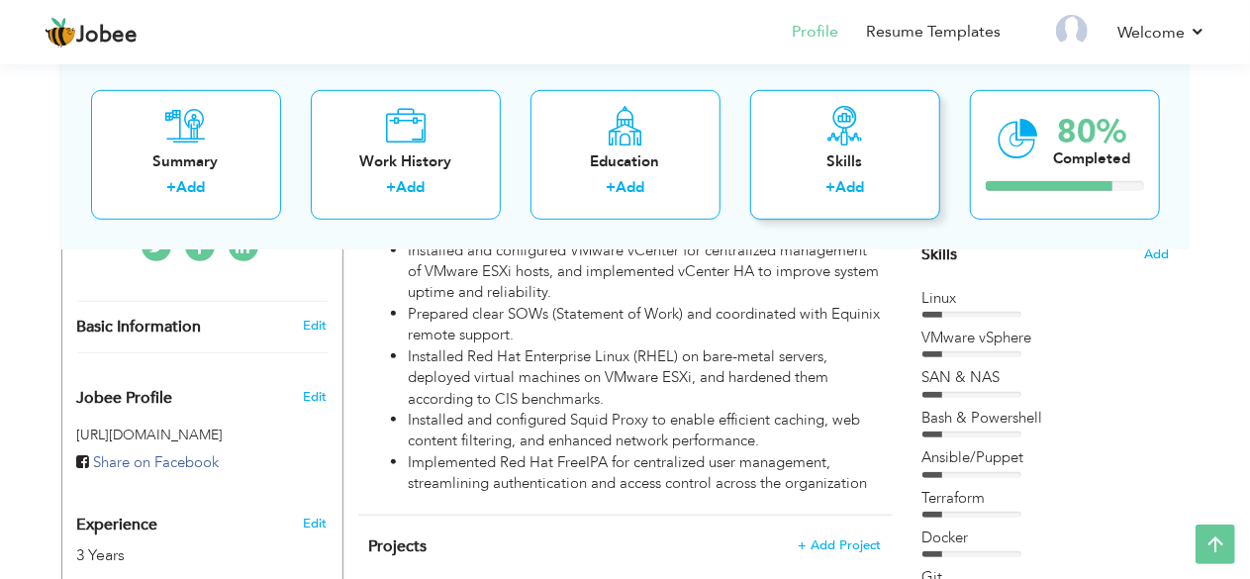
click at [812, 180] on div "+ Add" at bounding box center [845, 190] width 158 height 26
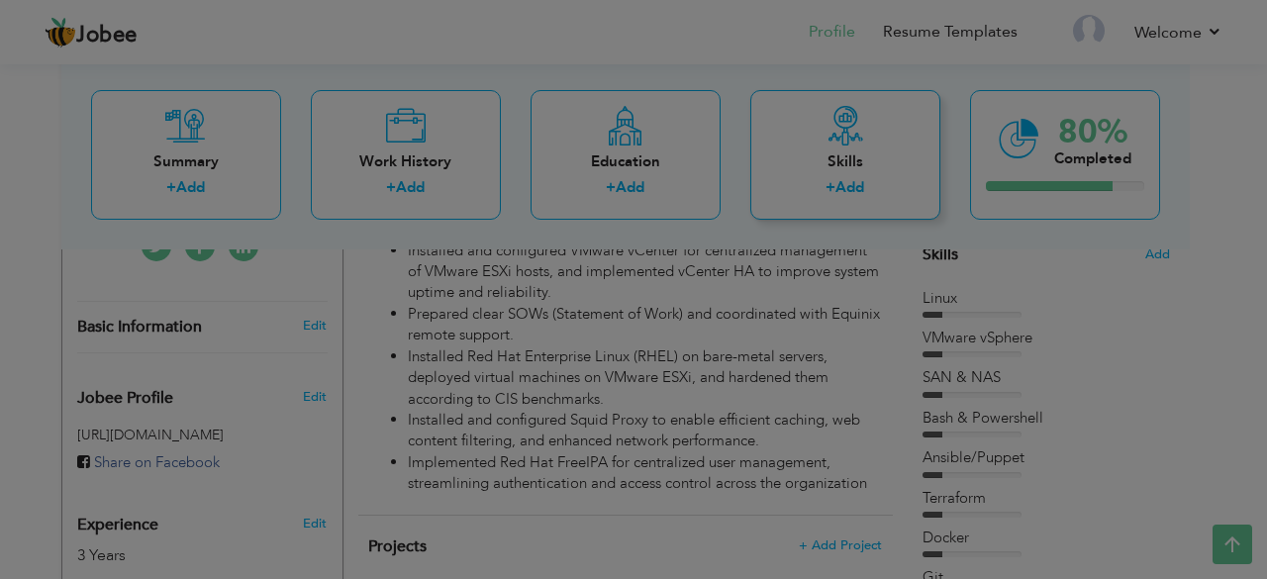
scroll to position [0, 0]
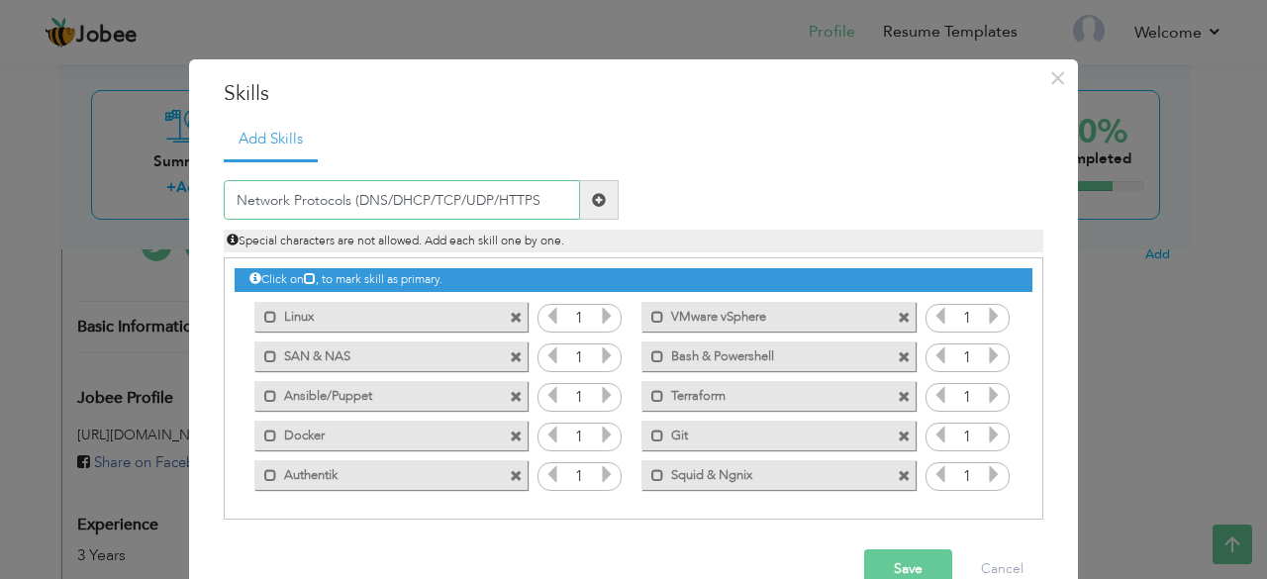
type input "Network Protocols (DNS/DHCP/TCP/UDP/HTTPS)"
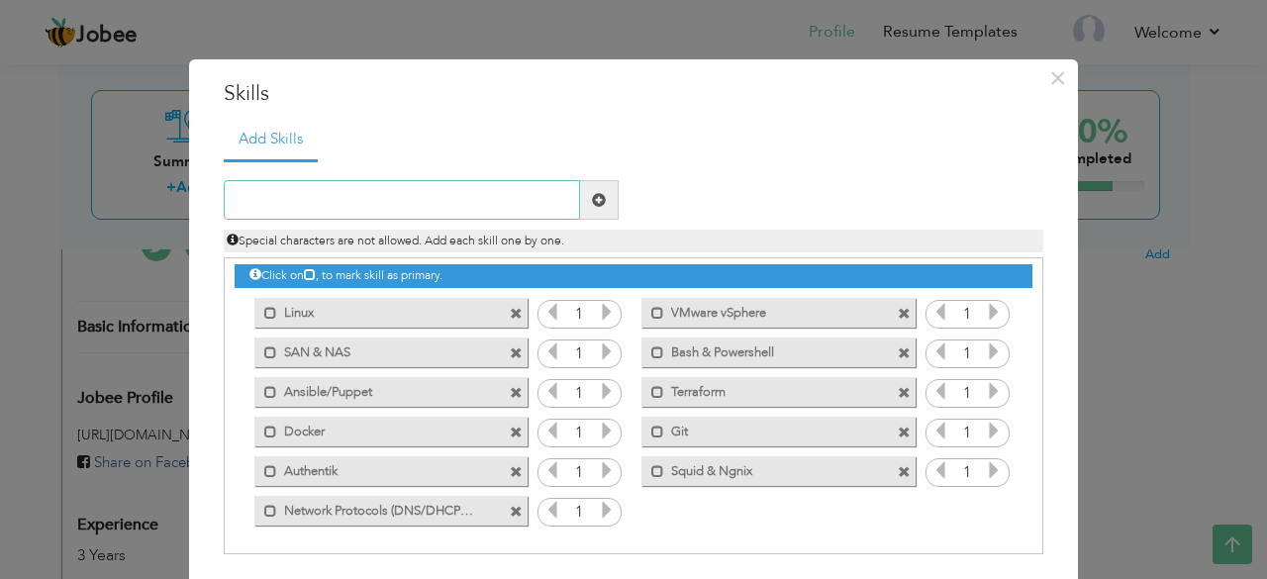
scroll to position [78, 0]
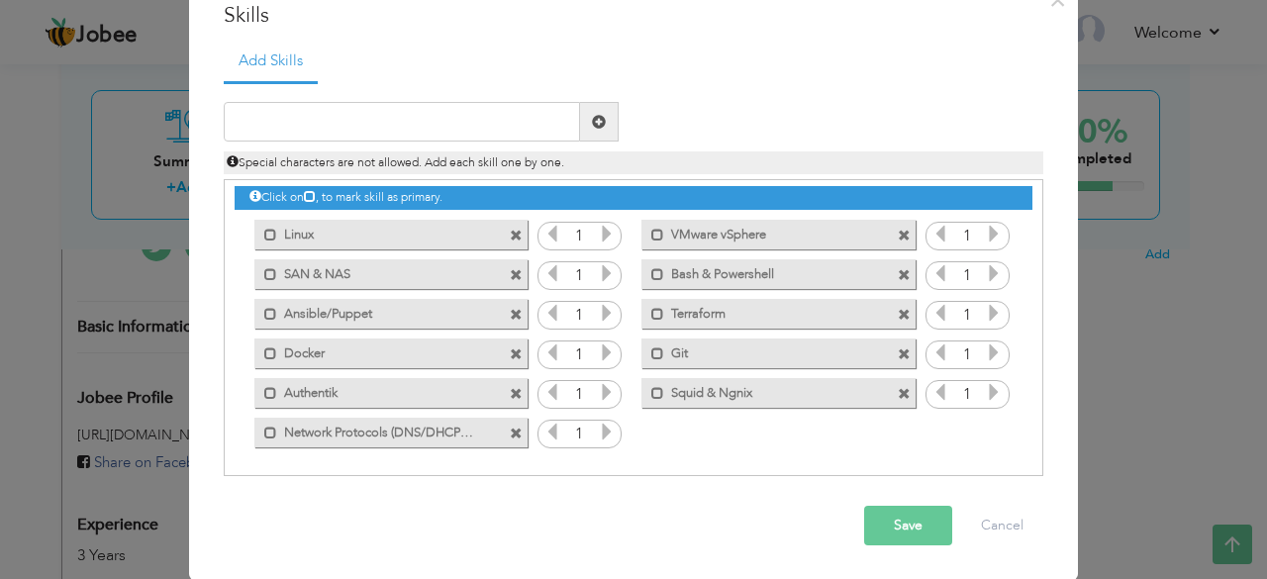
click at [899, 543] on button "Save" at bounding box center [908, 526] width 88 height 40
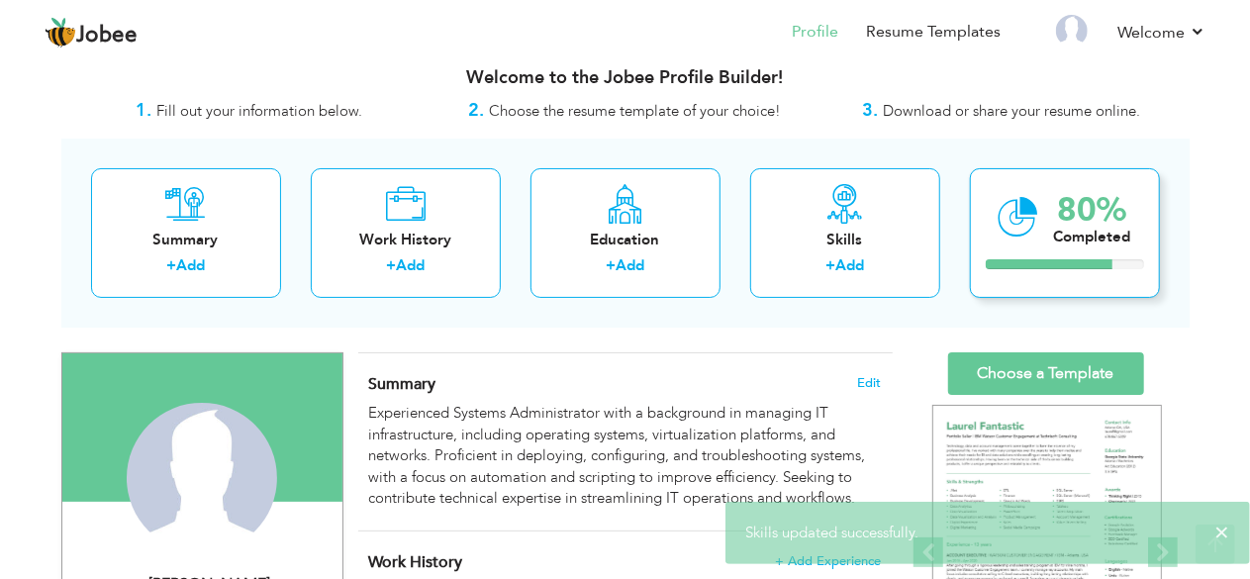
scroll to position [20, 0]
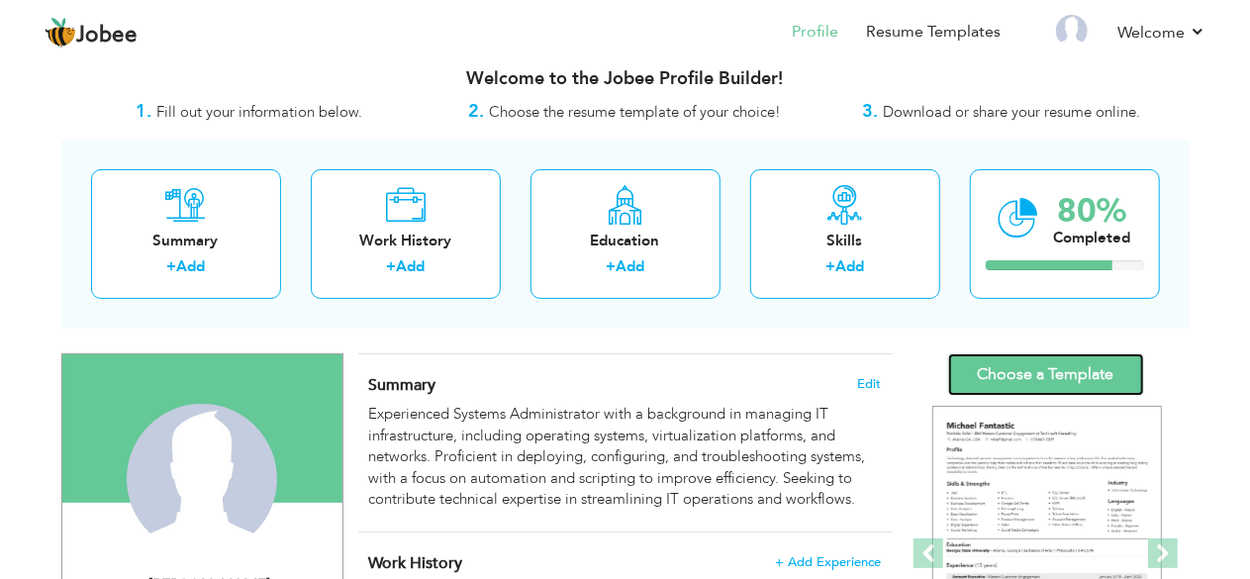
click at [1031, 380] on link "Choose a Template" at bounding box center [1046, 374] width 196 height 43
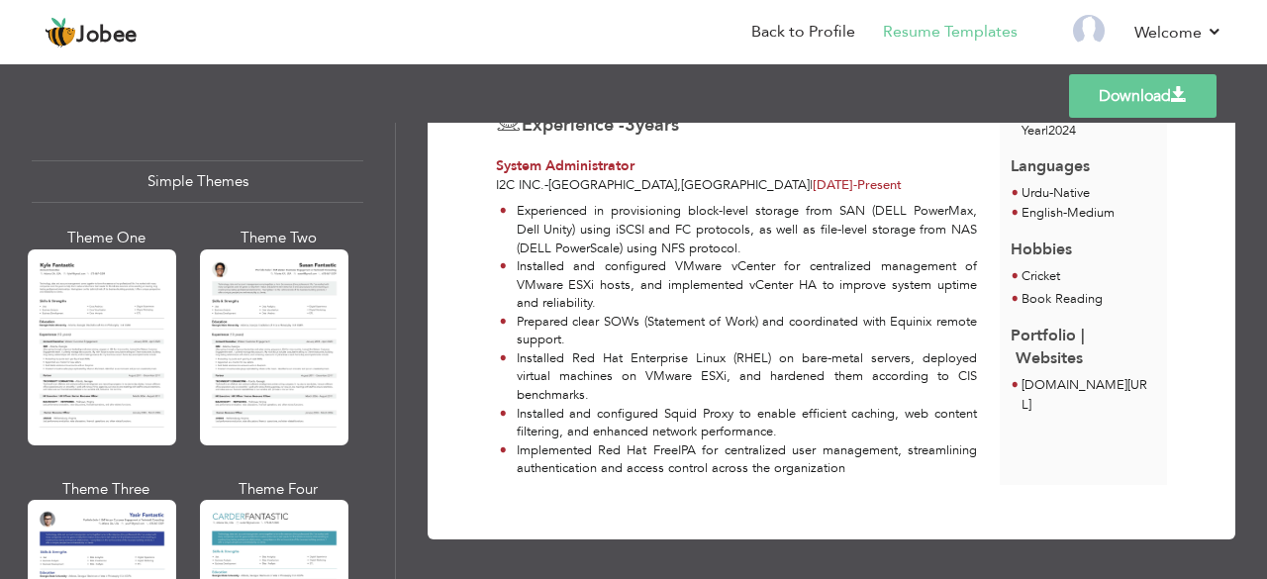
scroll to position [3435, 0]
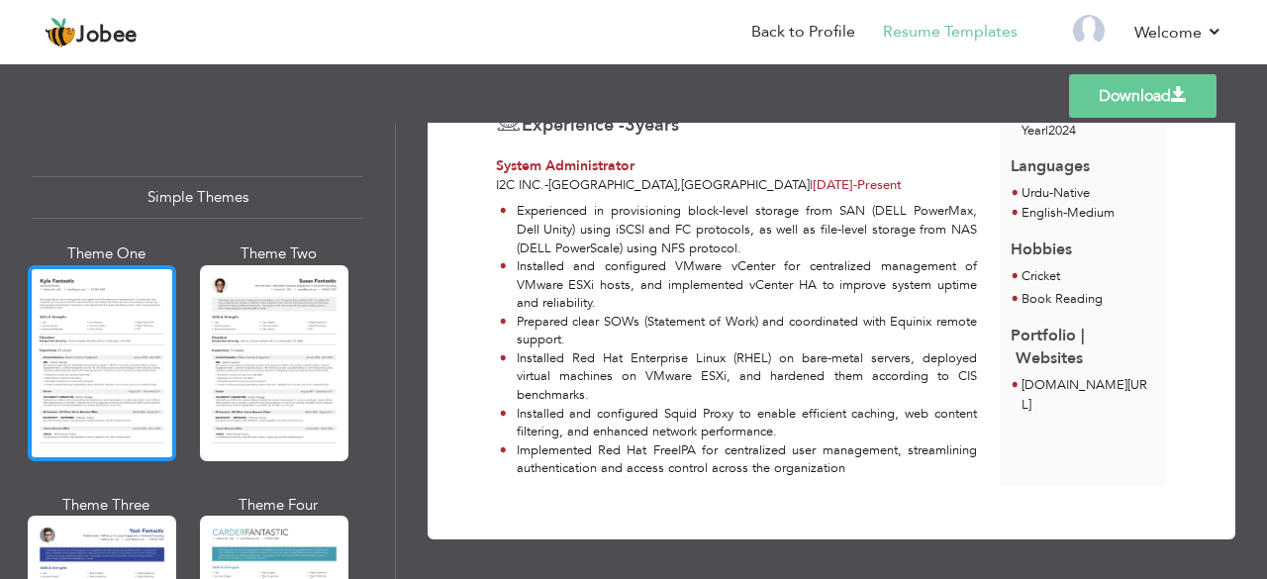
click at [78, 346] on div at bounding box center [102, 363] width 149 height 196
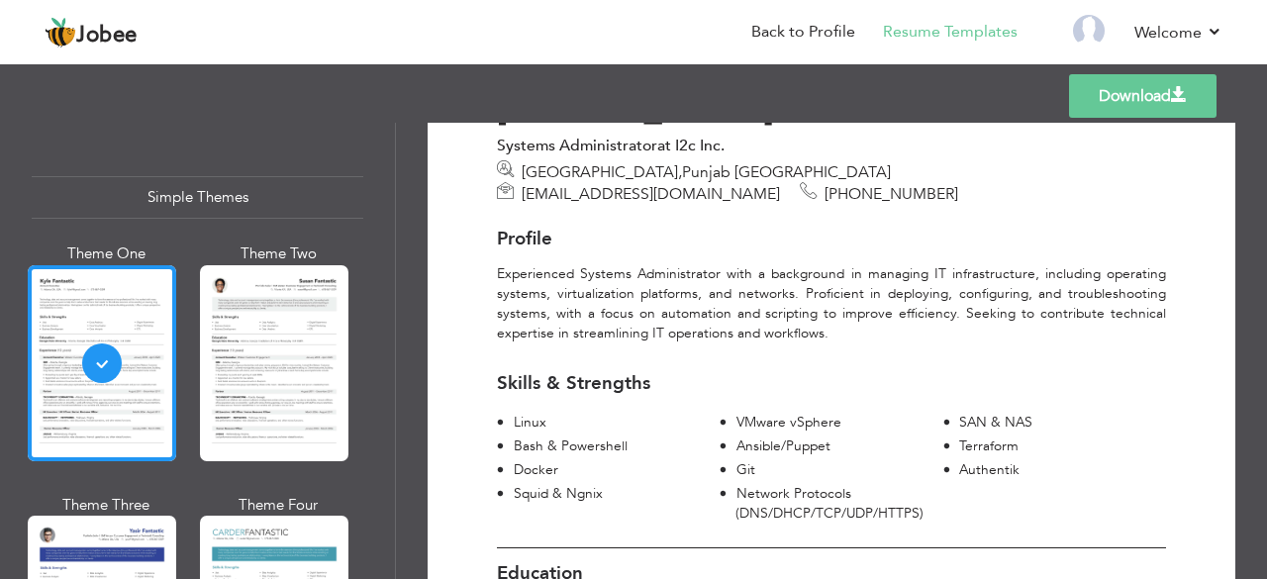
scroll to position [114, 0]
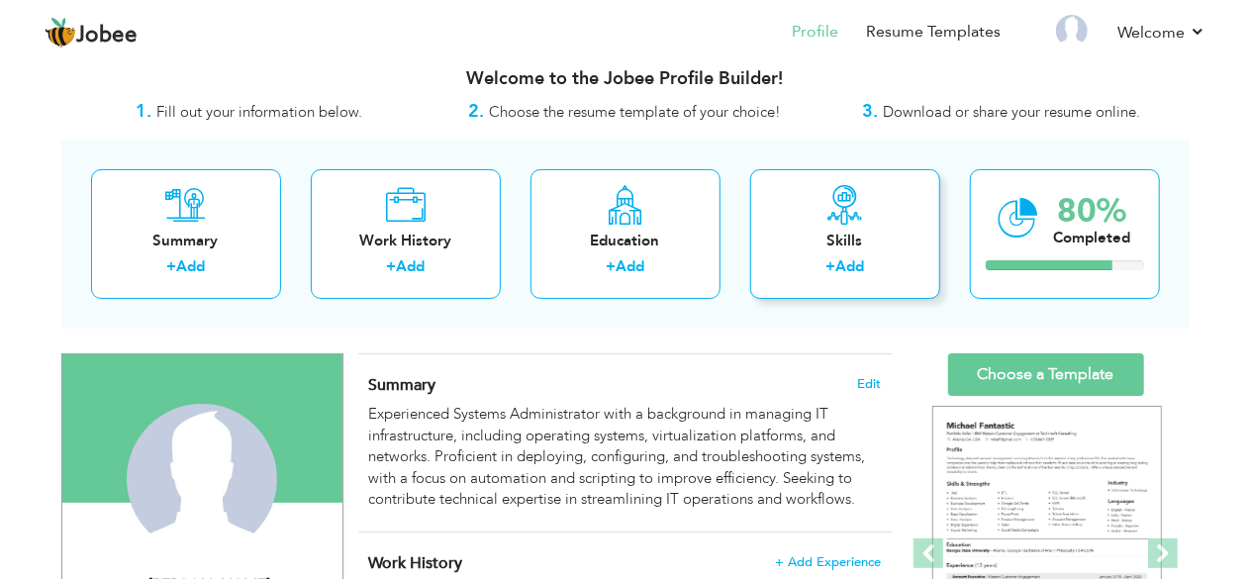
click at [803, 250] on div "Skills + Add" at bounding box center [845, 234] width 190 height 130
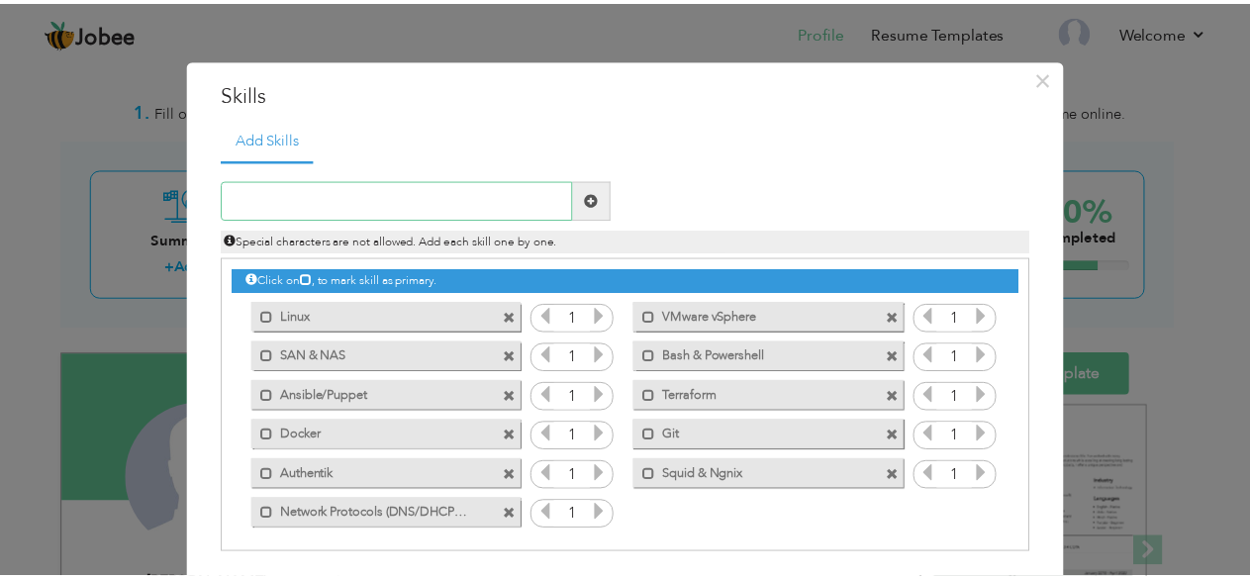
scroll to position [78, 0]
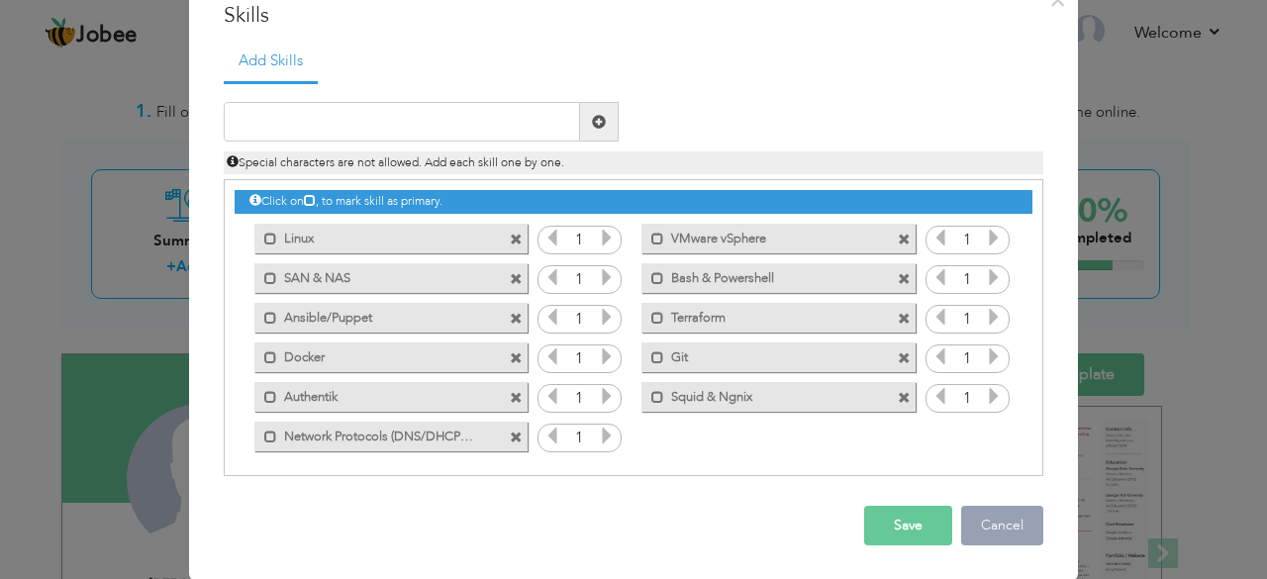
click at [993, 522] on button "Cancel" at bounding box center [1002, 526] width 82 height 40
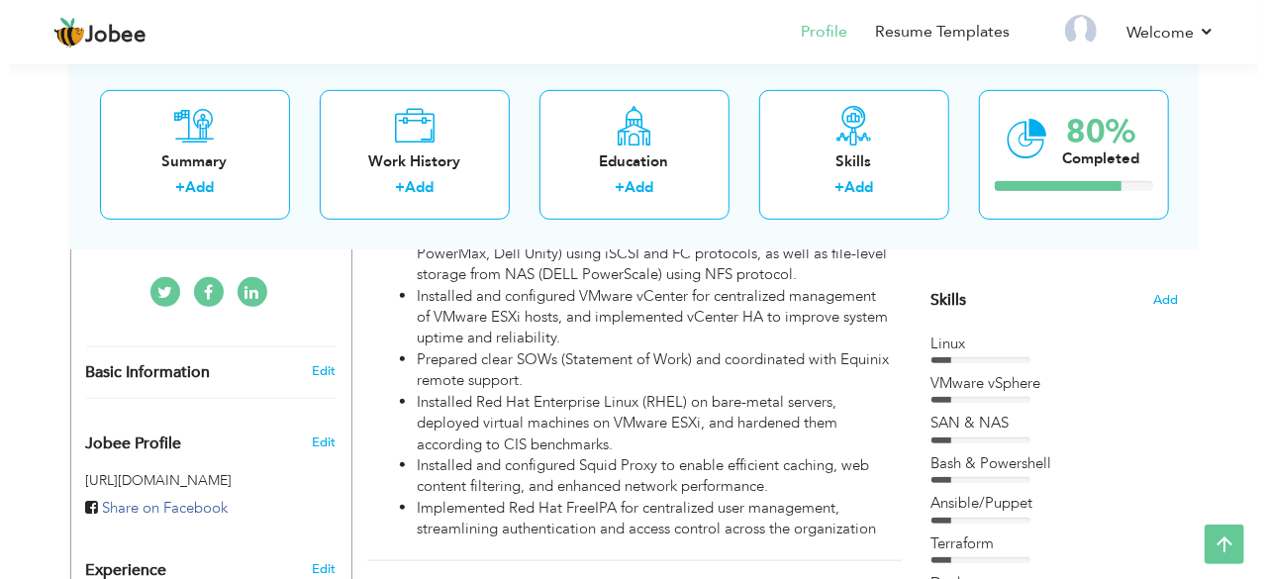
scroll to position [369, 0]
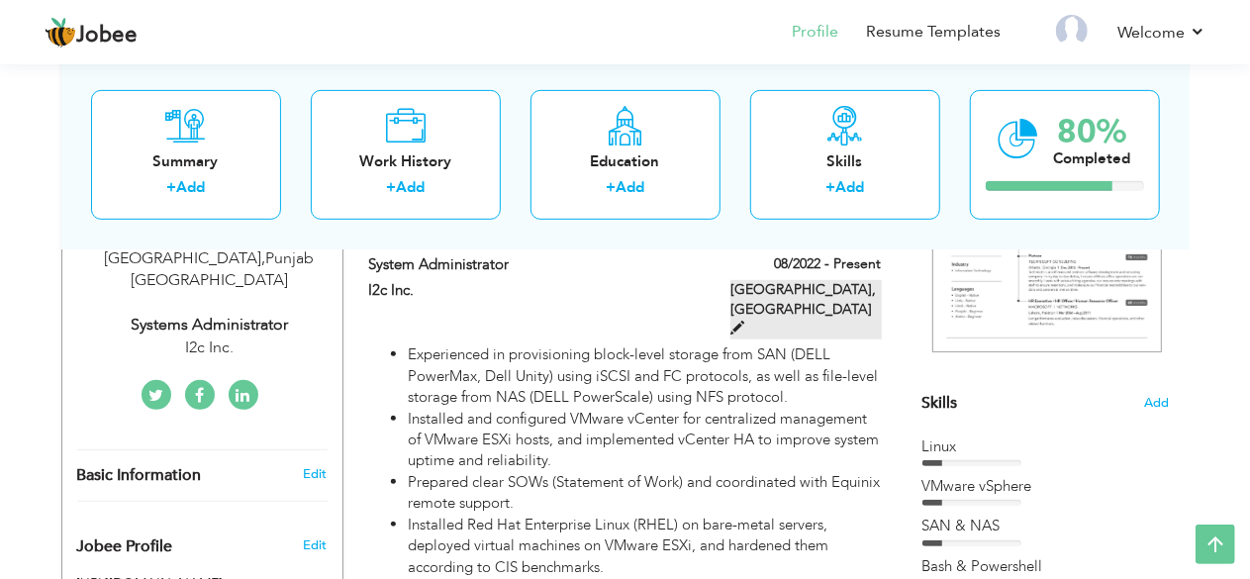
click at [745, 321] on span at bounding box center [738, 328] width 14 height 14
type input "System Administrator"
type input "I2c Inc."
type input "08/2022"
type input "[GEOGRAPHIC_DATA]"
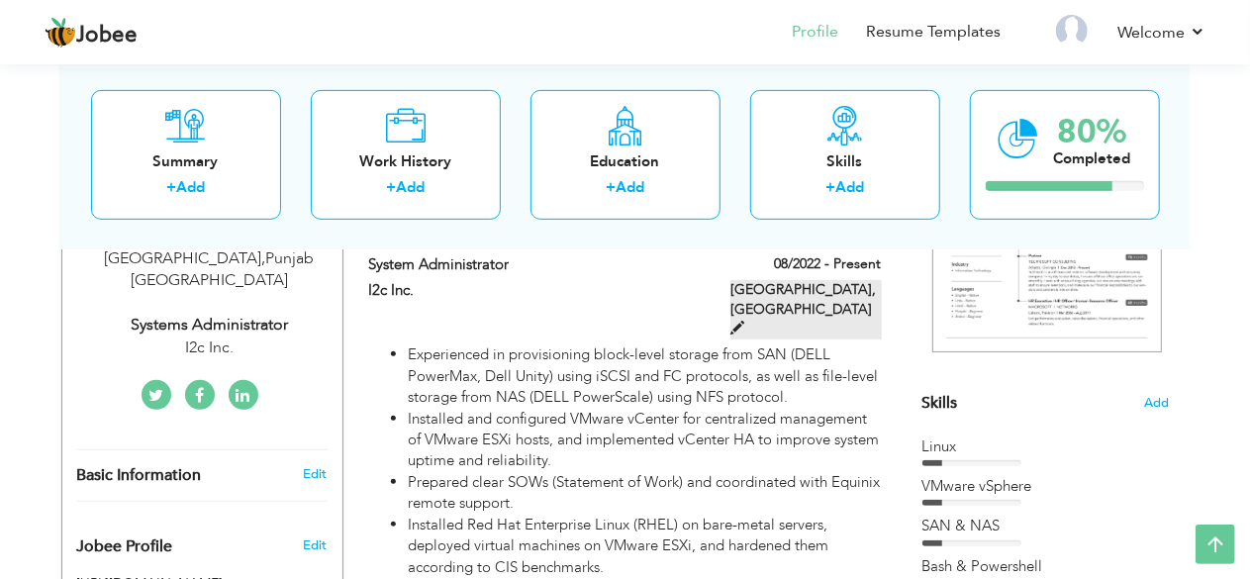
type input "[GEOGRAPHIC_DATA]"
checkbox input "true"
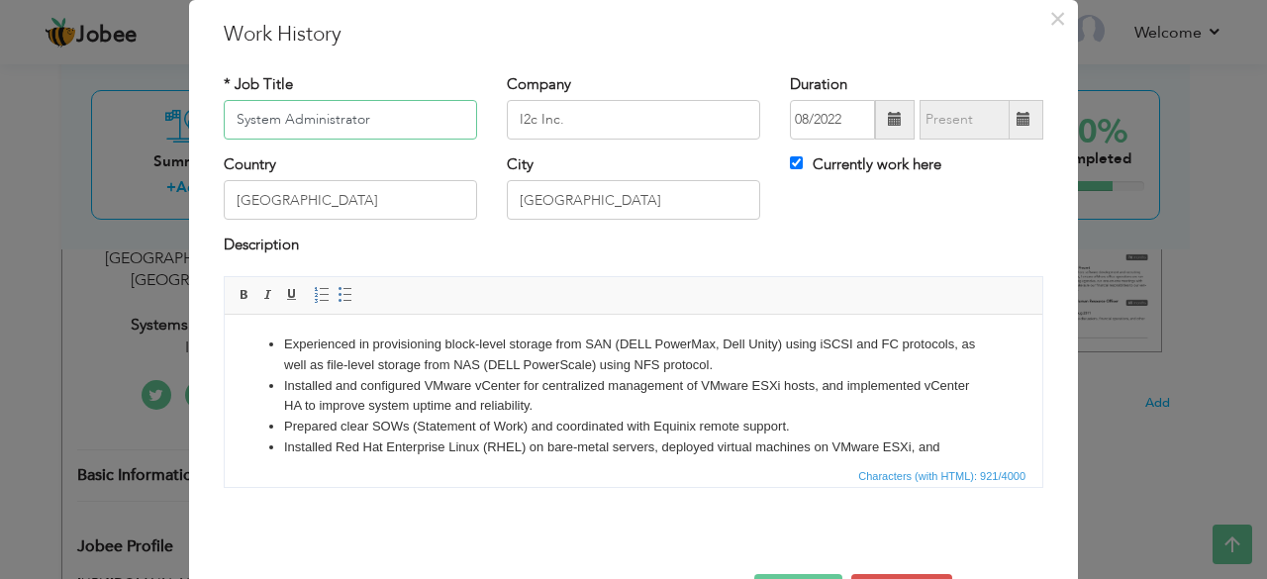
scroll to position [117, 0]
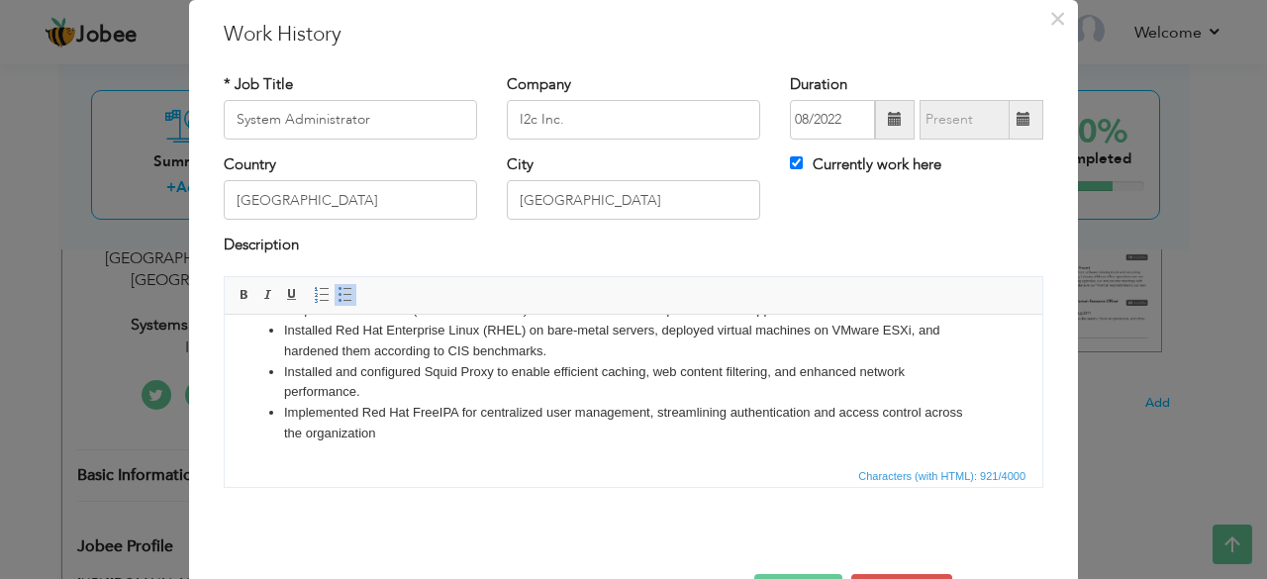
click at [496, 440] on li "Implemented Red Hat FreeIPA for centralized user management, streamlining authe…" at bounding box center [633, 423] width 699 height 42
paste body
click at [438, 423] on li "Implemented Red Hat FreeIPA for centralized user management, streamlining authe…" at bounding box center [633, 423] width 699 height 42
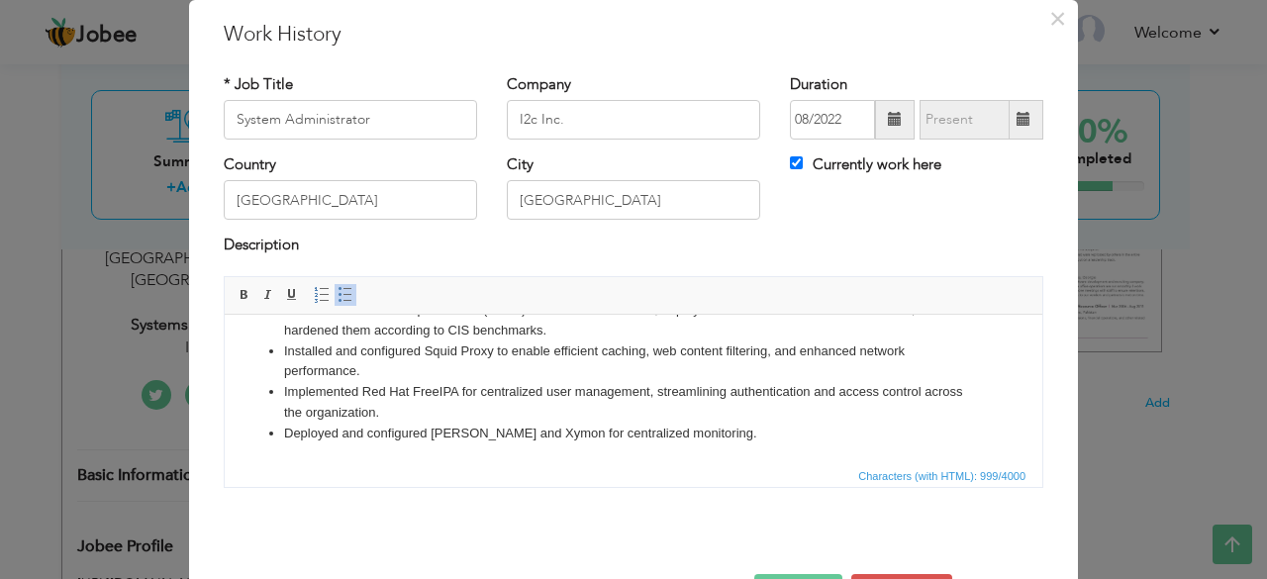
scroll to position [127, 0]
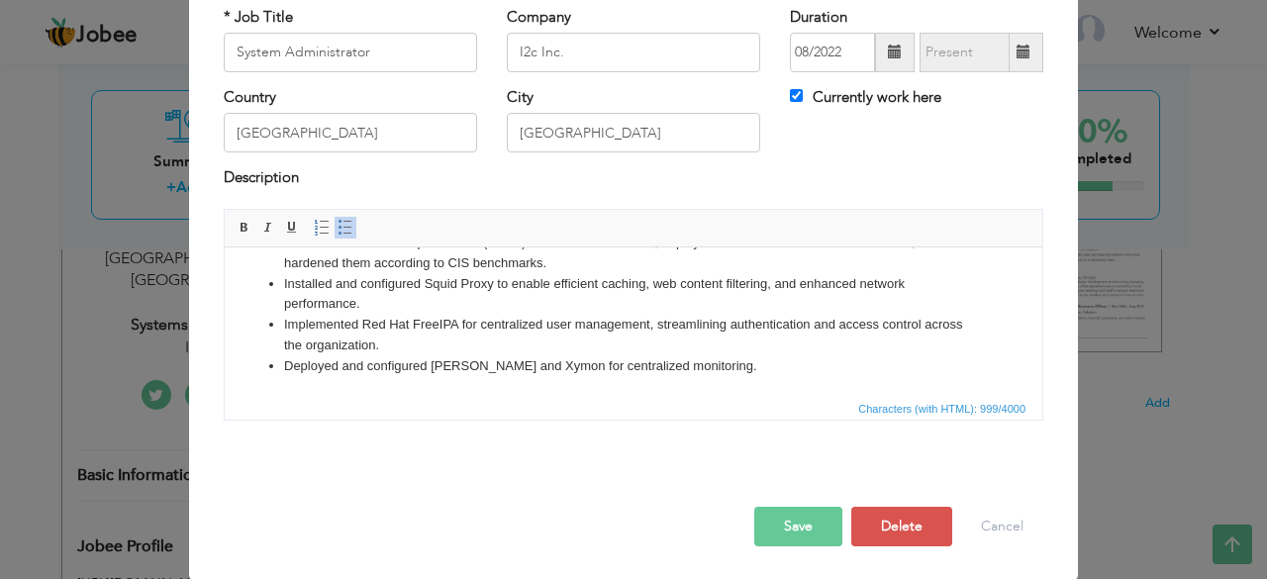
click at [806, 520] on button "Save" at bounding box center [798, 527] width 88 height 40
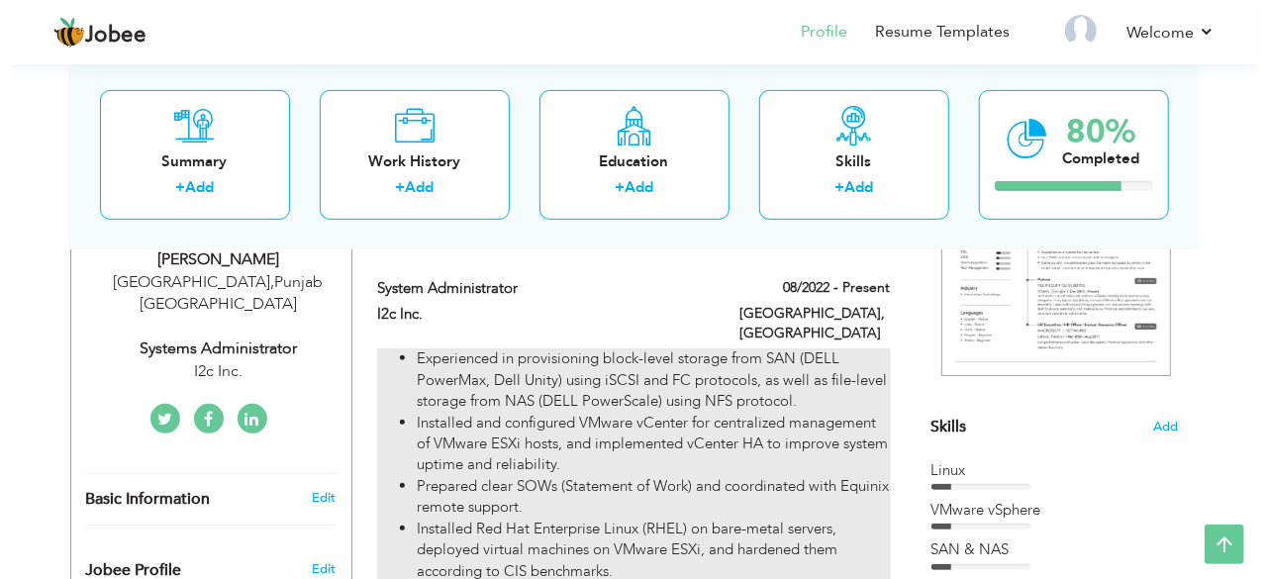
scroll to position [345, 0]
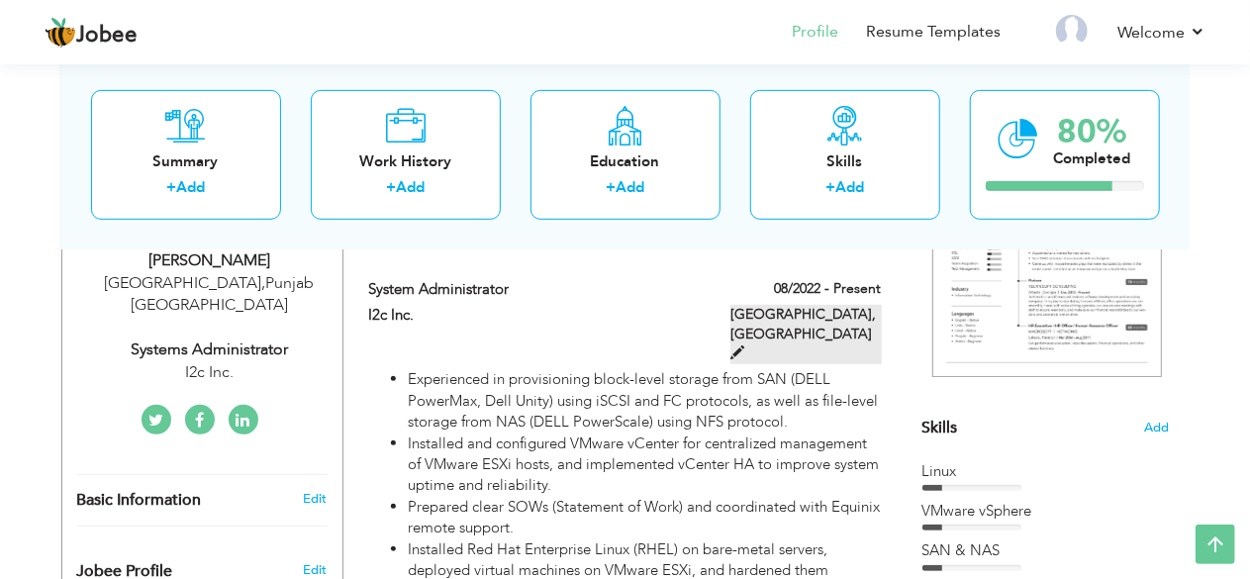
click at [745, 346] on span at bounding box center [738, 353] width 14 height 14
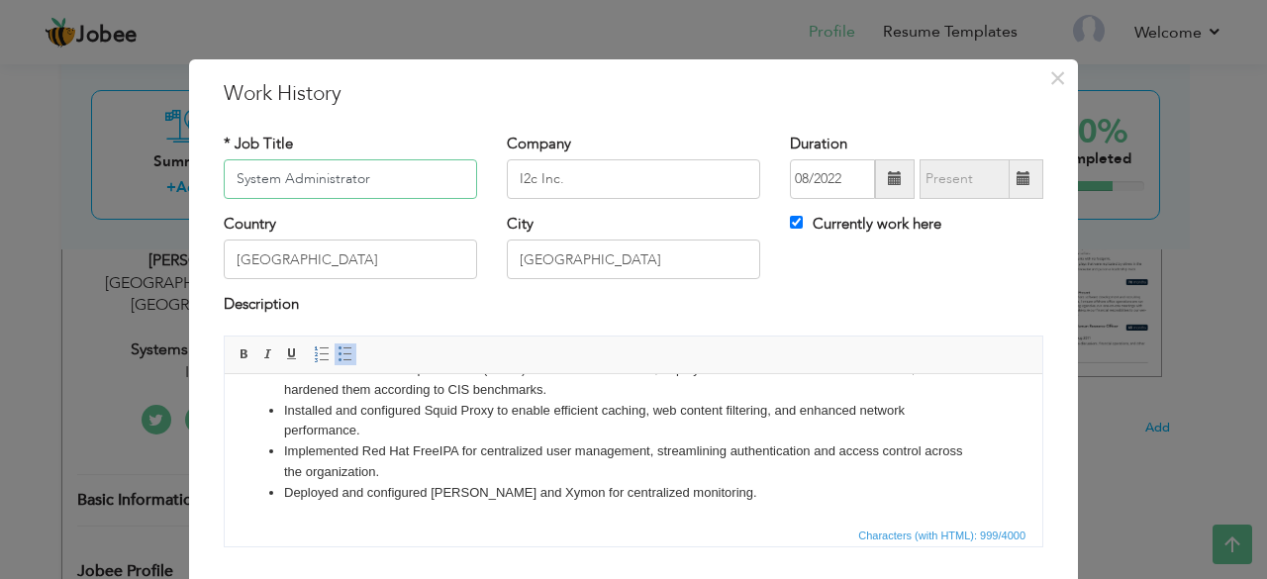
scroll to position [127, 0]
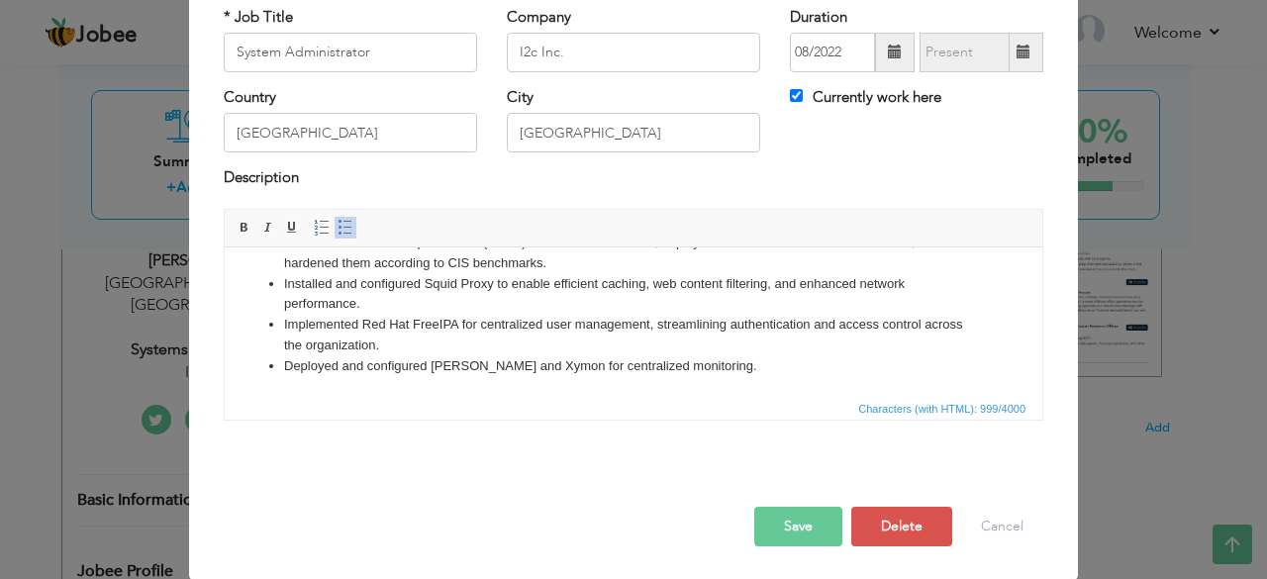
click at [801, 528] on button "Save" at bounding box center [798, 527] width 88 height 40
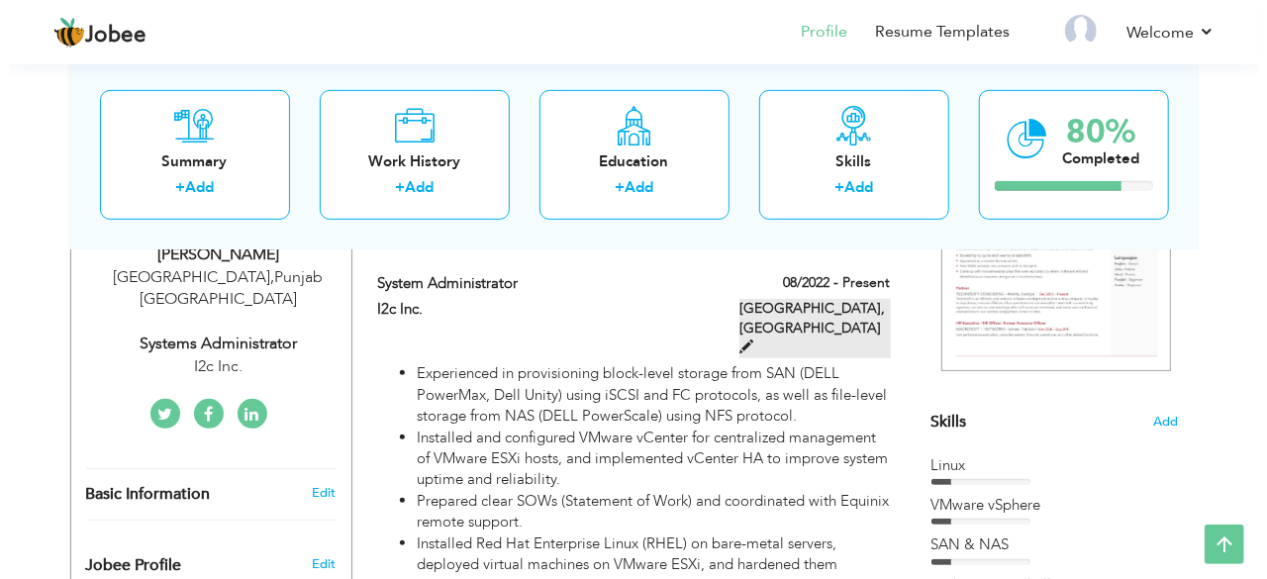
scroll to position [347, 0]
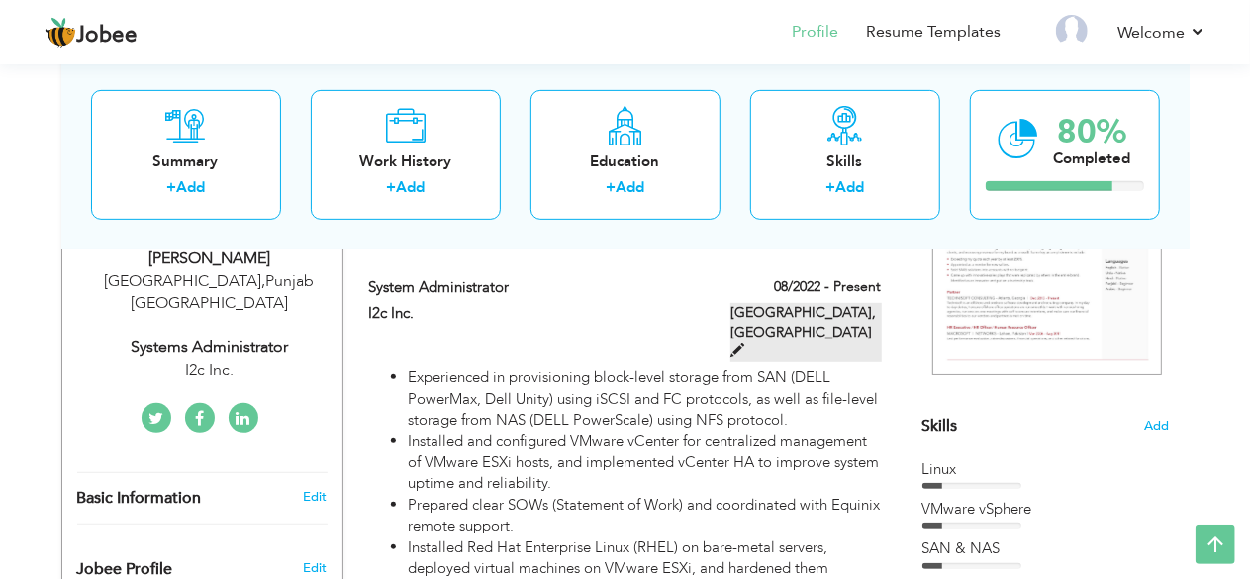
click at [745, 344] on span at bounding box center [738, 351] width 14 height 14
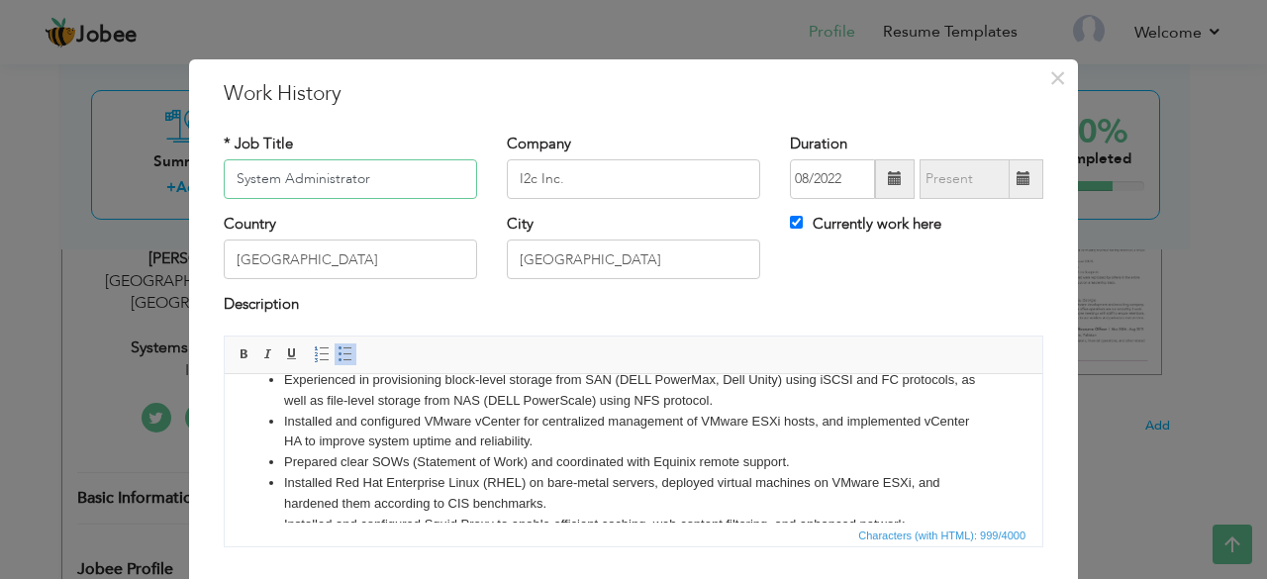
scroll to position [23, 0]
click at [488, 482] on li "Installed Red Hat Enterprise Linux (RHEL) on bare-metal servers, deployed virtu…" at bounding box center [633, 494] width 699 height 42
click at [754, 480] on li "Installed RHEL on bare-metal servers, deployed virtual machines on VMware ESXi,…" at bounding box center [633, 494] width 699 height 42
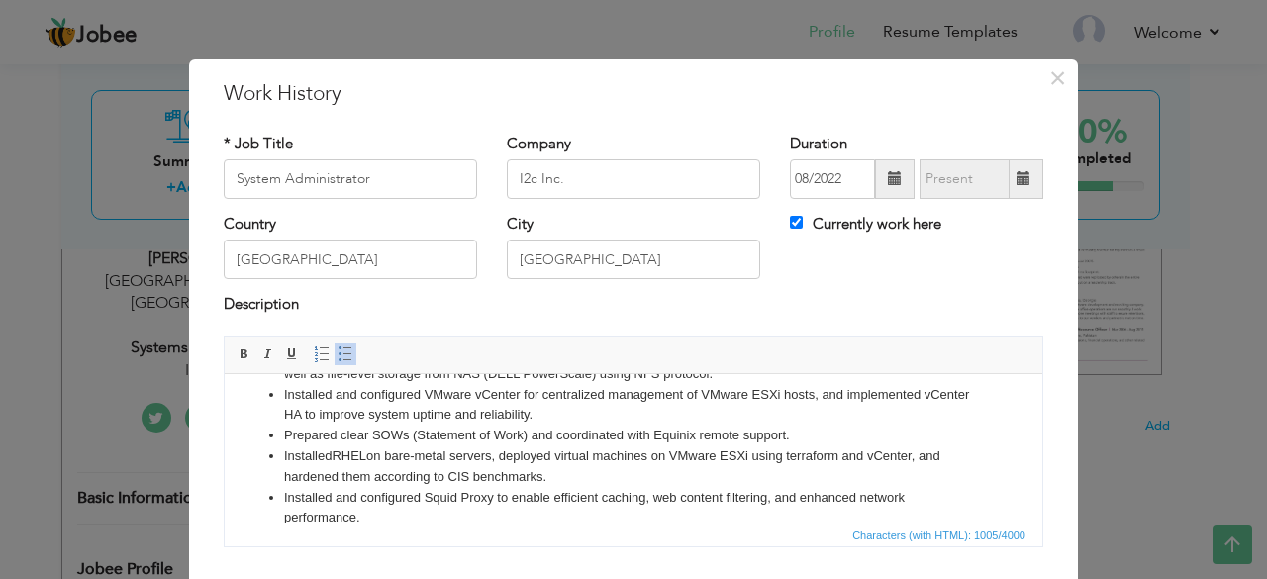
scroll to position [62, 0]
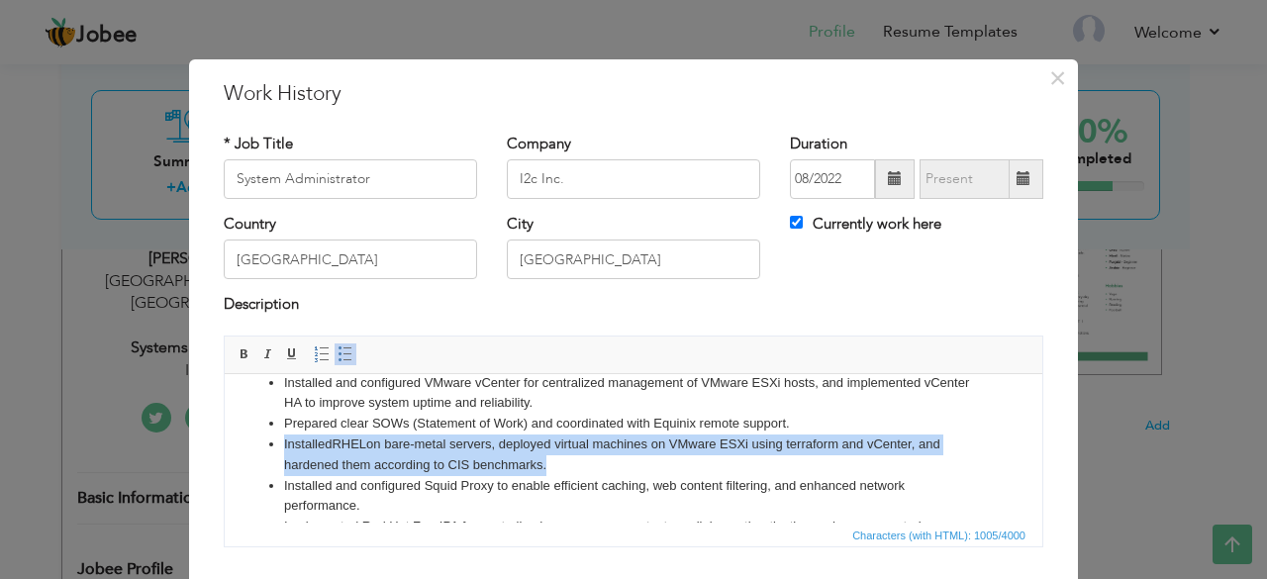
drag, startPoint x: 558, startPoint y: 459, endPoint x: 280, endPoint y: 435, distance: 279.3
click at [280, 435] on ul "Experienced in provisioning block-level storage from SAN (DELL PowerMax, Dell U…" at bounding box center [634, 455] width 778 height 248
copy li "Installed RHEL on bare-metal servers, deployed virtual machines on VMware ESXi …"
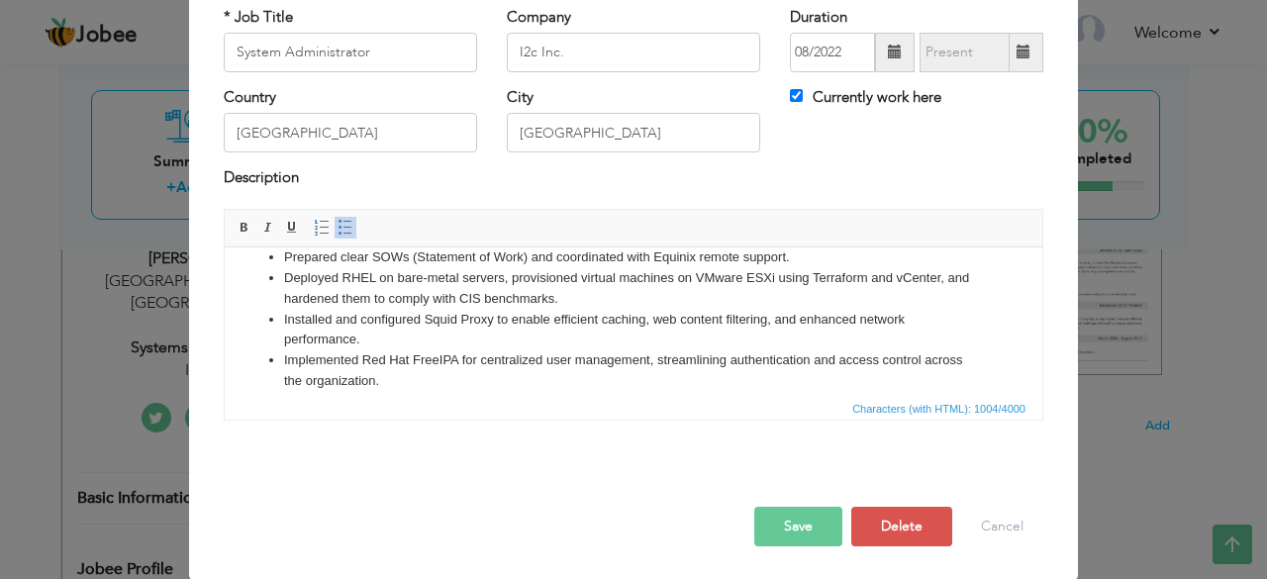
scroll to position [100, 0]
click at [785, 510] on button "Save" at bounding box center [798, 527] width 88 height 40
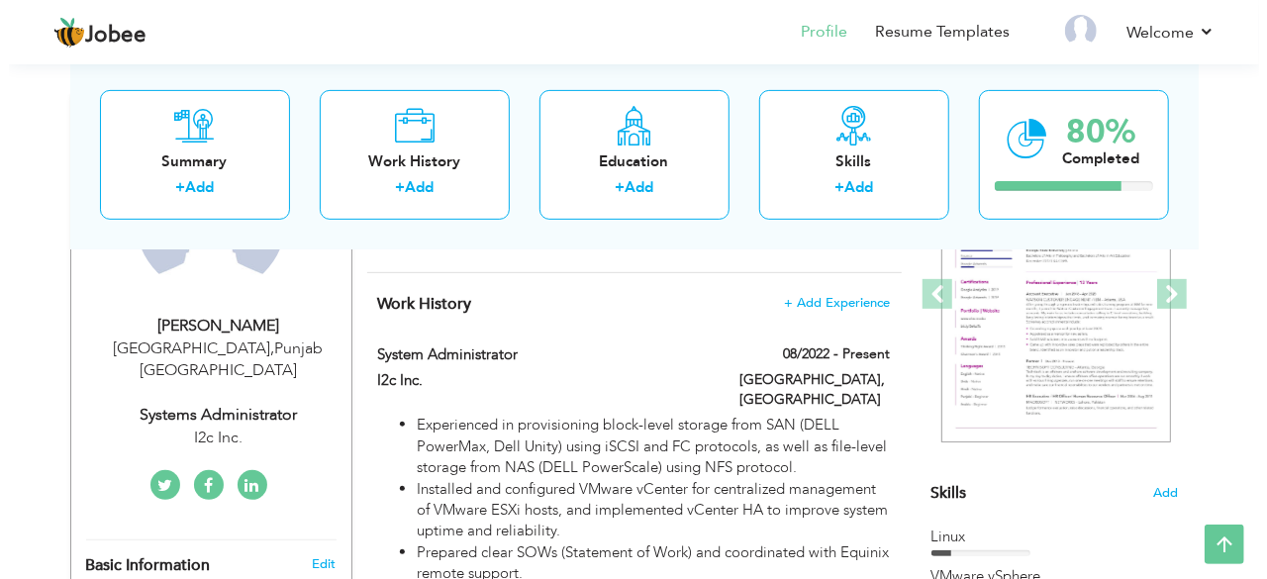
scroll to position [323, 0]
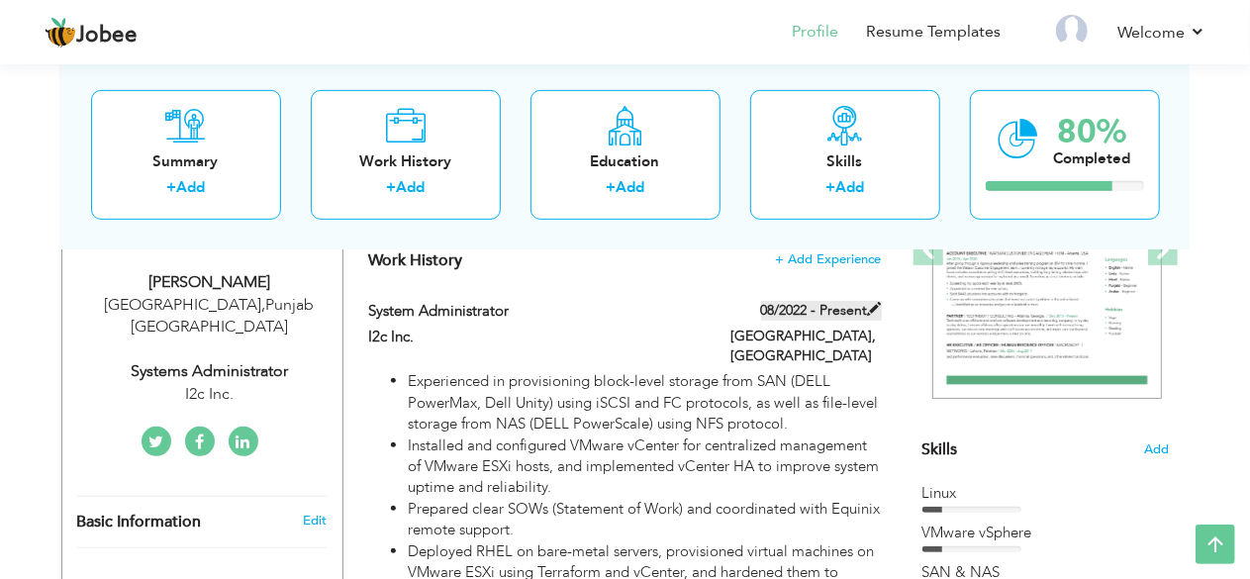
click at [879, 309] on span at bounding box center [875, 309] width 14 height 14
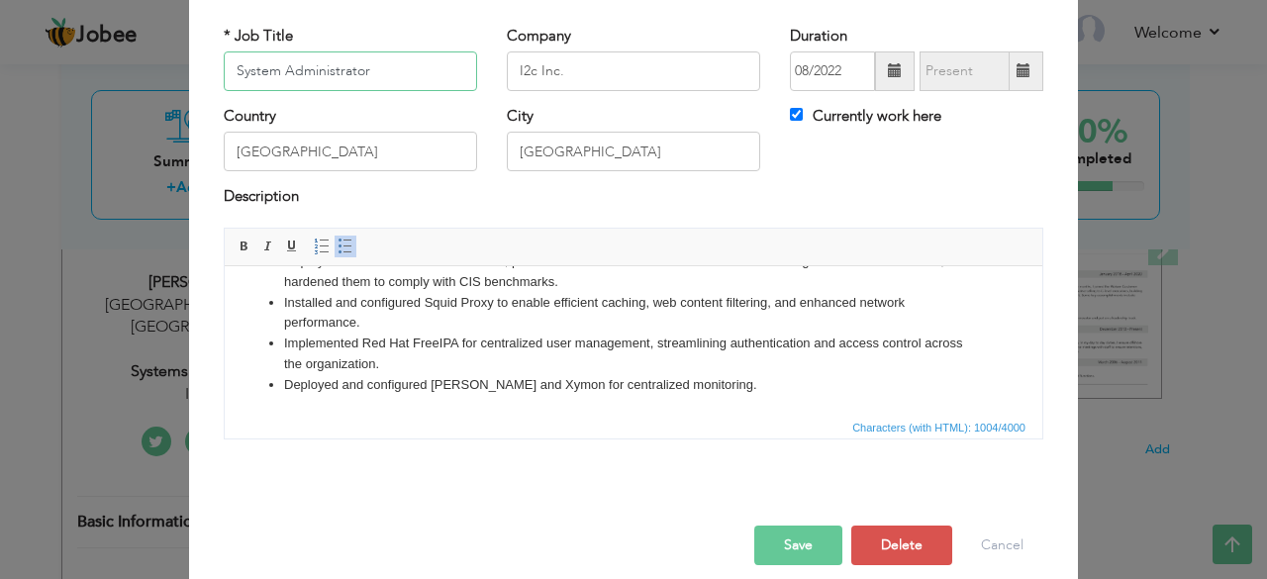
scroll to position [109, 0]
click at [1000, 546] on button "Cancel" at bounding box center [1002, 545] width 82 height 40
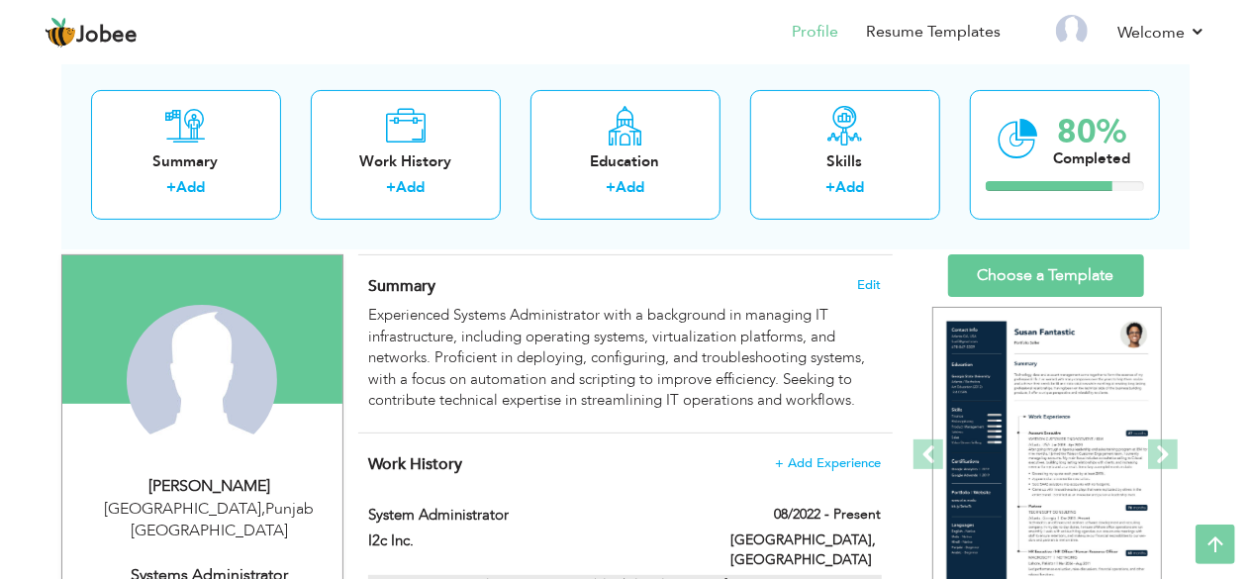
scroll to position [0, 0]
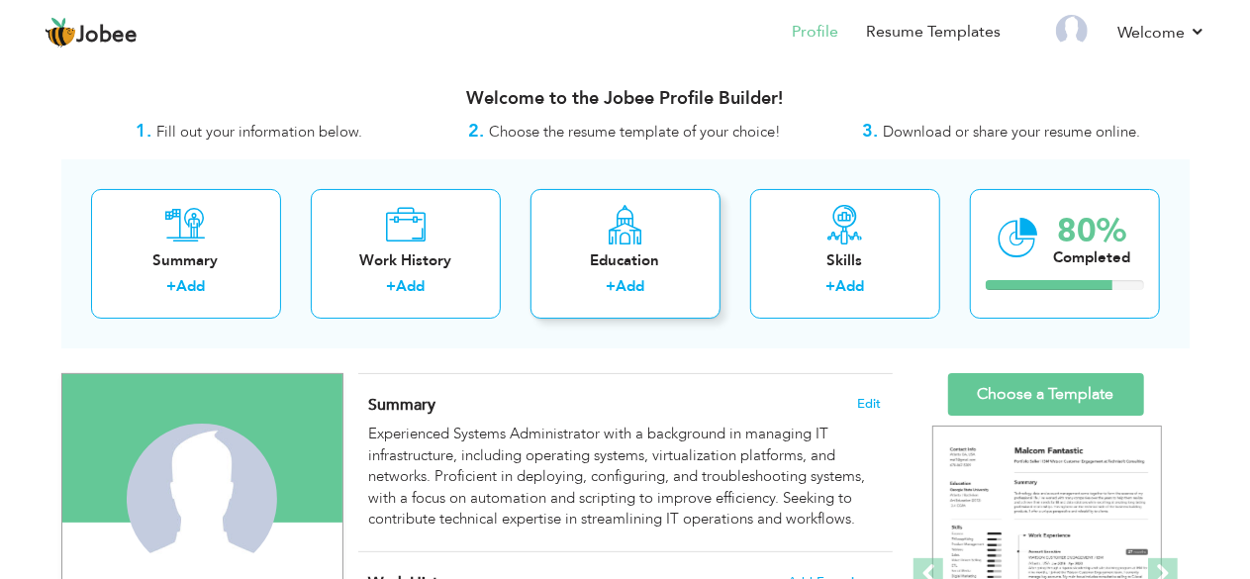
click at [693, 286] on div "+ Add" at bounding box center [626, 289] width 158 height 26
radio input "true"
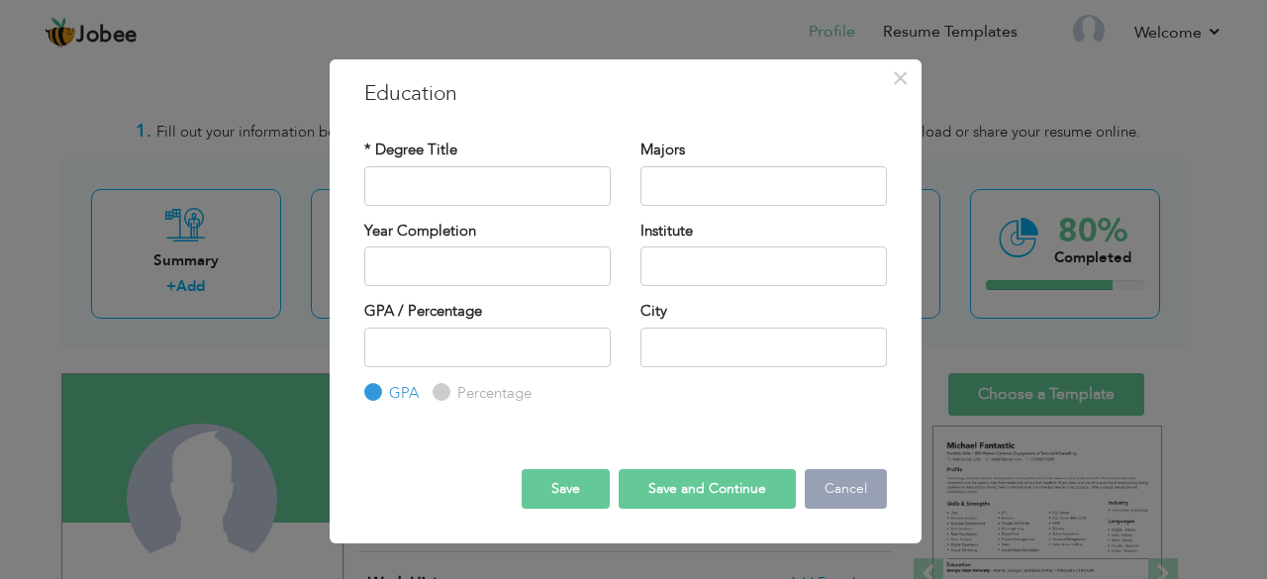
click at [853, 490] on button "Cancel" at bounding box center [846, 489] width 82 height 40
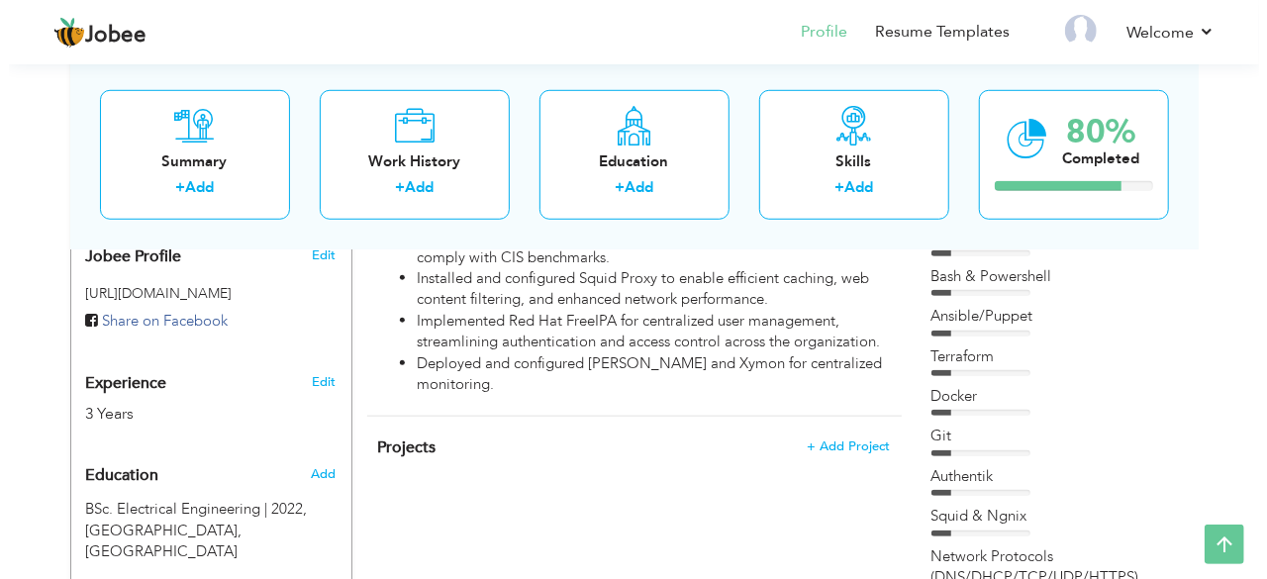
scroll to position [661, 0]
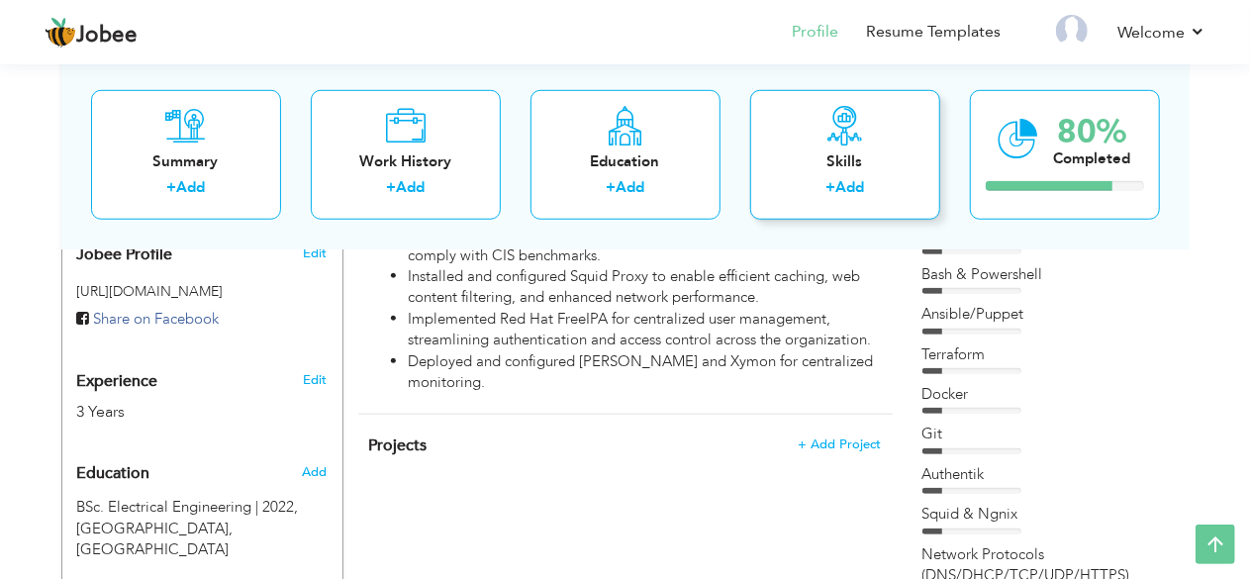
click at [786, 142] on div "Skills + Add" at bounding box center [845, 154] width 190 height 130
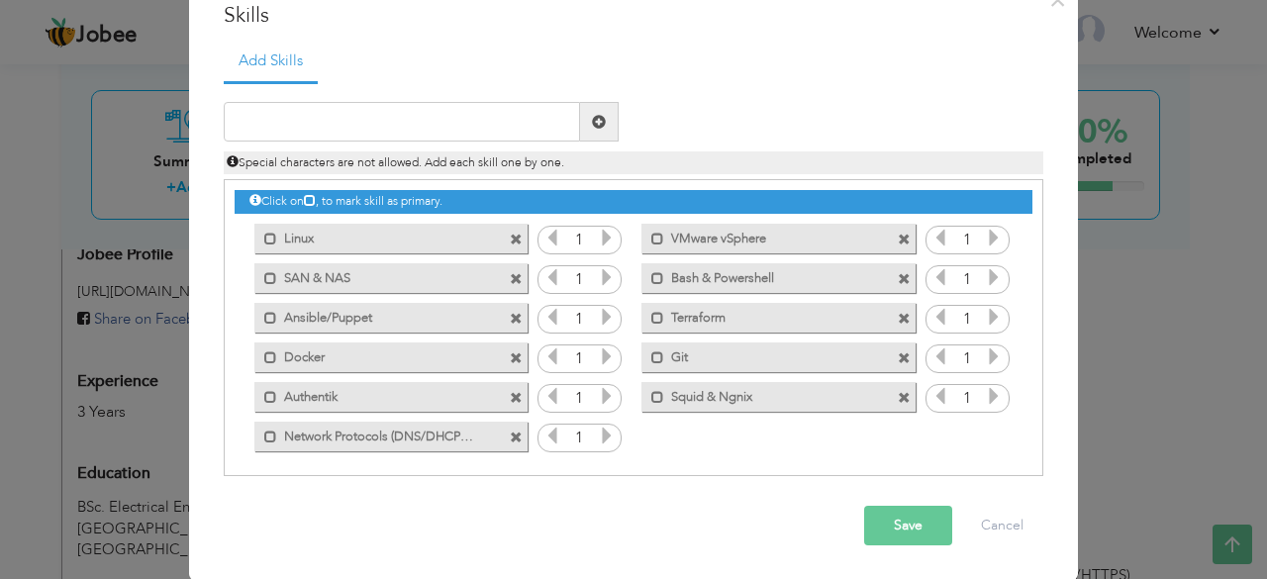
scroll to position [0, 0]
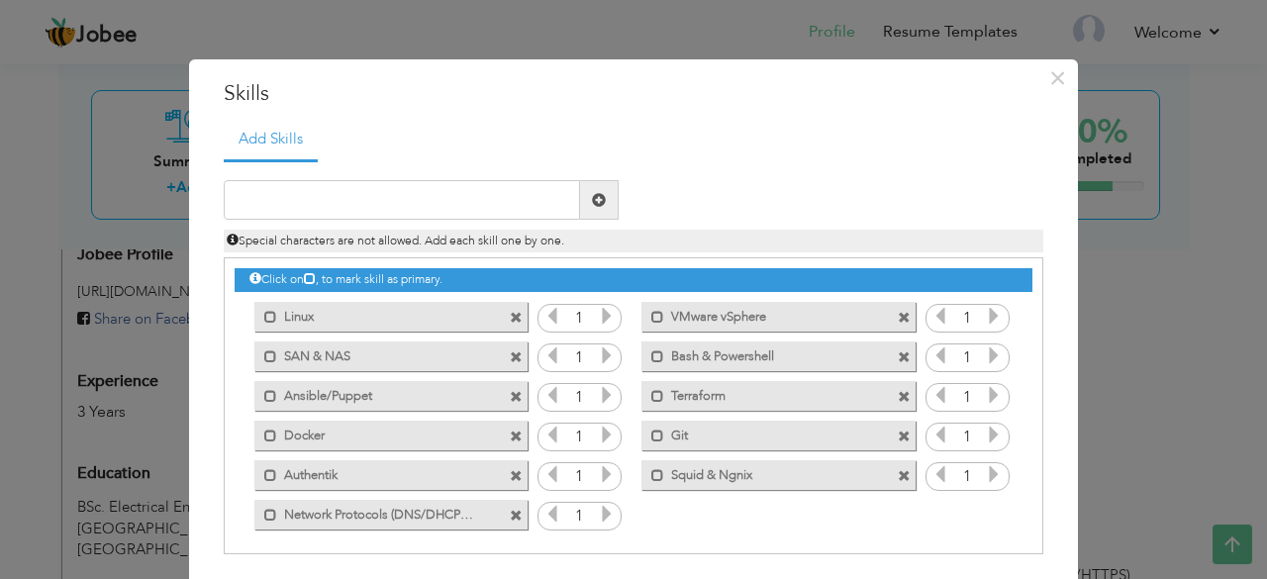
click at [510, 514] on span at bounding box center [516, 516] width 13 height 13
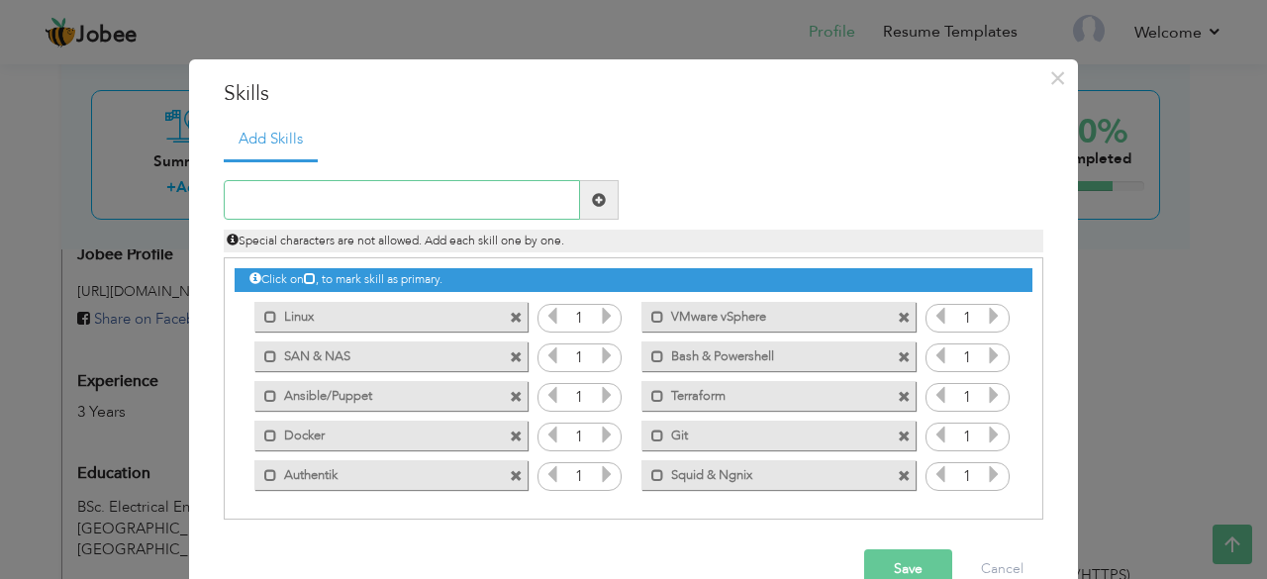
click at [412, 198] on input "text" at bounding box center [402, 200] width 356 height 40
type input "AWS"
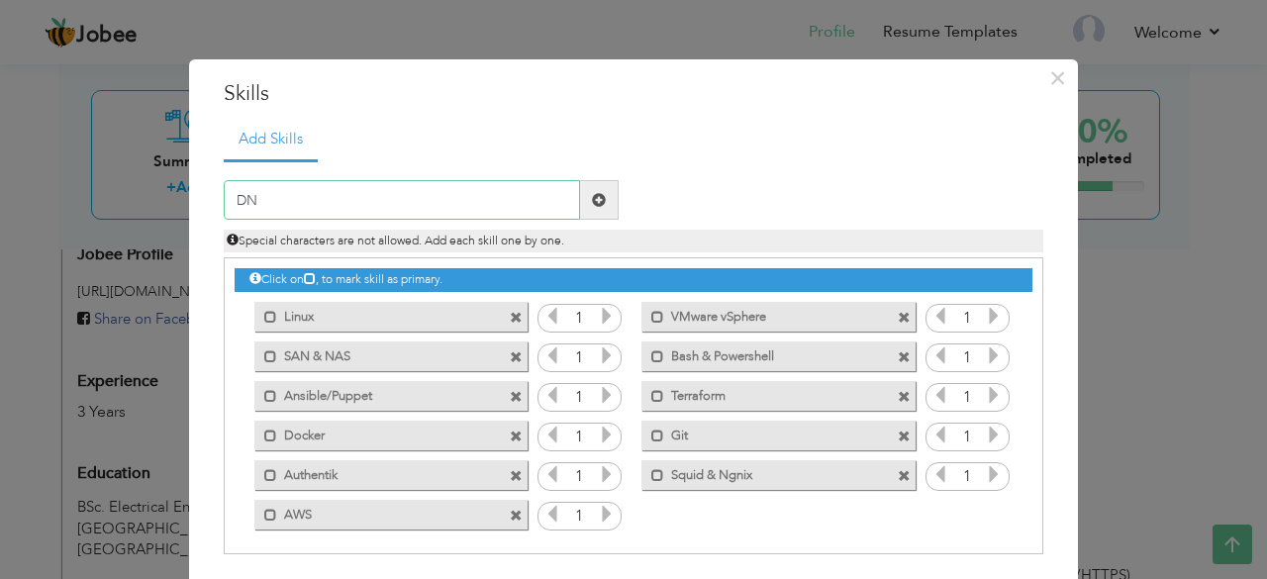
type input "DNS"
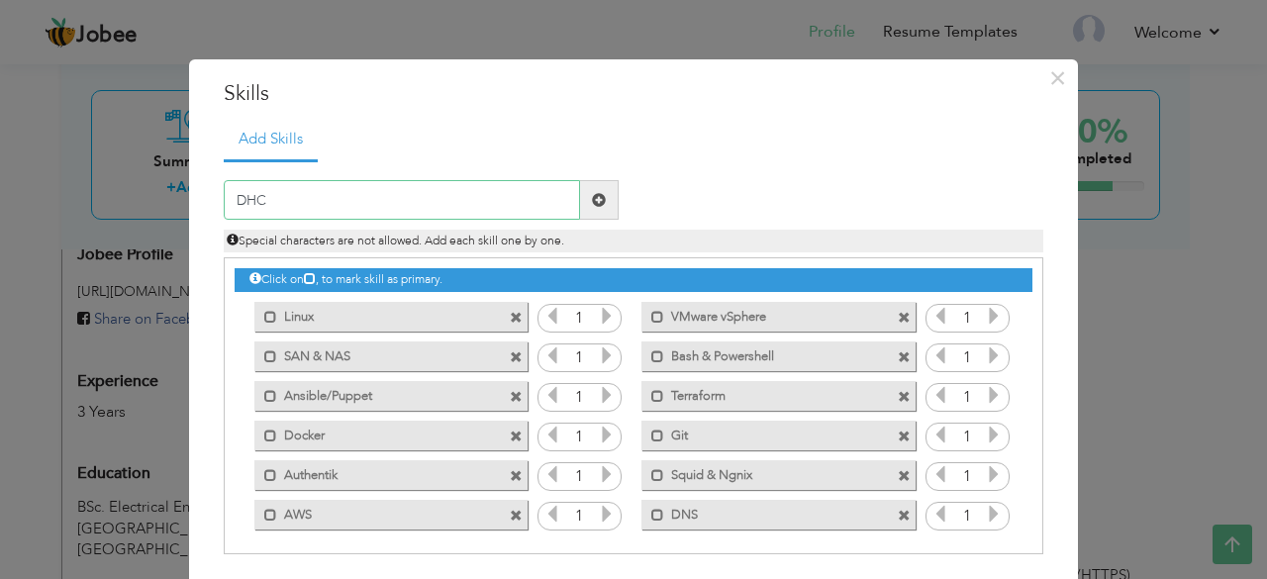
type input "DHCP"
type input "TCP/UDP"
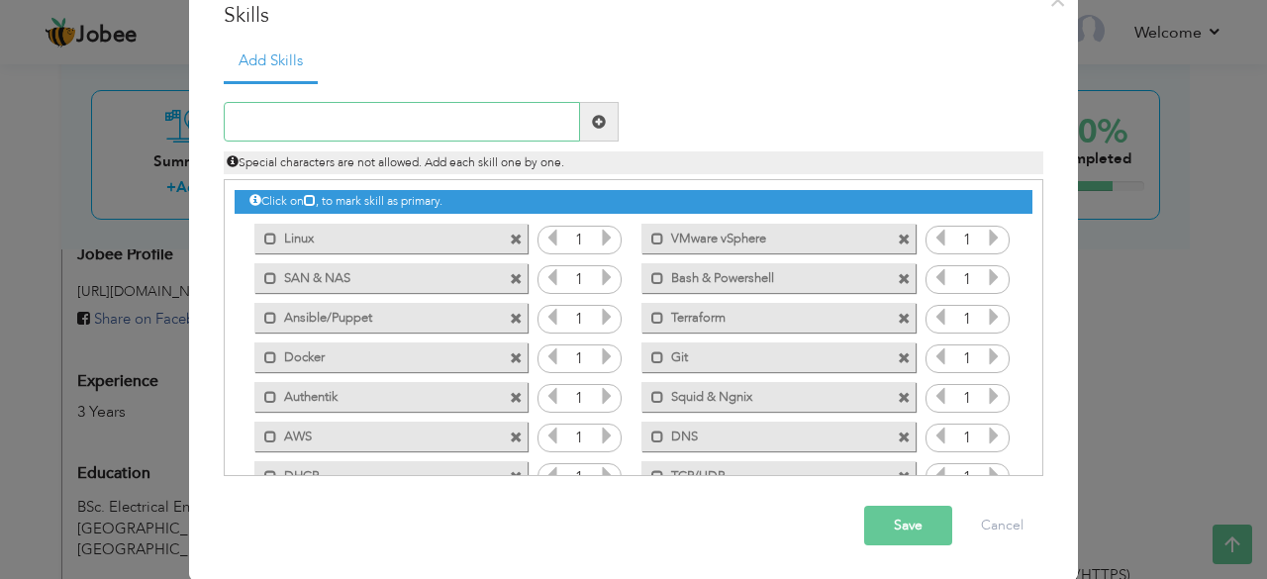
scroll to position [44, 0]
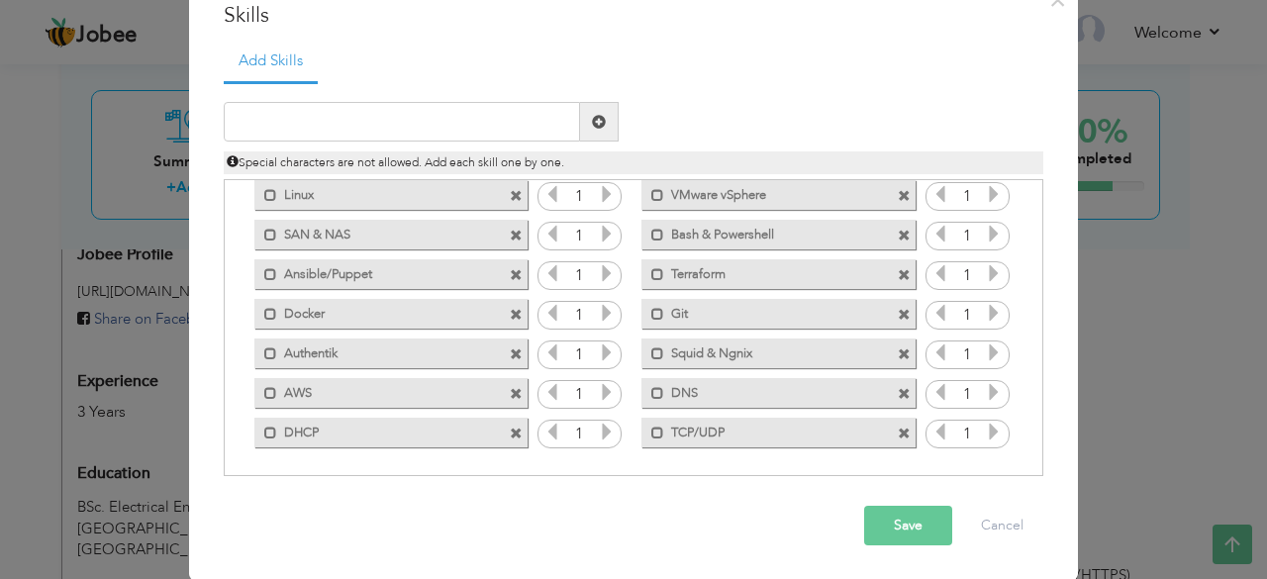
click at [869, 526] on button "Save" at bounding box center [908, 526] width 88 height 40
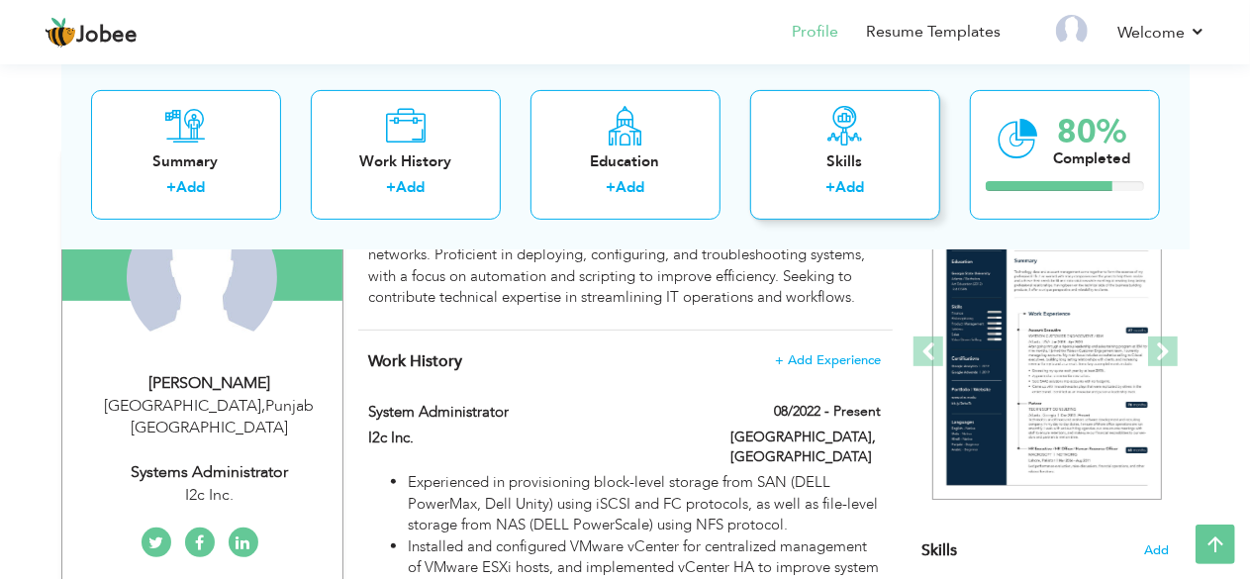
scroll to position [220, 0]
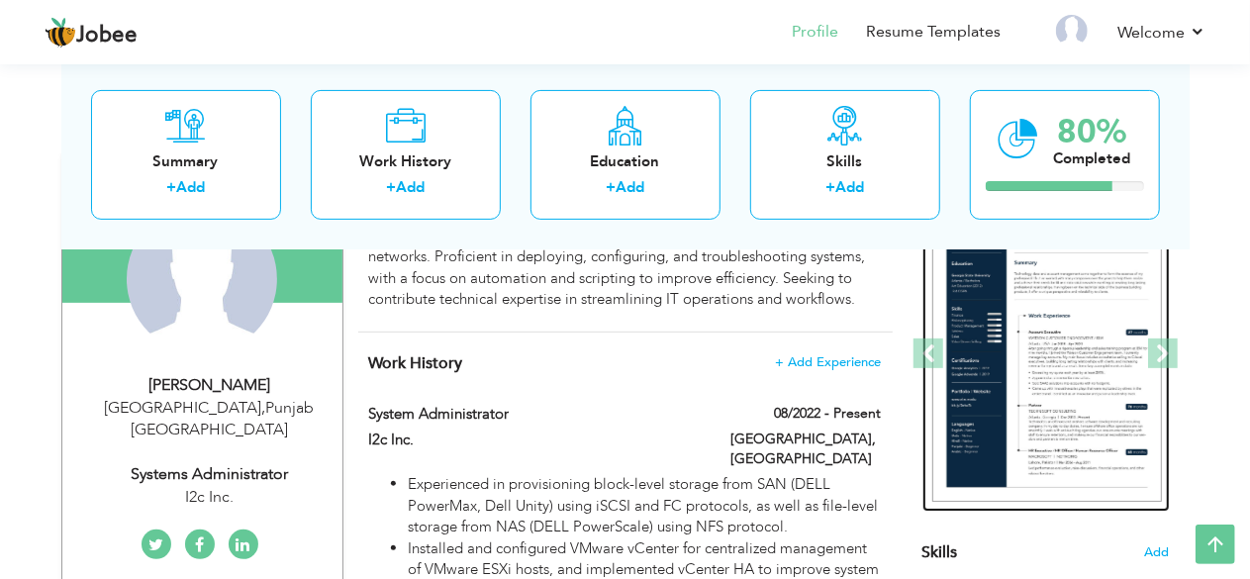
click at [1046, 295] on img at bounding box center [1048, 354] width 230 height 297
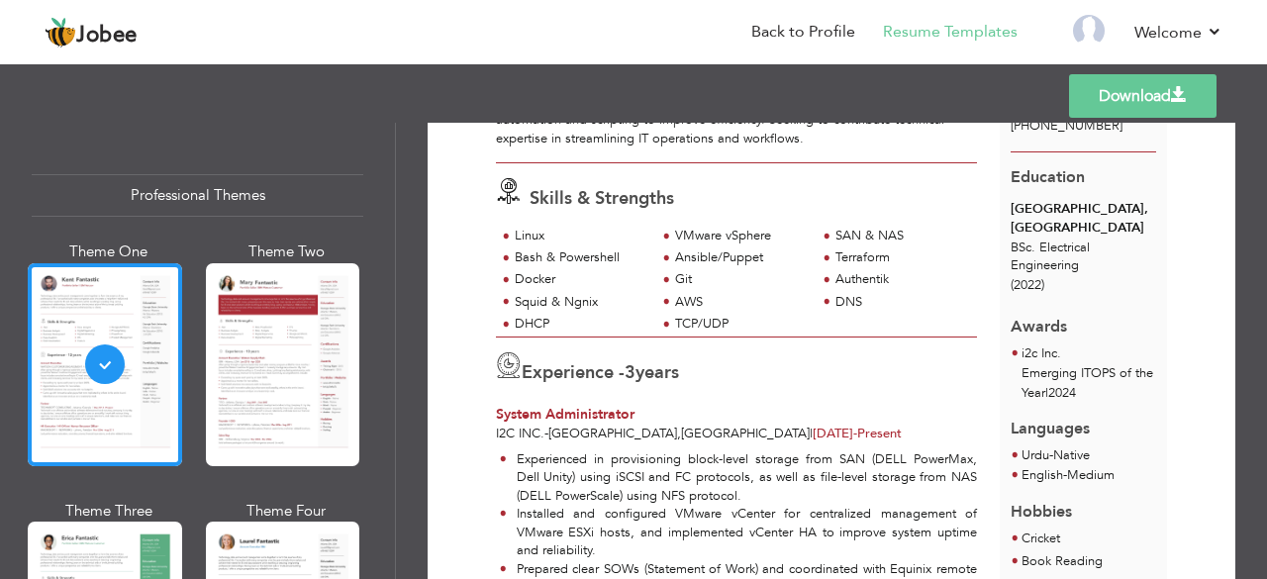
scroll to position [207, 0]
